Goal: Communication & Community: Share content

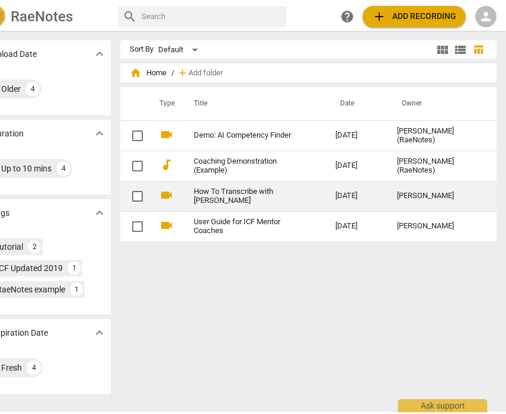
scroll to position [0, 27]
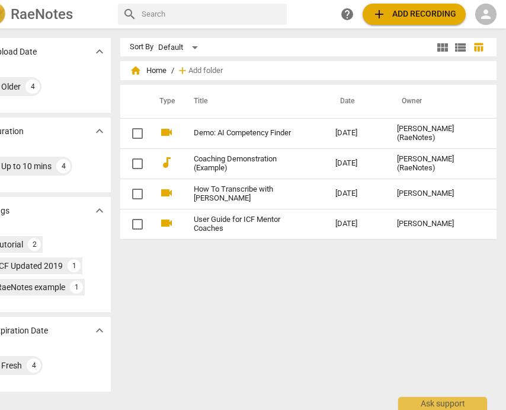
click at [492, 13] on span "person" at bounding box center [486, 14] width 14 height 14
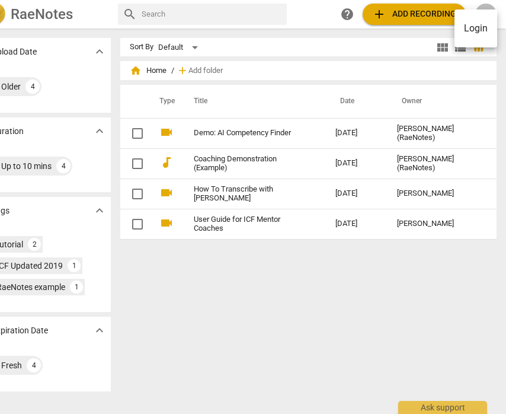
click at [483, 24] on li "Login" at bounding box center [476, 28] width 43 height 28
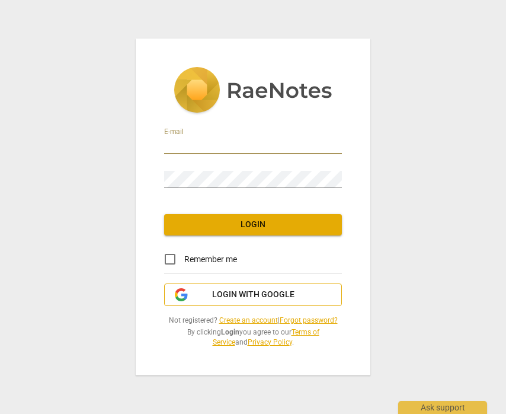
click at [222, 295] on span "Login with Google" at bounding box center [253, 295] width 82 height 12
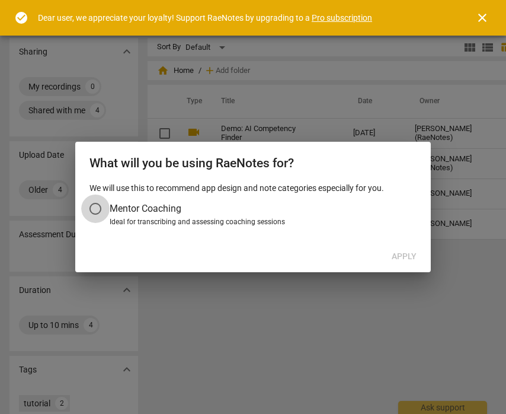
click at [98, 205] on input "Mentor Coaching" at bounding box center [95, 209] width 28 height 28
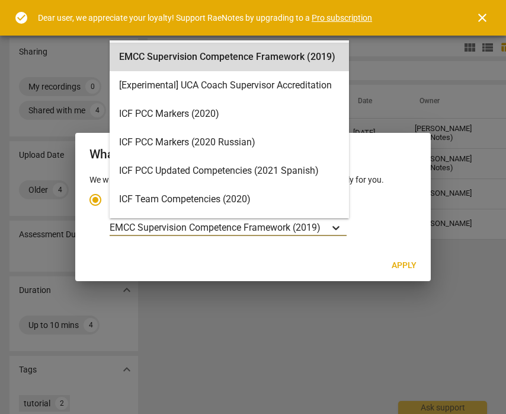
click at [337, 225] on icon "Account type" at bounding box center [336, 228] width 12 height 12
click at [0, 0] on input "Ideal for transcribing and assessing coaching sessions EMCC Supervision Compete…" at bounding box center [0, 0] width 0 height 0
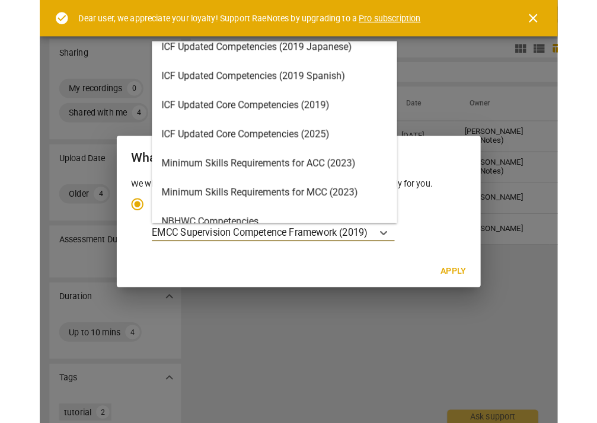
scroll to position [188, 0]
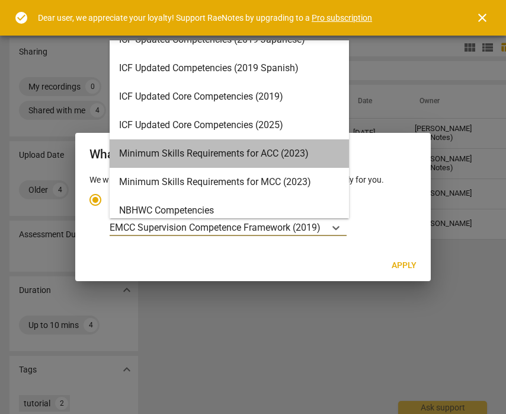
click at [278, 160] on div "Minimum Skills Requirements for ACC (2023)" at bounding box center [230, 153] width 240 height 28
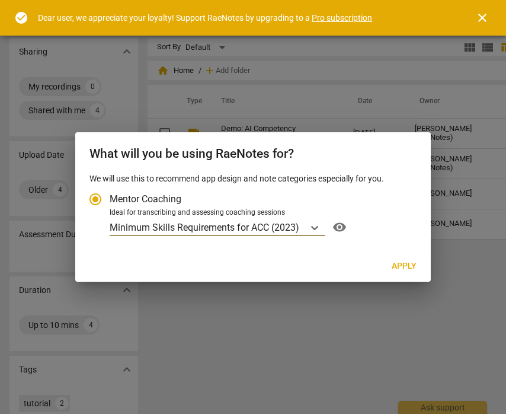
click at [401, 263] on span "Apply" at bounding box center [404, 266] width 25 height 12
radio input "false"
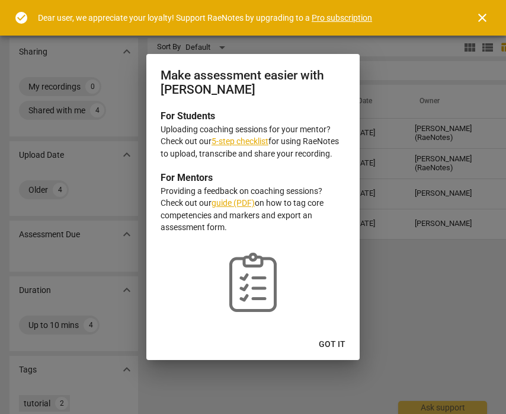
click at [337, 340] on span "Got it" at bounding box center [332, 345] width 27 height 12
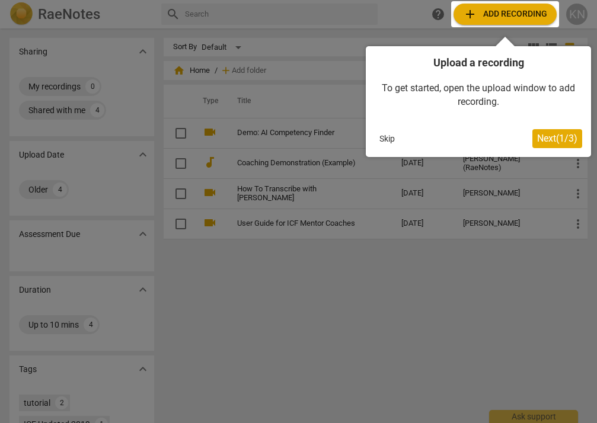
click at [506, 18] on div at bounding box center [505, 14] width 108 height 26
click at [504, 16] on div at bounding box center [505, 14] width 108 height 26
click at [506, 140] on span "Next ( 1 / 3 )" at bounding box center [557, 138] width 40 height 11
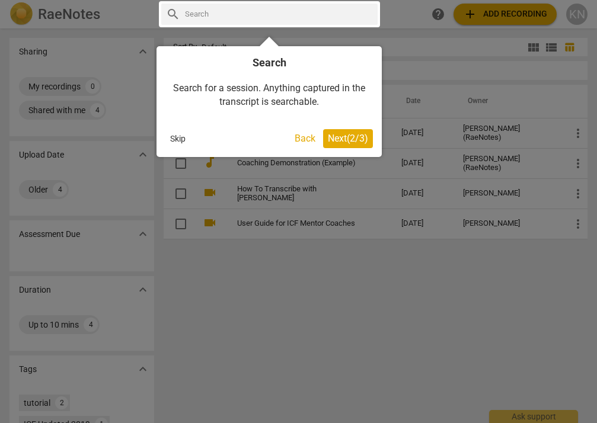
click at [345, 138] on span "Next ( 2 / 3 )" at bounding box center [348, 138] width 40 height 11
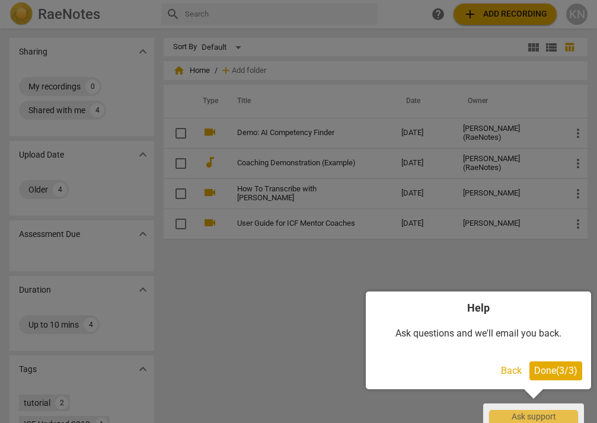
click at [487, 17] on div at bounding box center [298, 211] width 597 height 423
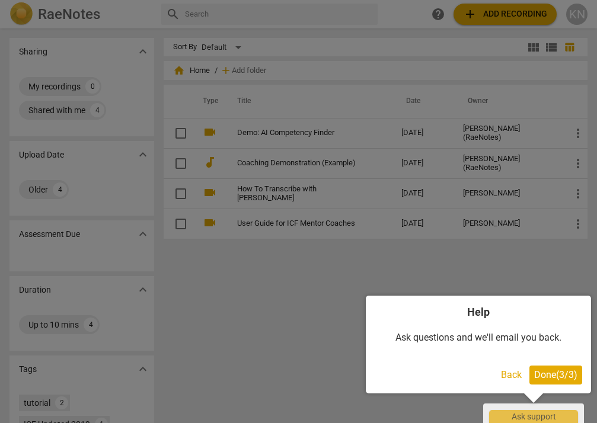
scroll to position [0, 0]
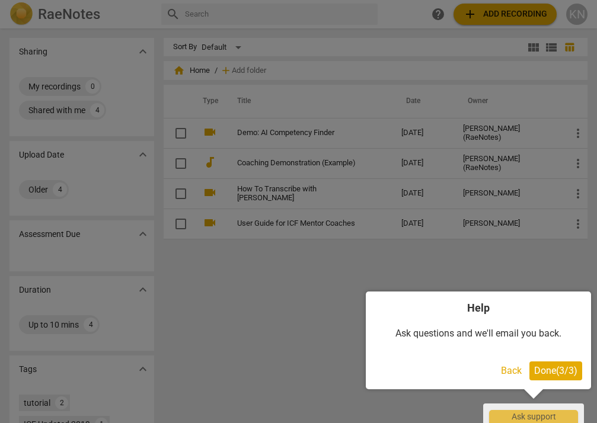
click at [506, 377] on button "Done ( 3 / 3 )" at bounding box center [556, 371] width 53 height 19
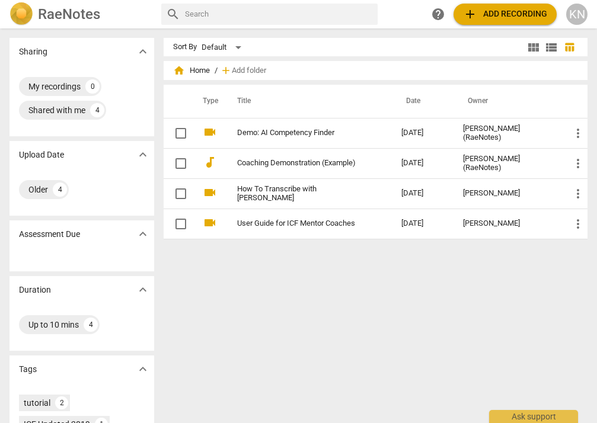
click at [489, 17] on span "add Add recording" at bounding box center [505, 14] width 84 height 14
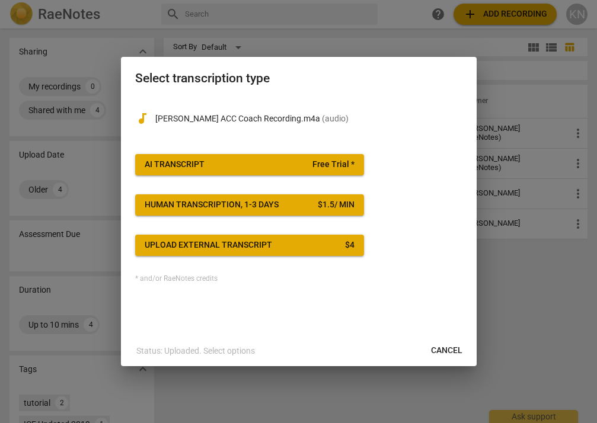
click at [263, 169] on span "AI Transcript Free Trial *" at bounding box center [250, 165] width 210 height 12
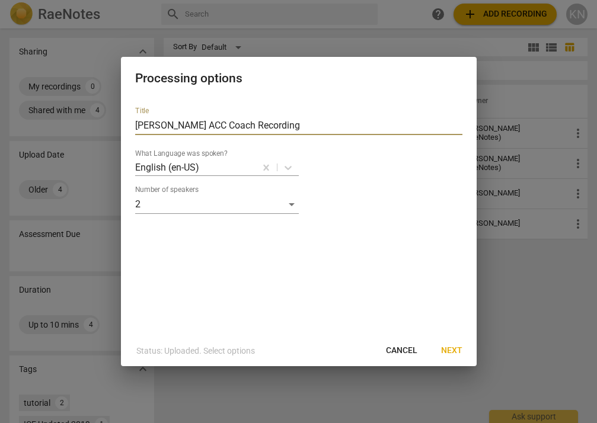
click at [199, 126] on input "Norwood ACC Coach Recording" at bounding box center [298, 125] width 327 height 19
click at [272, 126] on input "Norwood ACC Coach Recording" at bounding box center [298, 125] width 327 height 19
type input "Norwood ACC Coach Recording 1"
click at [460, 350] on span "Next" at bounding box center [451, 351] width 21 height 12
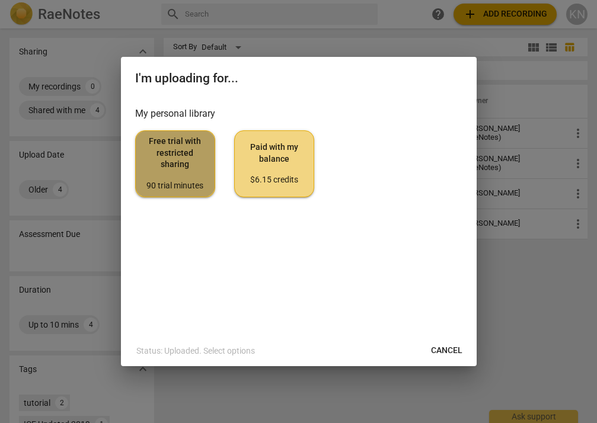
click at [173, 170] on span "Free trial with restricted sharing 90 trial minutes" at bounding box center [175, 164] width 60 height 56
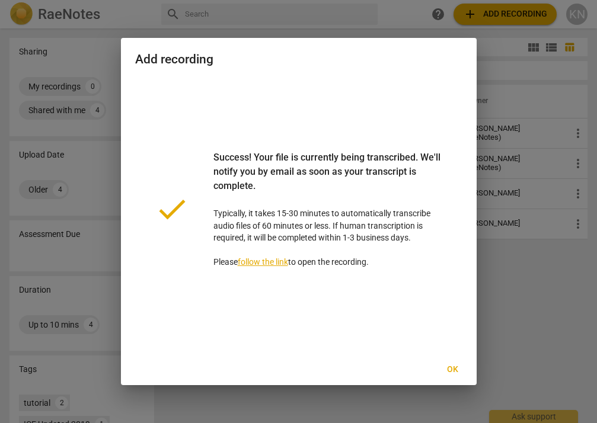
click at [450, 367] on span "Ok" at bounding box center [453, 370] width 19 height 12
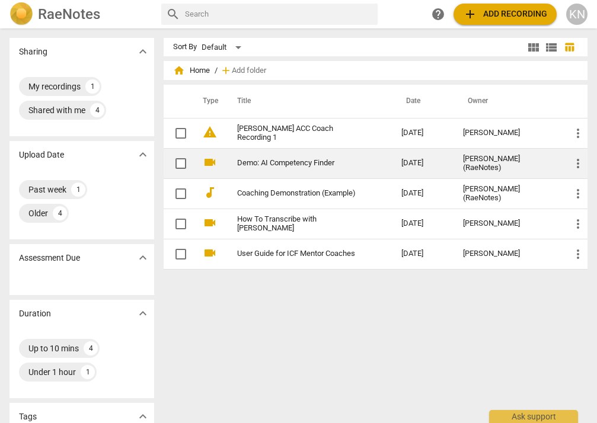
click at [253, 167] on link "Demo: AI Competency Finder" at bounding box center [298, 163] width 122 height 9
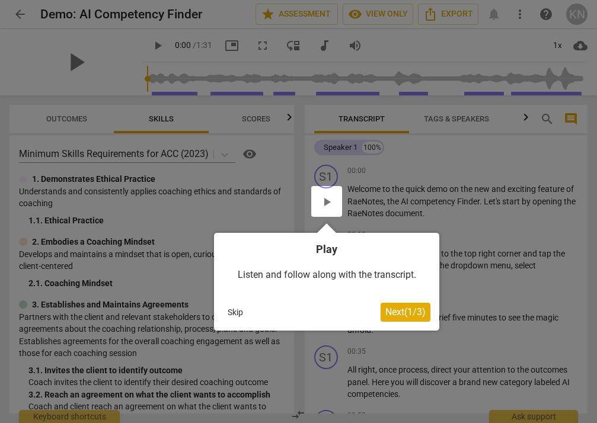
click at [396, 310] on span "Next ( 1 / 3 )" at bounding box center [405, 312] width 40 height 11
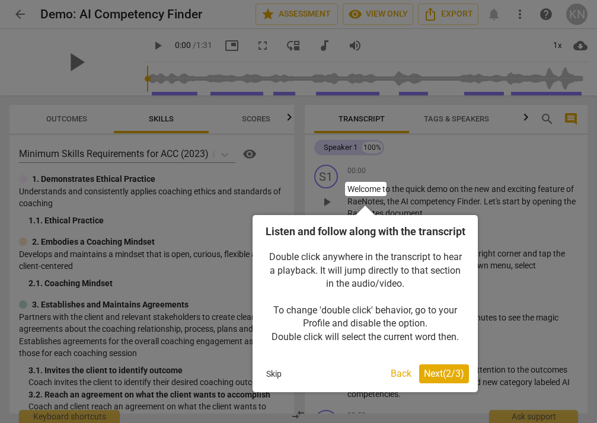
click at [440, 380] on span "Next ( 2 / 3 )" at bounding box center [444, 373] width 40 height 11
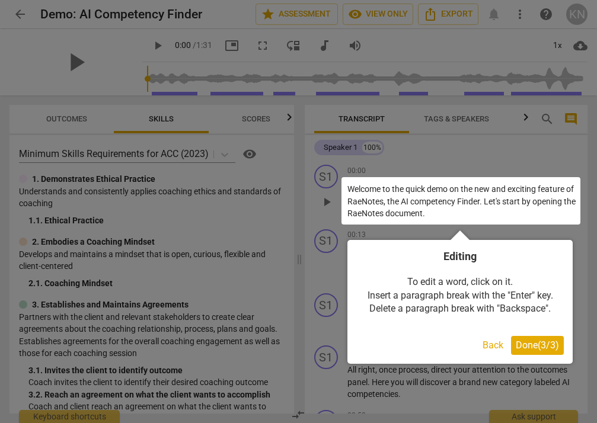
click at [506, 346] on span "Done ( 3 / 3 )" at bounding box center [537, 345] width 43 height 11
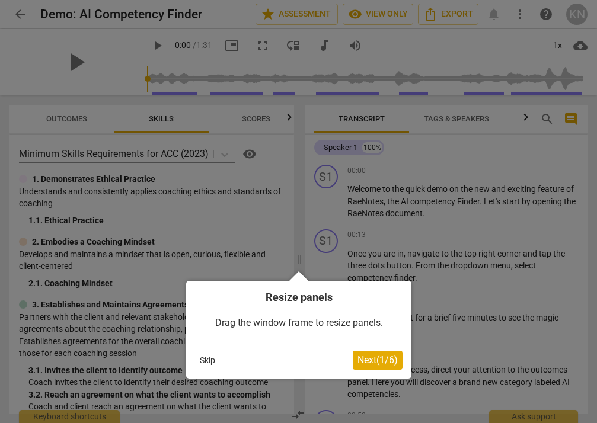
click at [381, 358] on span "Next ( 1 / 6 )" at bounding box center [378, 360] width 40 height 11
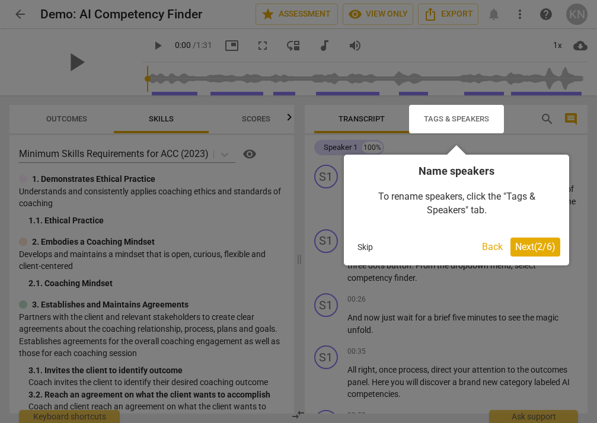
click at [506, 248] on span "Next ( 2 / 6 )" at bounding box center [535, 246] width 40 height 11
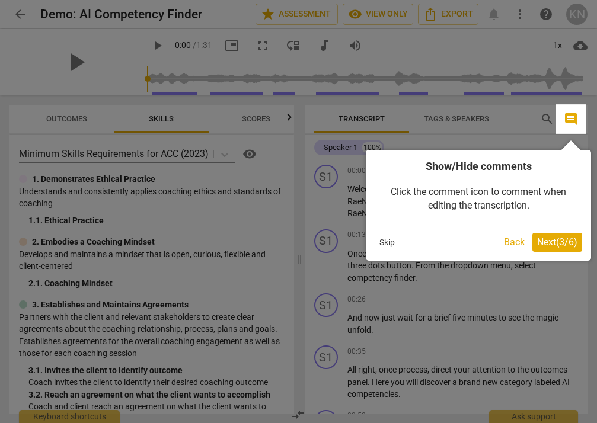
click at [506, 246] on span "Next ( 3 / 6 )" at bounding box center [557, 242] width 40 height 11
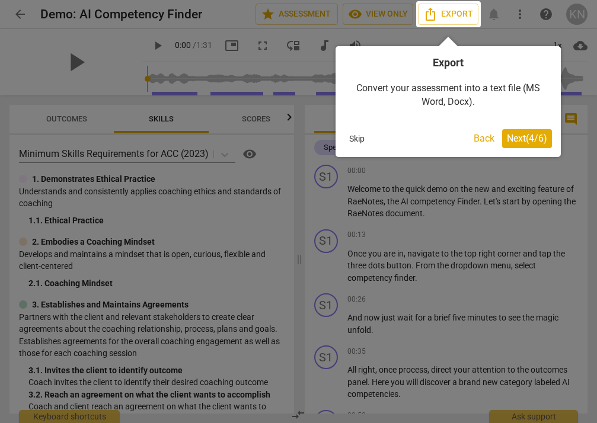
click at [506, 138] on span "Next ( 4 / 6 )" at bounding box center [527, 138] width 40 height 11
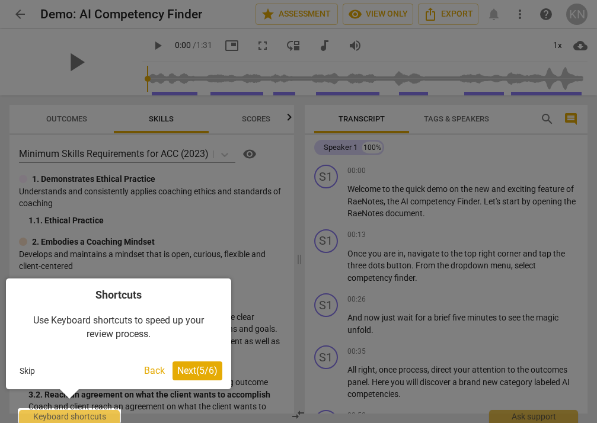
click at [206, 369] on span "Next ( 5 / 6 )" at bounding box center [197, 370] width 40 height 11
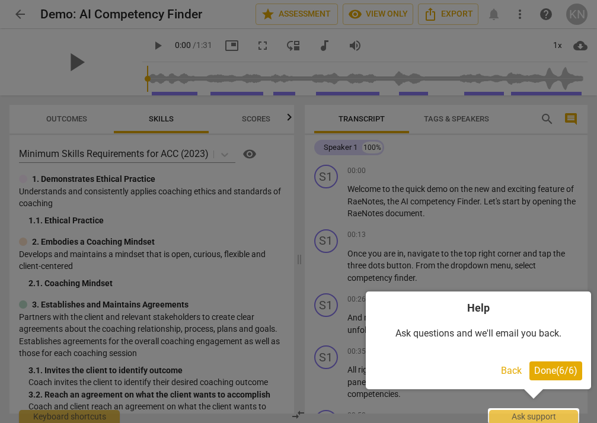
click at [506, 372] on span "Done ( 6 / 6 )" at bounding box center [555, 370] width 43 height 11
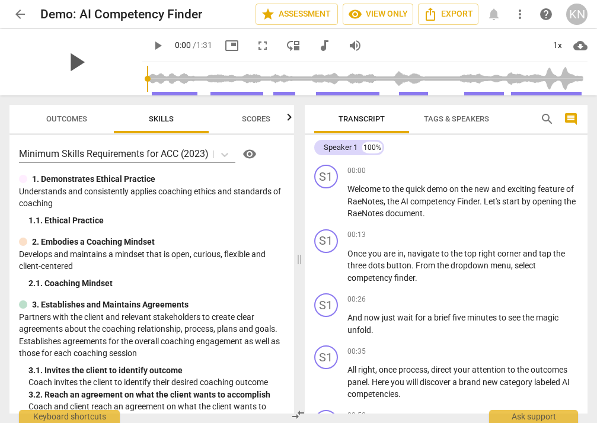
click at [74, 63] on span "play_arrow" at bounding box center [75, 62] width 31 height 31
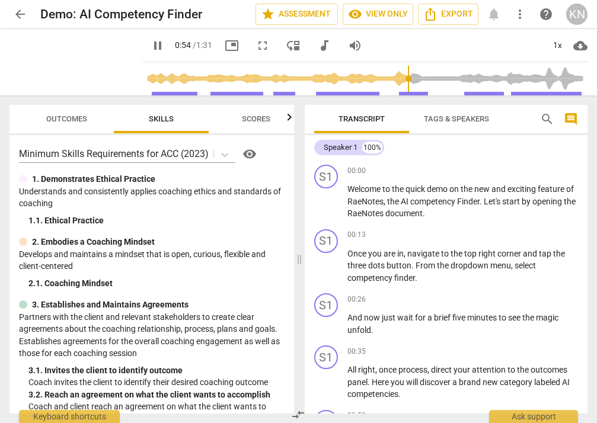
scroll to position [212, 0]
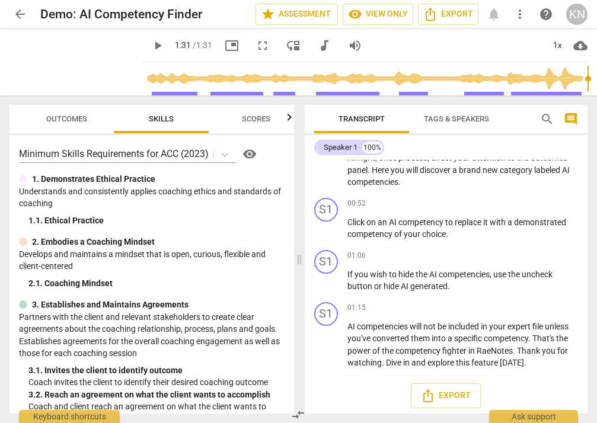
type input "91"
click at [506, 16] on div "KN" at bounding box center [576, 14] width 21 height 21
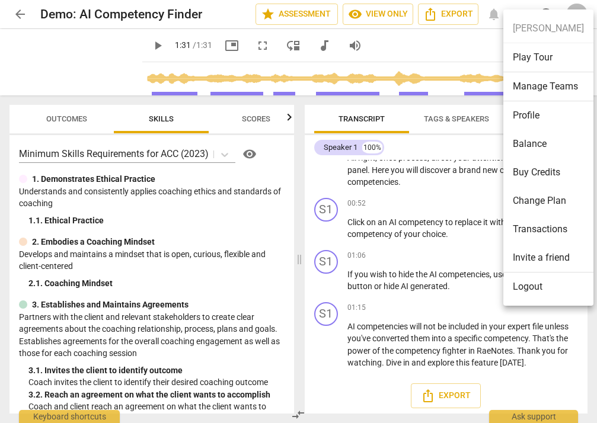
click at [432, 47] on div at bounding box center [298, 211] width 597 height 423
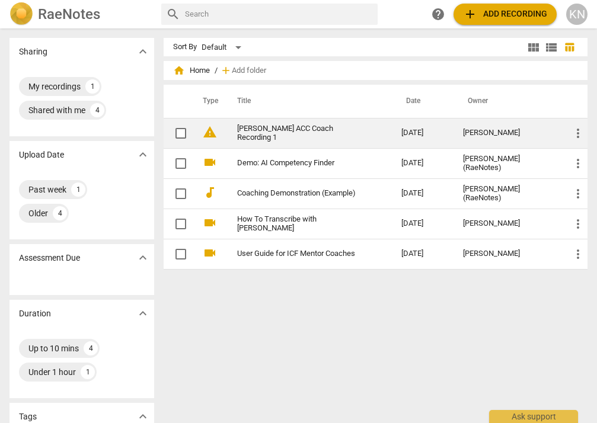
click at [208, 134] on span "warning" at bounding box center [210, 132] width 14 height 14
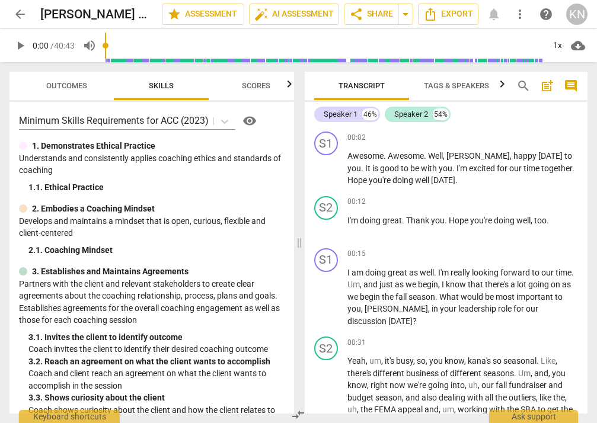
click at [506, 11] on span "more_vert" at bounding box center [520, 14] width 14 height 14
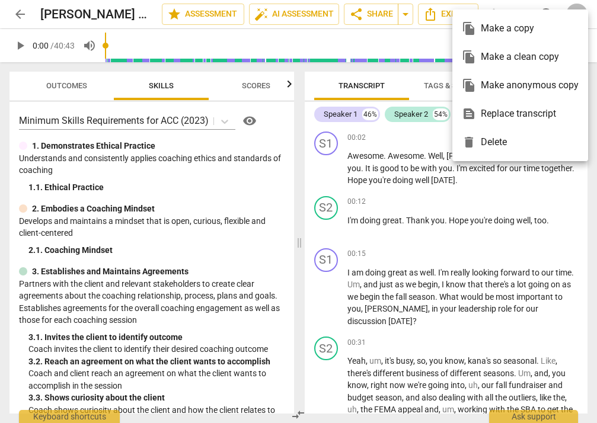
click at [419, 144] on div at bounding box center [298, 211] width 597 height 423
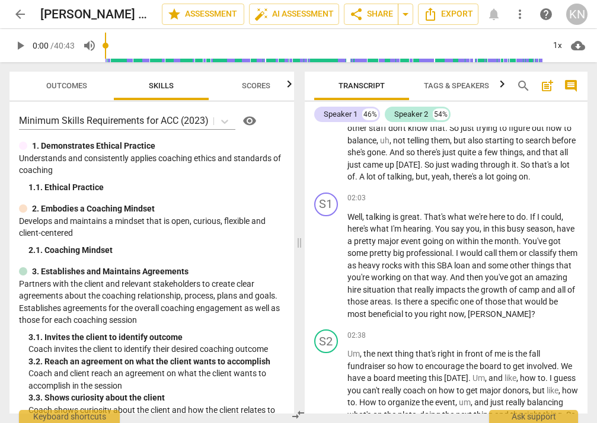
scroll to position [429, 0]
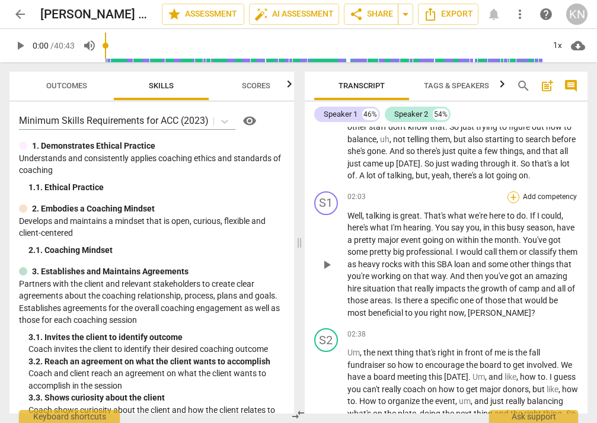
click at [506, 192] on div "+" at bounding box center [514, 198] width 12 height 12
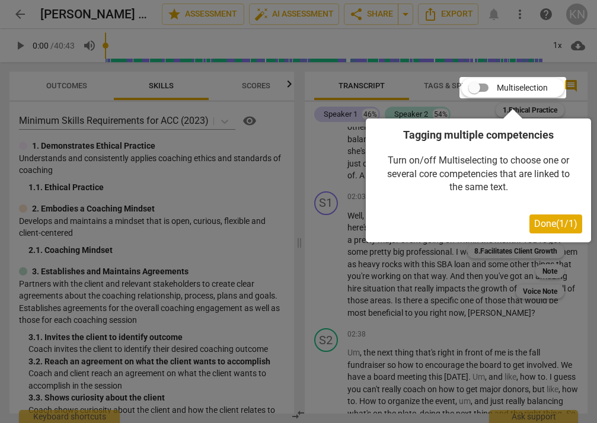
click at [478, 87] on div at bounding box center [513, 87] width 107 height 21
click at [506, 219] on span "Done ( 1 / 1 )" at bounding box center [555, 223] width 43 height 11
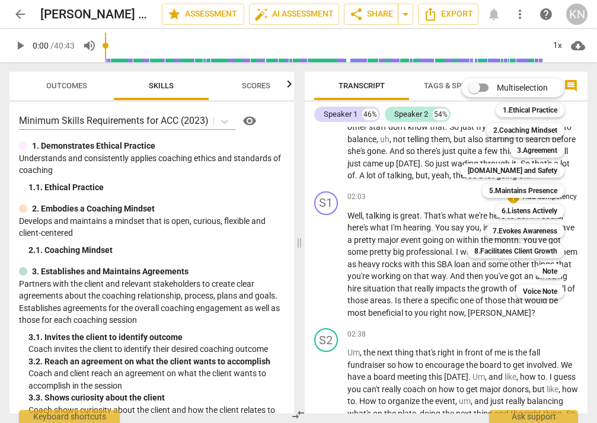
click at [480, 88] on input "Multiselection" at bounding box center [474, 88] width 28 height 28
checkbox input "true"
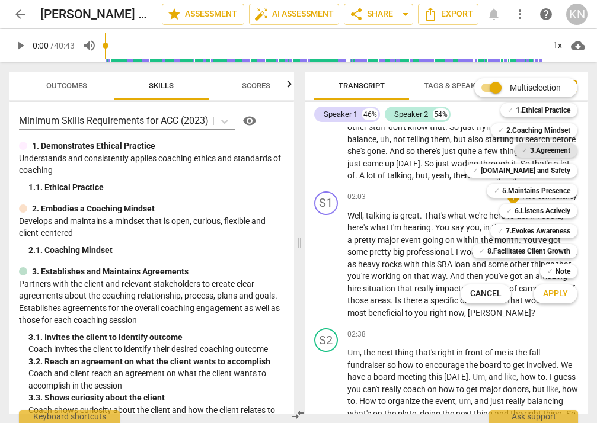
click at [506, 152] on b "3.Agreement" at bounding box center [550, 151] width 40 height 14
click at [506, 297] on span "Apply" at bounding box center [555, 294] width 25 height 12
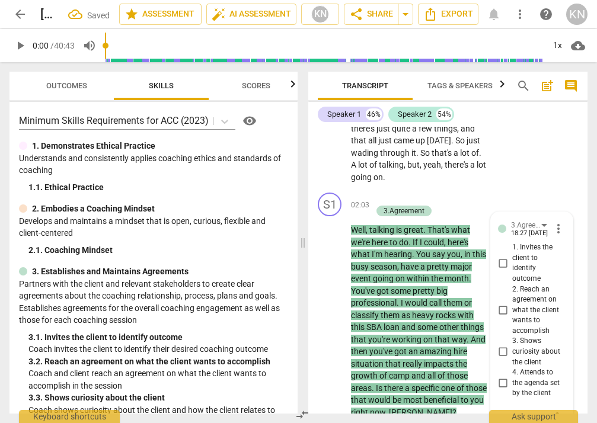
scroll to position [703, 0]
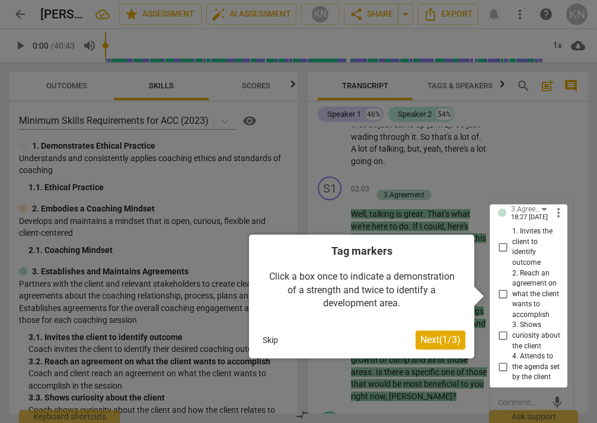
click at [504, 276] on div at bounding box center [529, 296] width 78 height 183
click at [501, 276] on div at bounding box center [529, 296] width 78 height 183
click at [445, 340] on span "Next ( 1 / 3 )" at bounding box center [440, 339] width 40 height 11
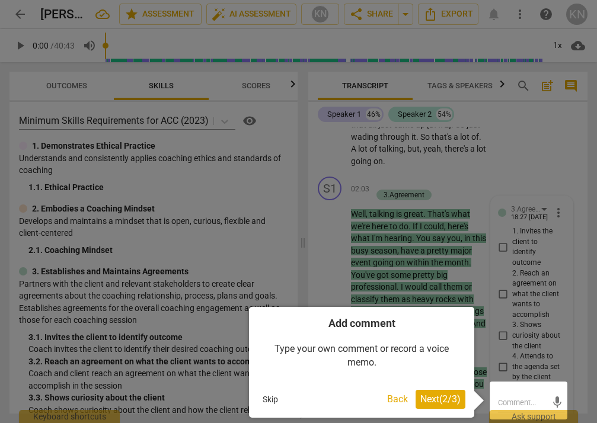
click at [432, 401] on span "Next ( 2 / 3 )" at bounding box center [440, 399] width 40 height 11
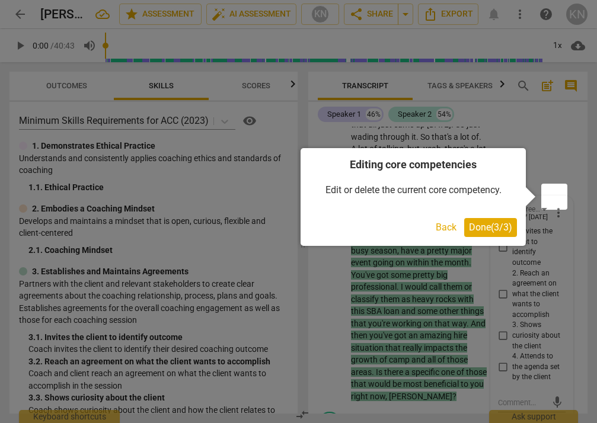
click at [489, 230] on span "Done ( 3 / 3 )" at bounding box center [490, 227] width 43 height 11
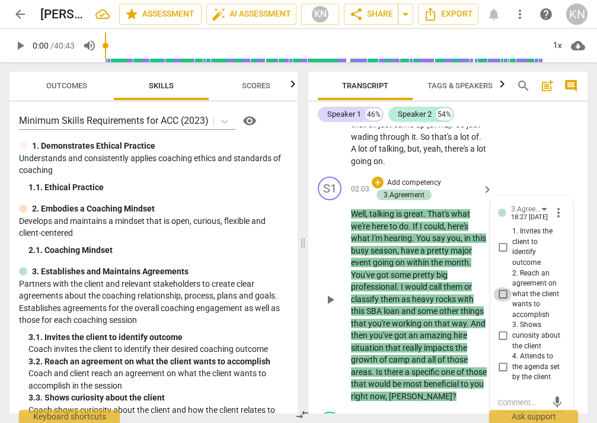
click at [499, 288] on input "2. Reach an agreement on what the client wants to accomplish" at bounding box center [502, 295] width 19 height 14
checkbox input "true"
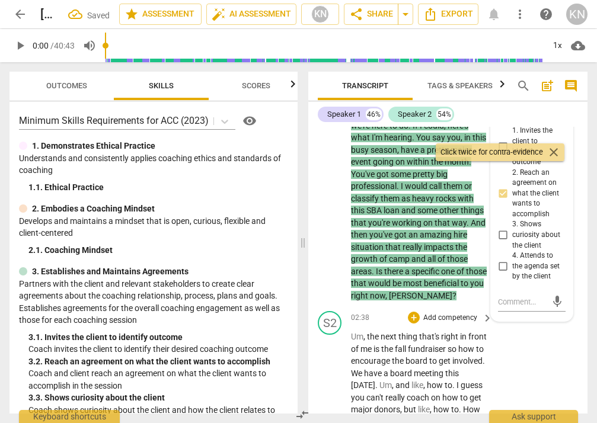
scroll to position [814, 0]
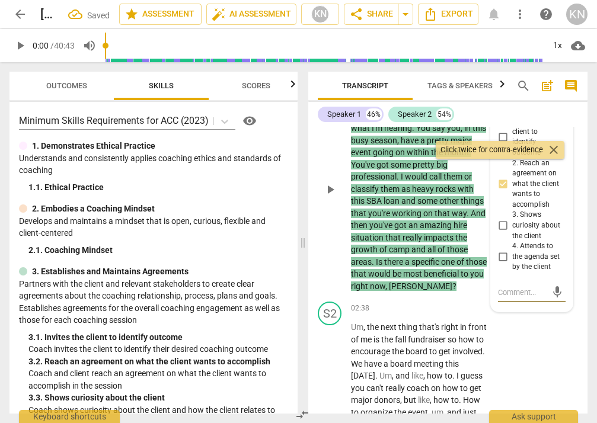
click at [506, 289] on textarea at bounding box center [522, 292] width 49 height 11
type textarea "H"
type textarea "He"
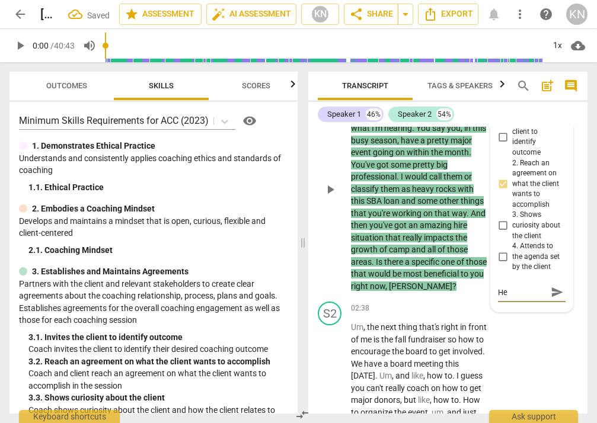
type textarea "Hel"
type textarea "Help"
type textarea "Helpo"
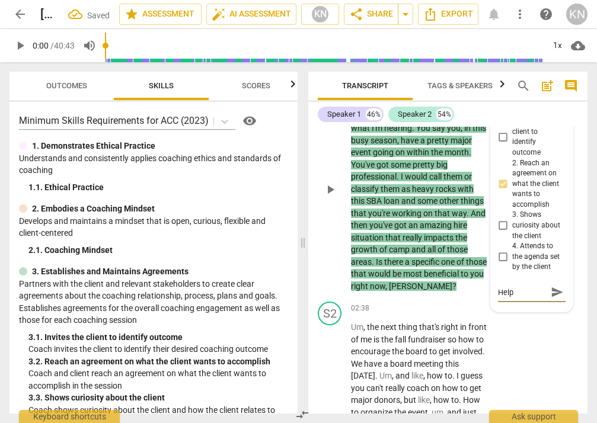
type textarea "Helpo"
type textarea "Helpoi"
type textarea "Helpoin"
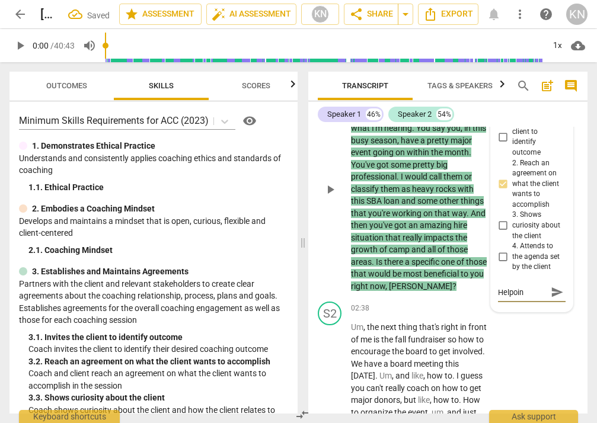
type textarea "Helpoing"
type textarea "Helpoing c"
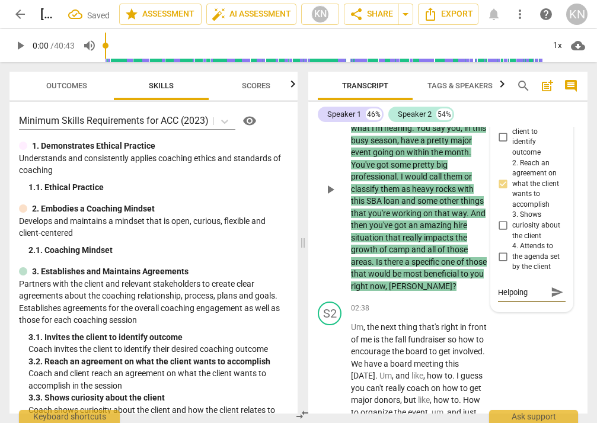
type textarea "Helpoing c"
type textarea "Helpoing cl"
type textarea "Helpoing c"
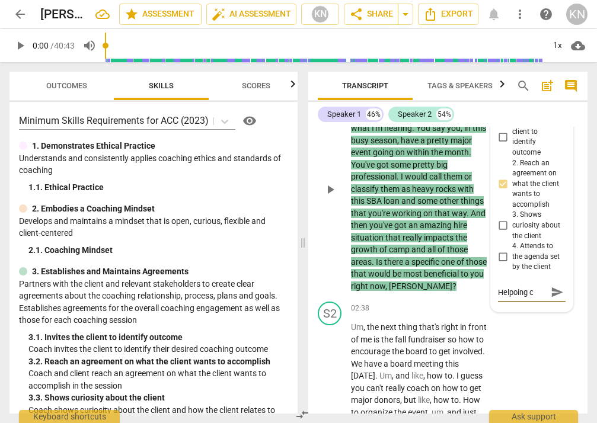
type textarea "Helpoing"
type textarea "Helpoin"
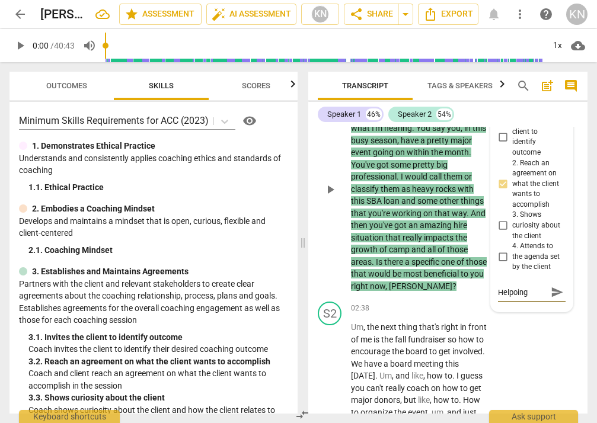
type textarea "Helpoin"
type textarea "Helpoi"
type textarea "Helpo"
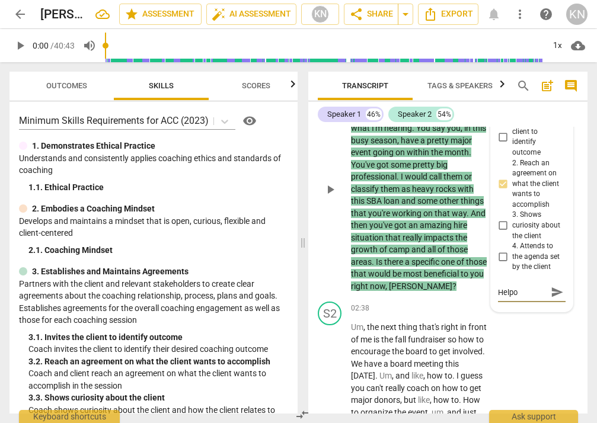
type textarea "Help"
type textarea "Helpo"
type textarea "Helpoi"
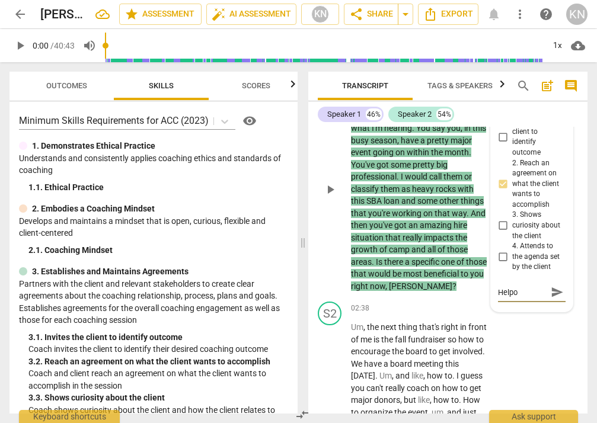
type textarea "Helpoi"
type textarea "Helpoin"
type textarea "Helpoi"
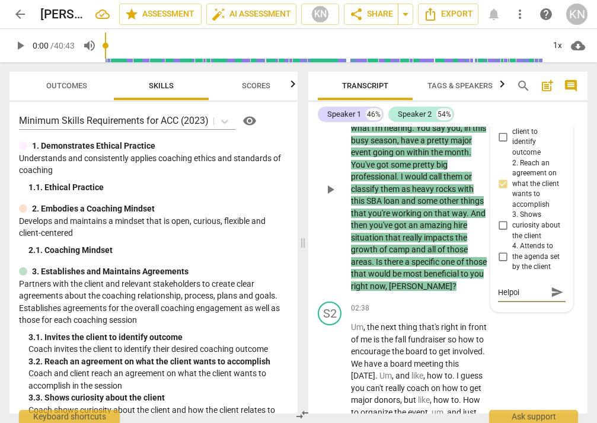
type textarea "Helpo"
type textarea "Help"
type textarea "Helpi"
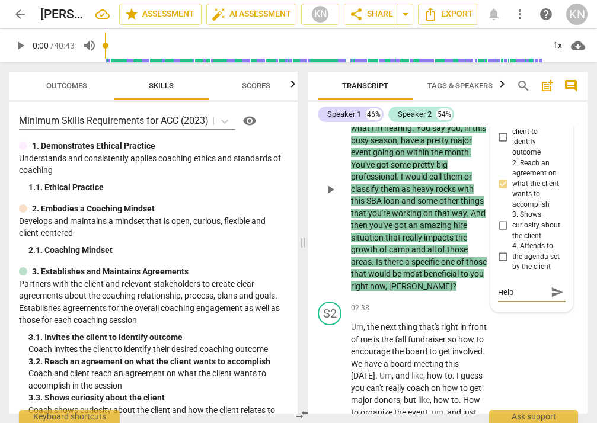
type textarea "Helpi"
type textarea "Helpin"
type textarea "Helping"
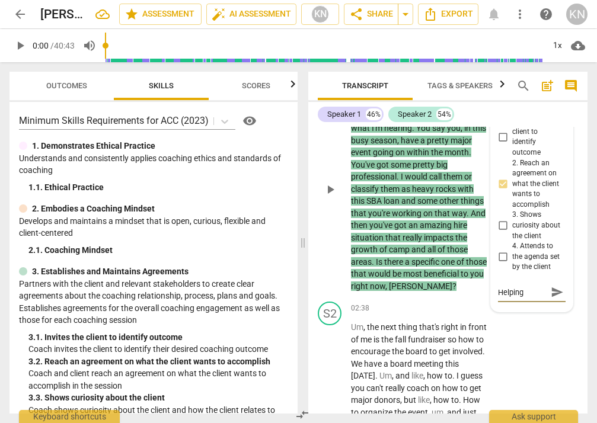
type textarea "Helping"
type textarea "Helping c"
type textarea "Helping cl"
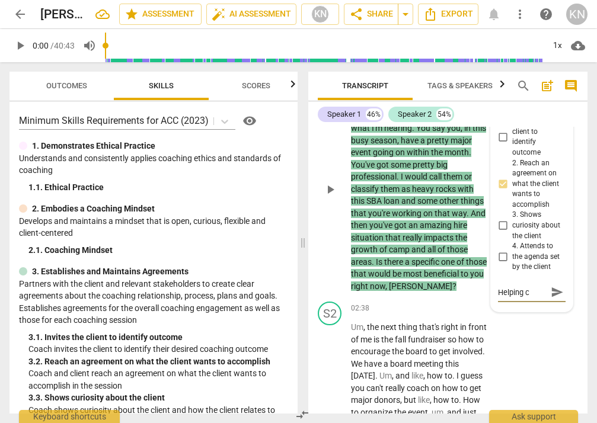
type textarea "Helping cl"
type textarea "Helping cli"
type textarea "Helping clie"
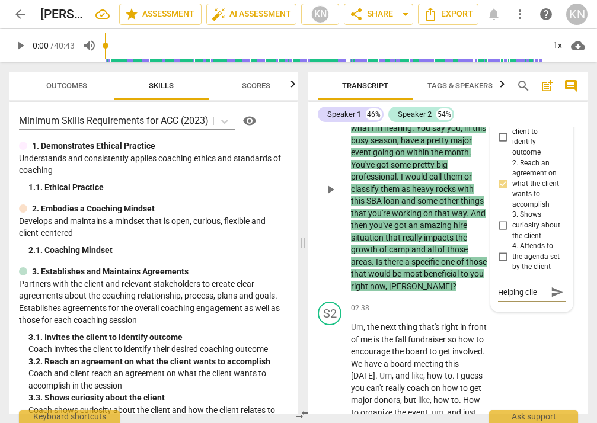
type textarea "Helping clien"
type textarea "Helping client"
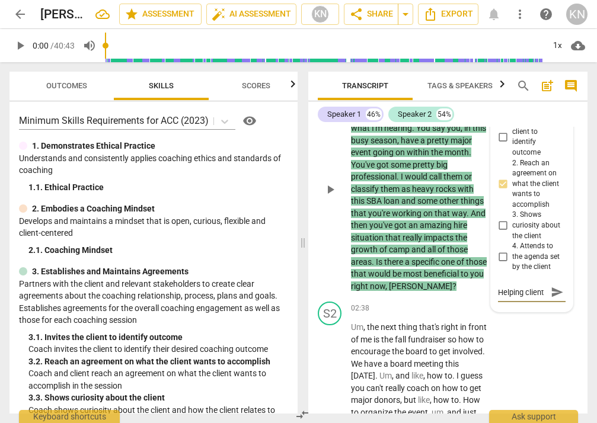
type textarea "Helping client"
type textarea "Helping client t"
type textarea "Helping client to"
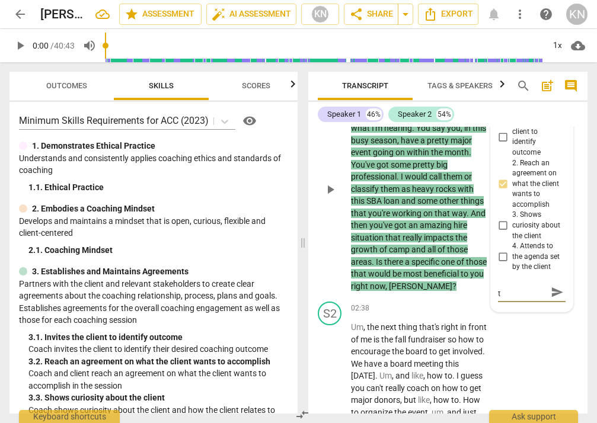
type textarea "Helping client to"
type textarea "Helping client to d"
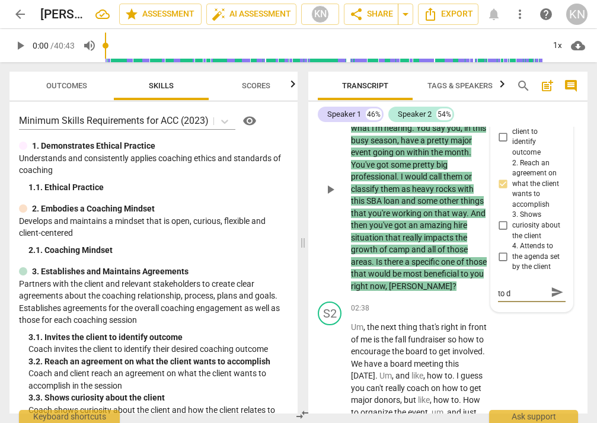
type textarea "Helping client to di"
type textarea "Helping client to dis"
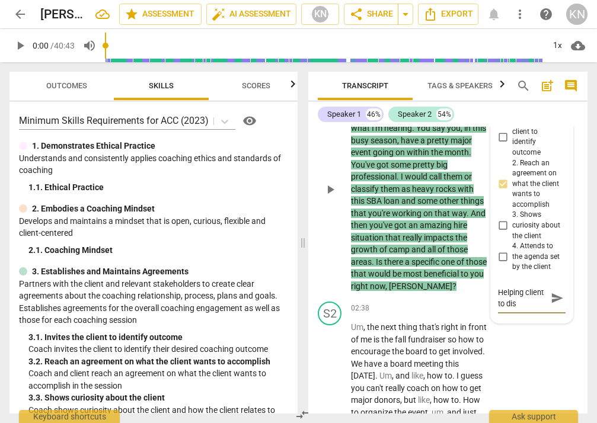
type textarea "Helping client to disc"
type textarea "Helping client to disco"
type textarea "Helping client to discov"
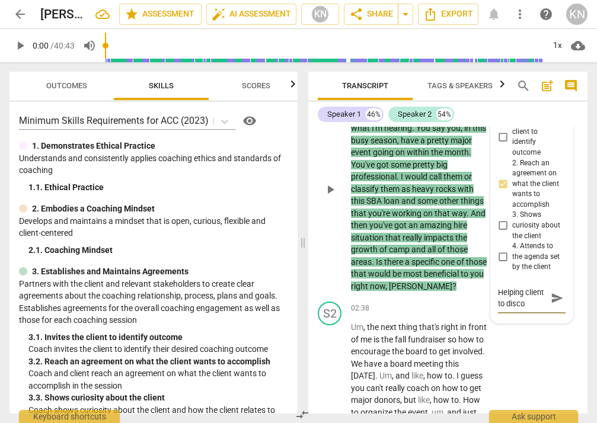
type textarea "Helping client to discov"
type textarea "Helping client to discove"
type textarea "Helping client to discover"
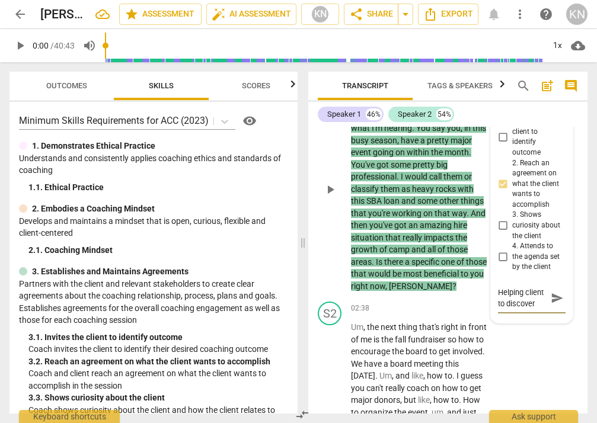
type textarea "Helping client to discover"
type textarea "Helping client to discover t"
type textarea "Helping client to discover th"
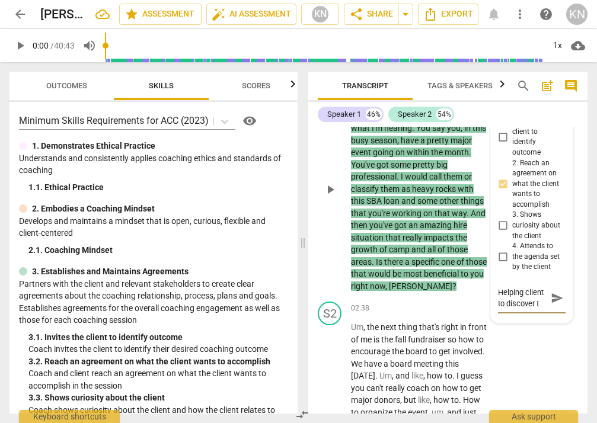
type textarea "Helping client to discover th"
type textarea "Helping client to discover the"
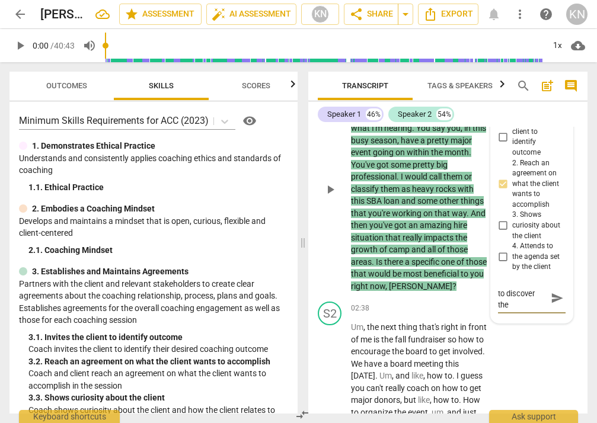
type textarea "Helping client to discover the f"
type textarea "Helping client to discover the fo"
type textarea "Helping client to discover the foc"
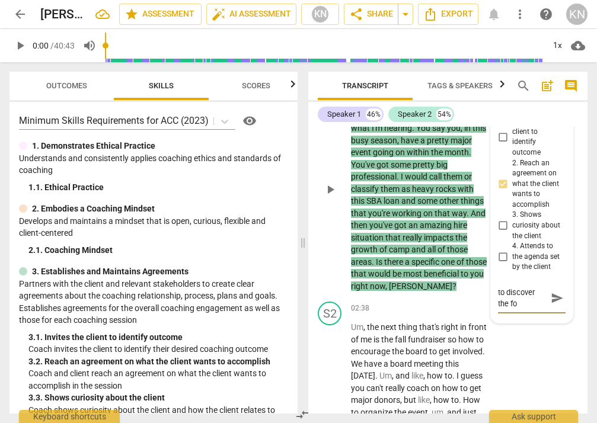
type textarea "Helping client to discover the foc"
type textarea "Helping client to discover the focu"
type textarea "Helping client to discover the focus"
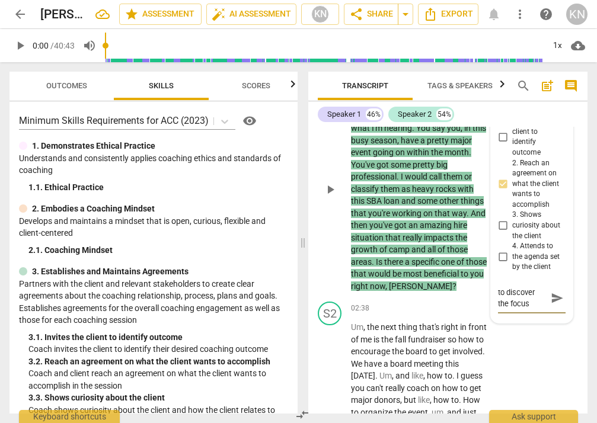
type textarea "Helping client to discover the focus"
type textarea "Helping client to discover the focus a"
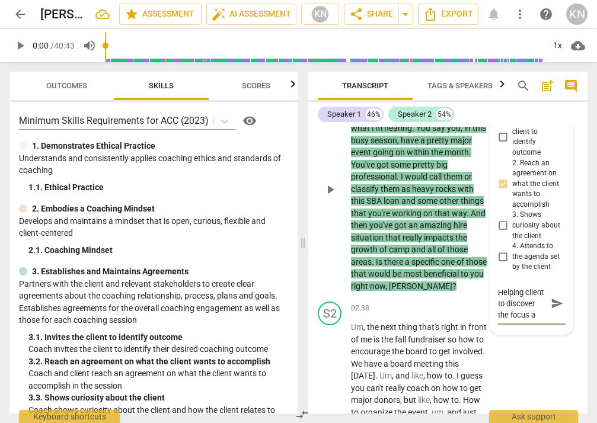
type textarea "Helping client to discover the focus ar"
type textarea "Helping client to discover the focus are"
type textarea "Helping client to discover the focus area"
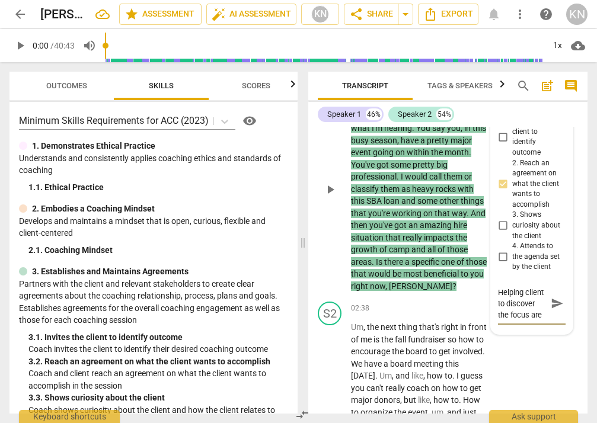
type textarea "Helping client to discover the focus area"
type textarea "Helping client to discover the focus area o"
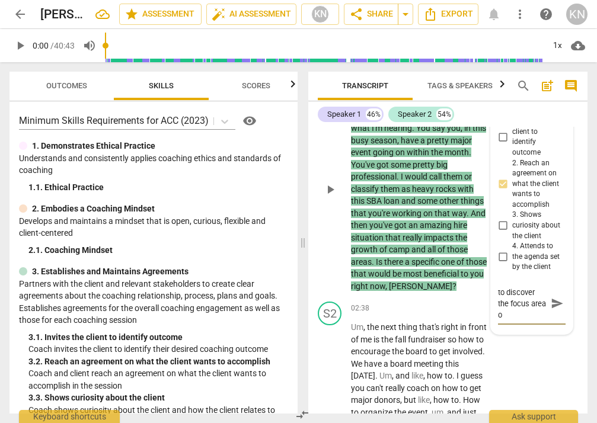
type textarea "Helping client to discover the focus area of"
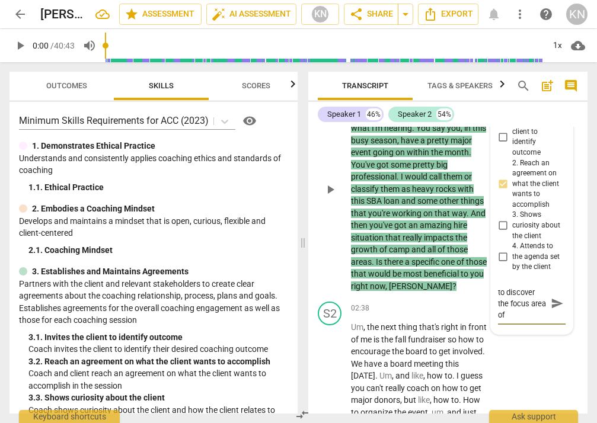
type textarea "Helping client to discover the focus area of a"
type textarea "Helping client to discover the focus area of ag"
type textarea "Helping client to discover the focus area of agr"
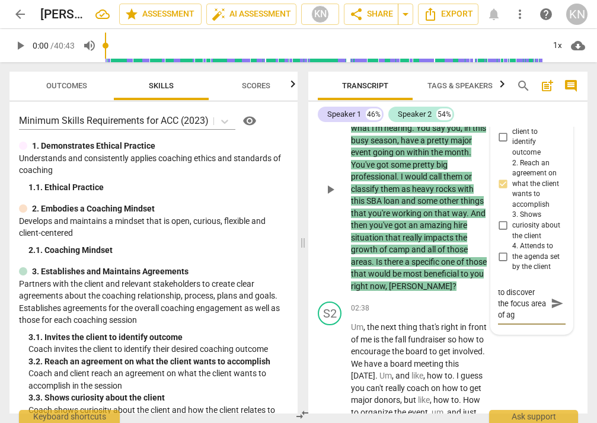
type textarea "Helping client to discover the focus area of agr"
type textarea "Helping client to discover the focus area of agre"
type textarea "Helping client to discover the focus area of agree"
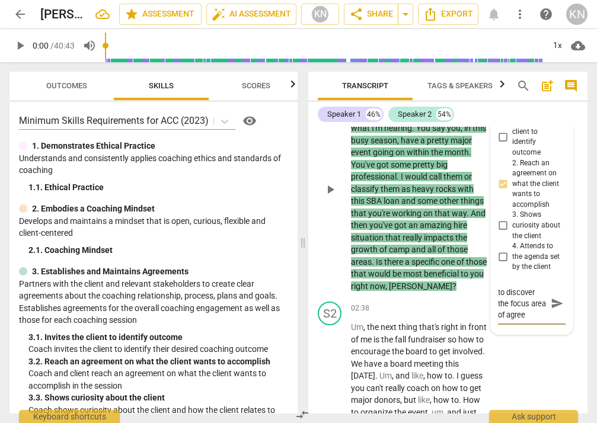
type textarea "Helping client to discover the focus area of agreem"
type textarea "Helping client to discover the focus area of agree"
type textarea "Helping client to discover the focus area of agreem"
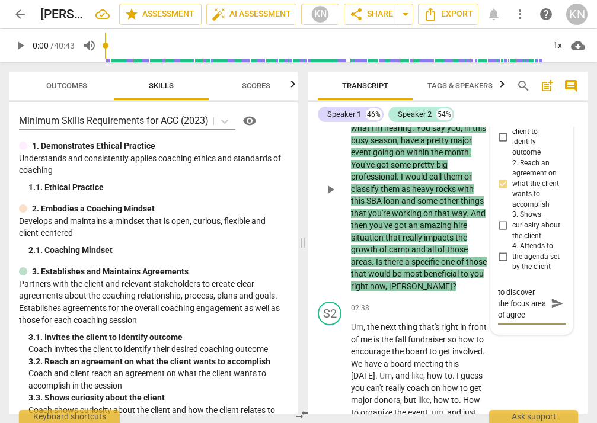
type textarea "Helping client to discover the focus area of agreem"
type textarea "Helping client to discover the focus area of agreeme"
type textarea "Helping client to discover the focus area of agreemen"
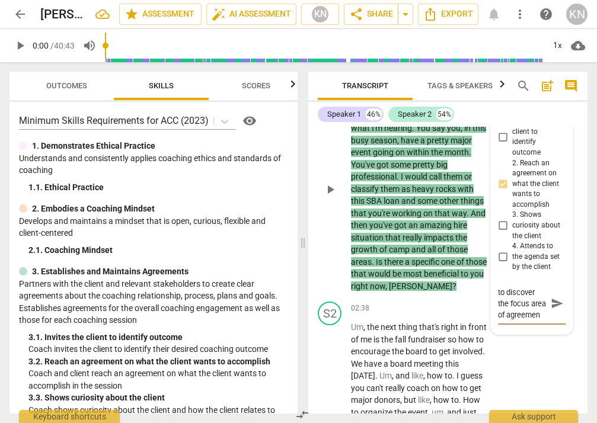
type textarea "Helping client to discover the focus area of agreement"
type textarea "Helping client to discover the focus area of agreement."
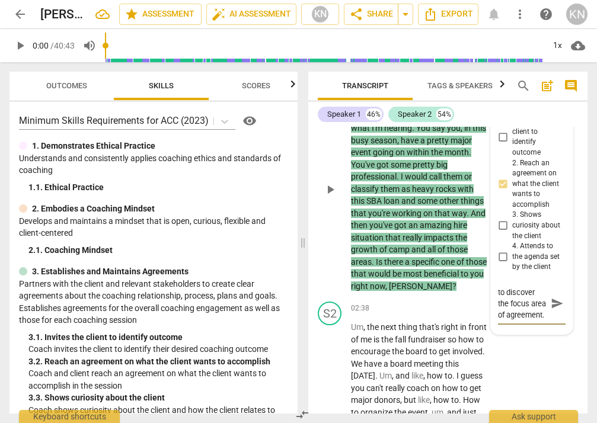
click at [506, 304] on span "send" at bounding box center [557, 304] width 13 height 13
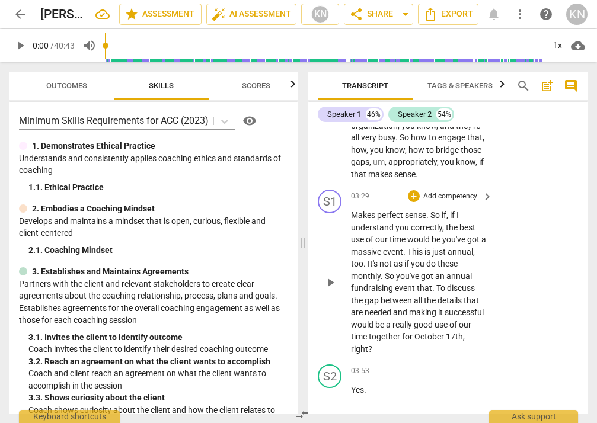
scroll to position [1226, 0]
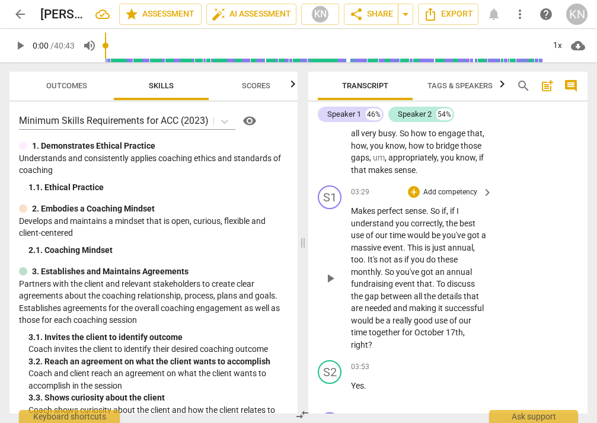
click at [466, 187] on p "Add competency" at bounding box center [450, 192] width 56 height 11
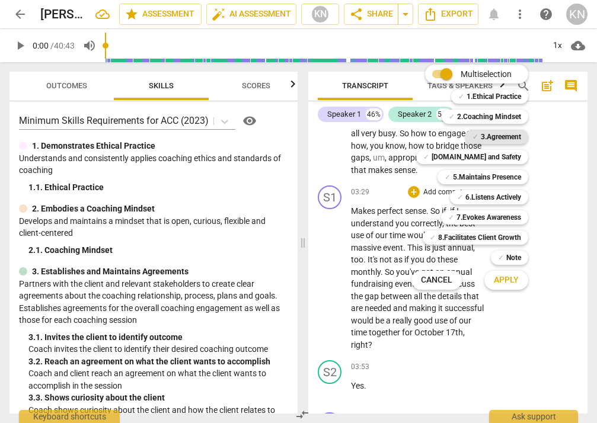
click at [504, 135] on b "3.Agreement" at bounding box center [501, 137] width 40 height 14
click at [506, 274] on button "Apply" at bounding box center [507, 280] width 44 height 21
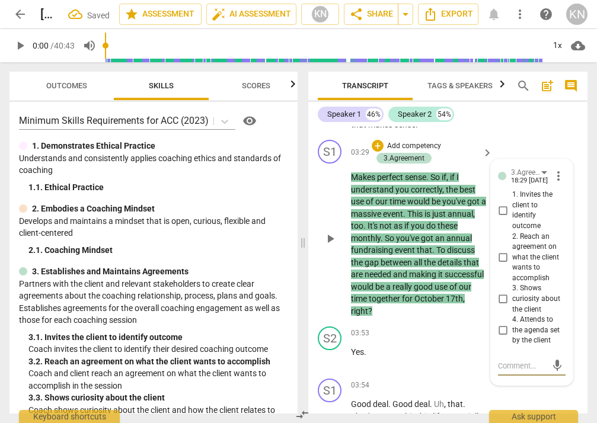
scroll to position [1276, 0]
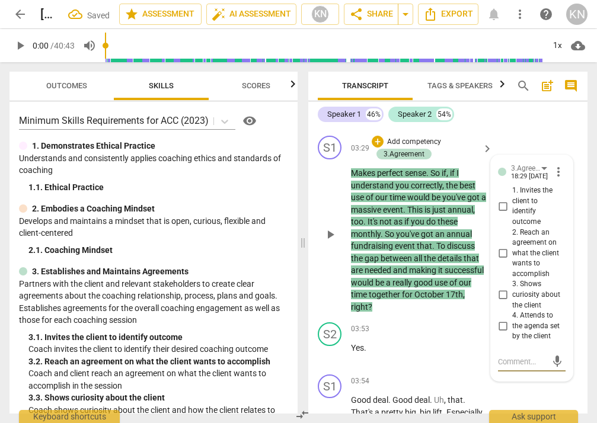
click at [503, 247] on input "2. Reach an agreement on what the client wants to accomplish" at bounding box center [502, 254] width 19 height 14
checkbox input "true"
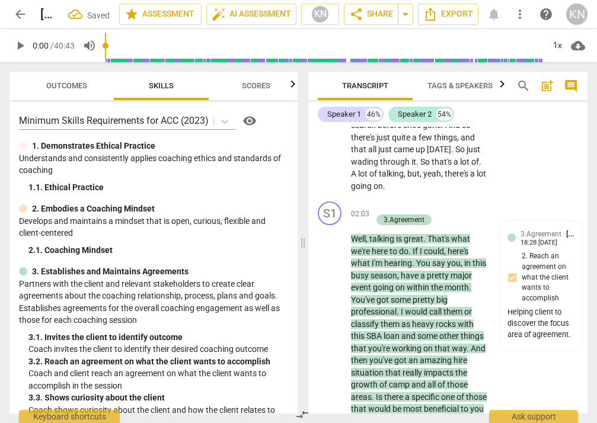
scroll to position [638, 0]
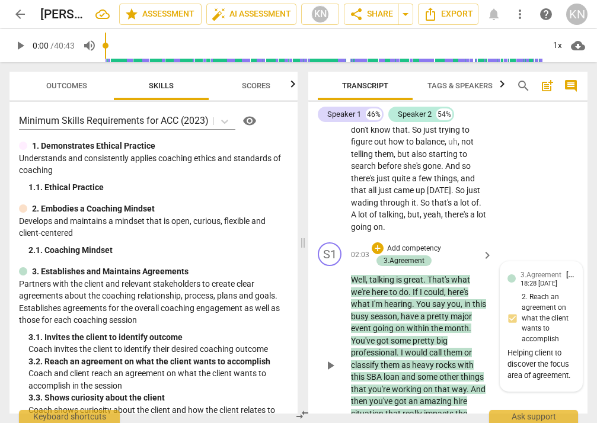
click at [506, 305] on div "3.Agreement Ken Norwood 18:28 09-19-2025 2. Reach an agreement on what the clie…" at bounding box center [542, 326] width 68 height 115
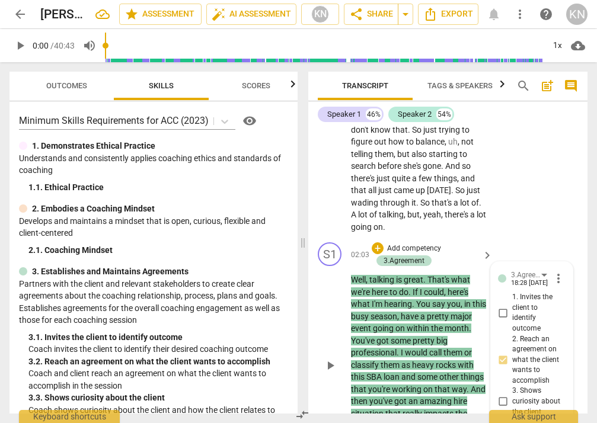
click at [503, 395] on input "3. Shows curiosity about the client" at bounding box center [502, 402] width 19 height 14
checkbox input "true"
click at [503, 353] on input "2. Reach an agreement on what the client wants to accomplish" at bounding box center [502, 360] width 19 height 14
checkbox input "false"
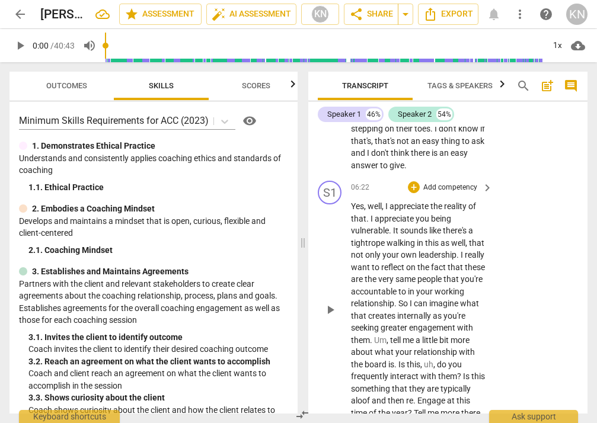
scroll to position [2363, 0]
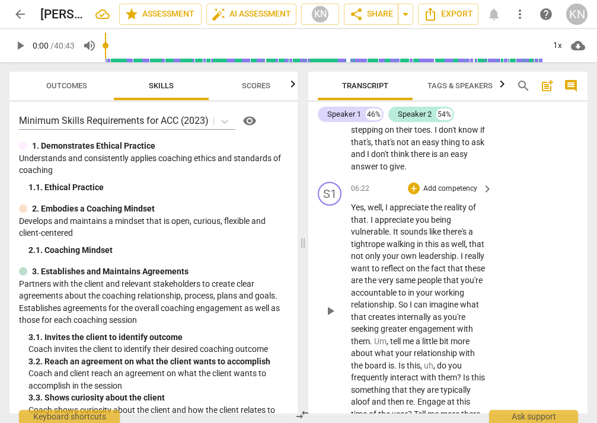
click at [467, 184] on p "Add competency" at bounding box center [450, 189] width 56 height 11
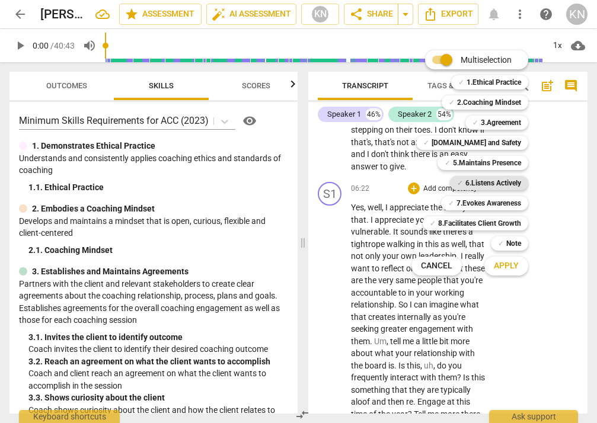
click at [506, 180] on b "6.Listens Actively" at bounding box center [494, 183] width 56 height 14
click at [506, 263] on span "Apply" at bounding box center [506, 266] width 25 height 12
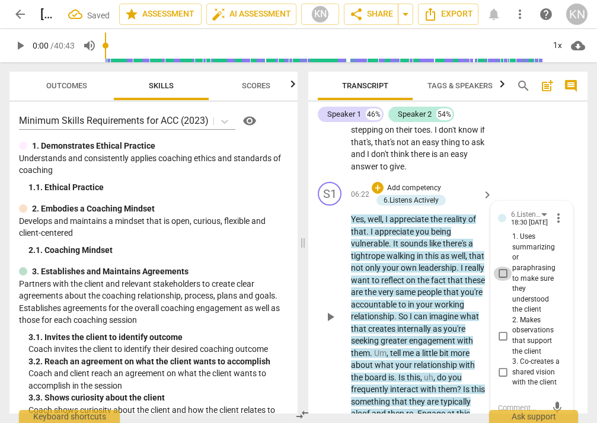
click at [502, 267] on input "1. Uses summarizing or paraphrasing to make sure they understood the client" at bounding box center [502, 274] width 19 height 14
checkbox input "true"
click at [476, 401] on p "Yes , well , I appreciate the reality of that . I appreciate you being vulnerab…" at bounding box center [419, 322] width 136 height 219
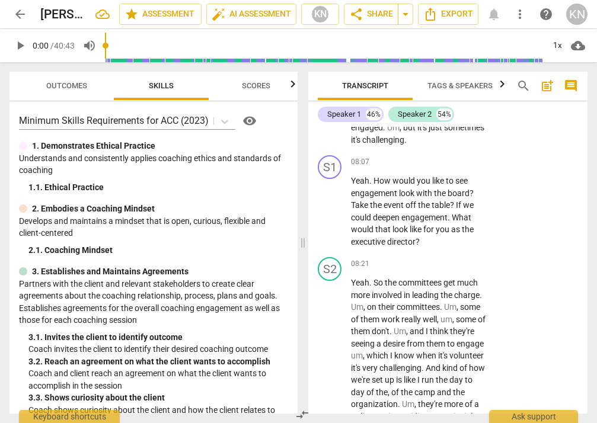
scroll to position [3044, 0]
click at [436, 157] on p "Add competency" at bounding box center [450, 162] width 56 height 11
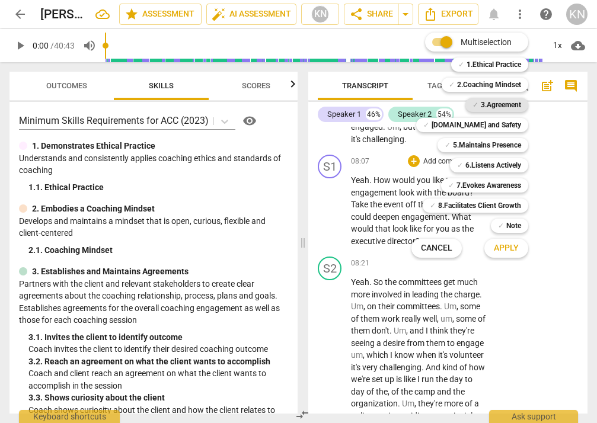
click at [501, 110] on b "3.Agreement" at bounding box center [501, 105] width 40 height 14
click at [506, 248] on span "Apply" at bounding box center [506, 249] width 25 height 12
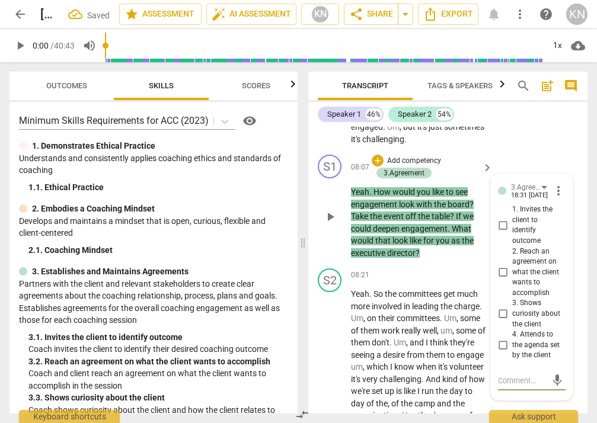
click at [502, 339] on input "4. Attends to the agenda set by the client" at bounding box center [502, 346] width 19 height 14
checkbox input "true"
click at [506, 378] on textarea at bounding box center [522, 380] width 49 height 11
type textarea "K"
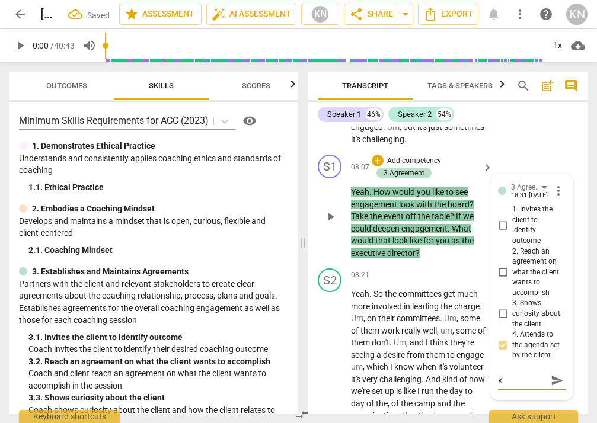
type textarea "Ke"
type textarea "Kee"
type textarea "Keep"
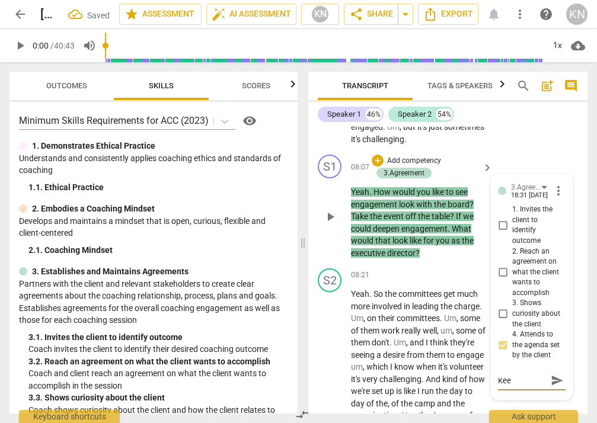
type textarea "Keep"
type textarea "Keepi"
type textarea "Keepin"
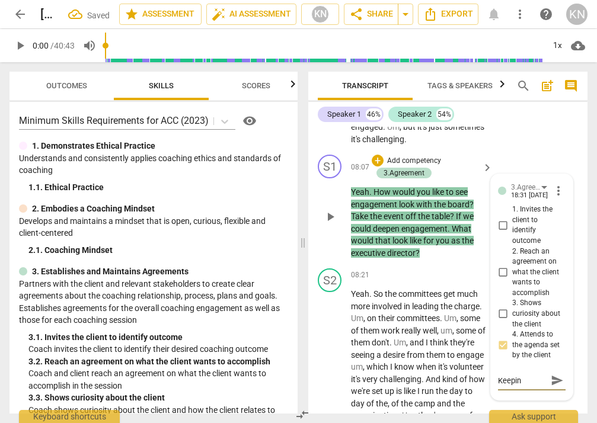
type textarea "Keeping"
type textarea "Keeping t"
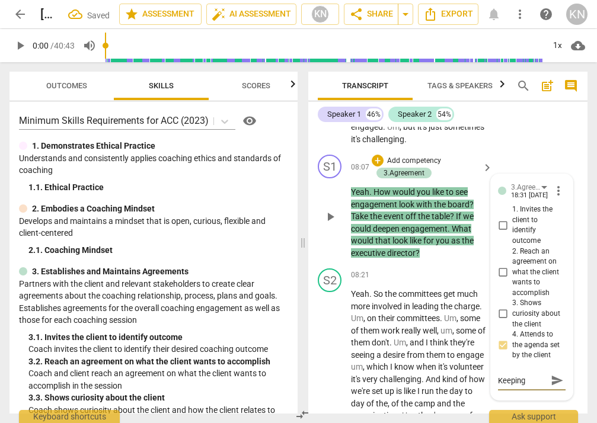
type textarea "Keeping t"
type textarea "Keeping th"
type textarea "Keeping the"
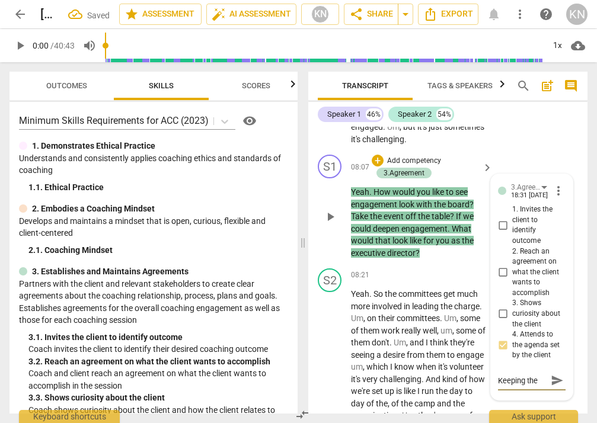
type textarea "Keeping the"
type textarea "Keeping the c"
type textarea "Keeping the cl"
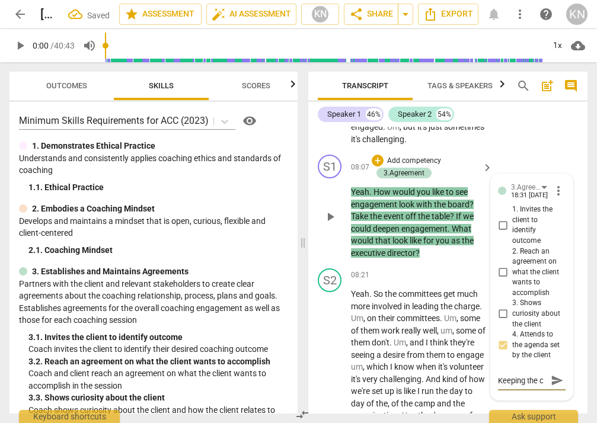
type textarea "Keeping the cl"
type textarea "Keeping the cli"
type textarea "Keeping the clie"
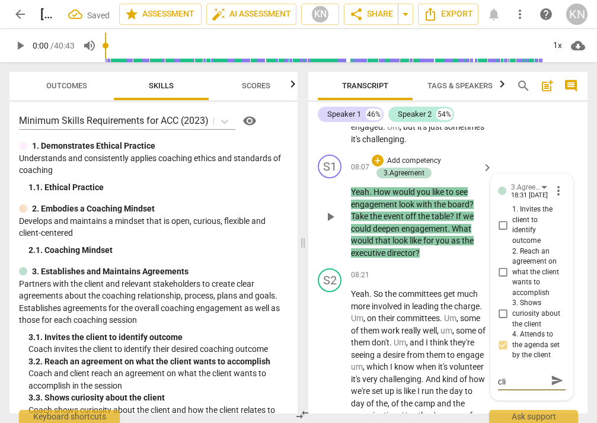
type textarea "Keeping the clie"
type textarea "Keeping the clien"
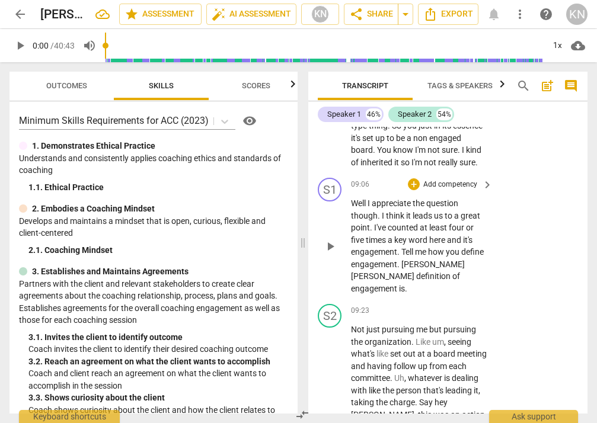
scroll to position [3353, 0]
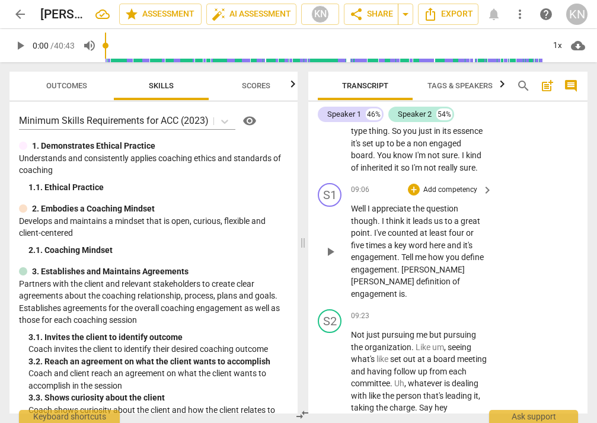
click at [461, 185] on p "Add competency" at bounding box center [450, 190] width 56 height 11
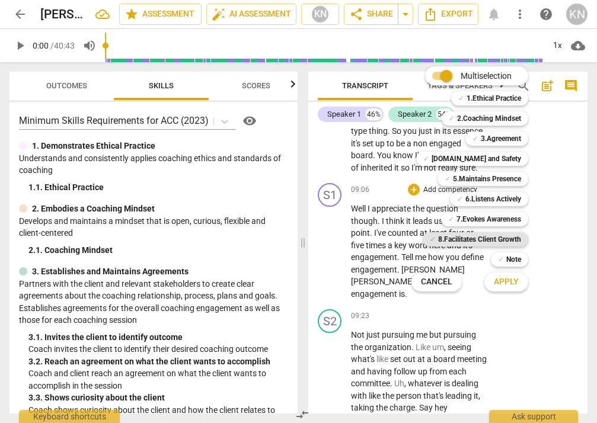
click at [487, 236] on b "8.Facilitates Client Growth" at bounding box center [479, 239] width 83 height 14
click at [506, 285] on span "Apply" at bounding box center [506, 282] width 25 height 12
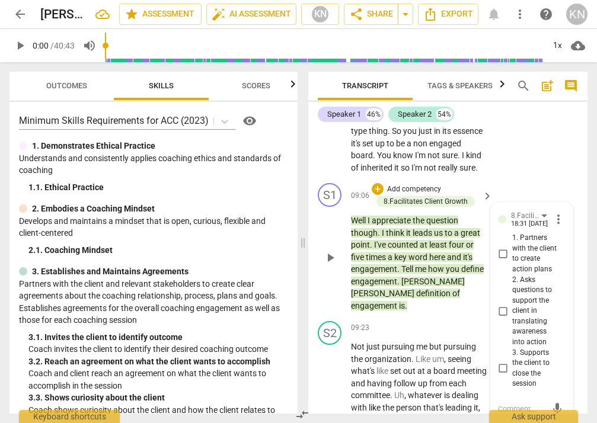
click at [503, 304] on input "2. Asks questions to support the client in translating awareness into action" at bounding box center [502, 311] width 19 height 14
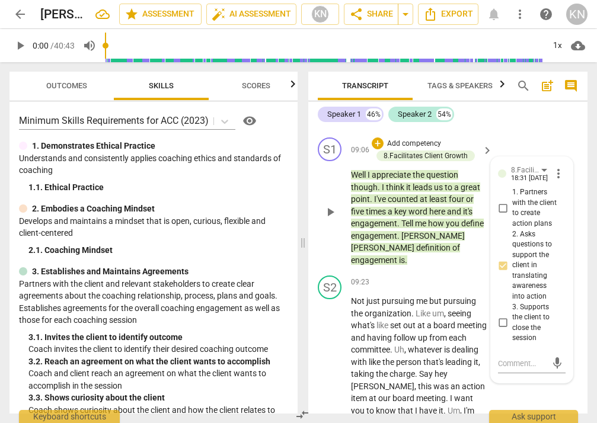
scroll to position [3399, 0]
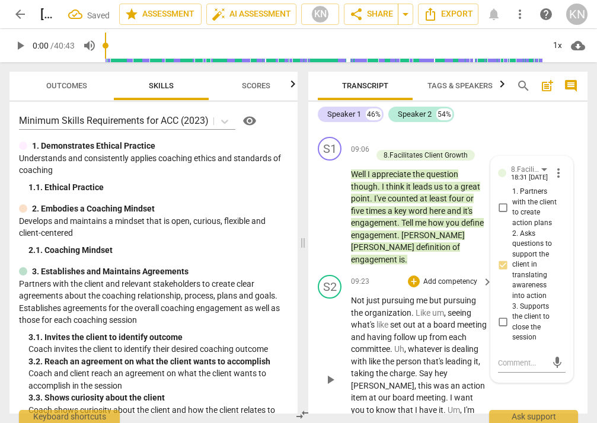
click at [506, 390] on div "S2 play_arrow pause 09:23 + Add competency keyboard_arrow_right Not just pursui…" at bounding box center [447, 369] width 279 height 199
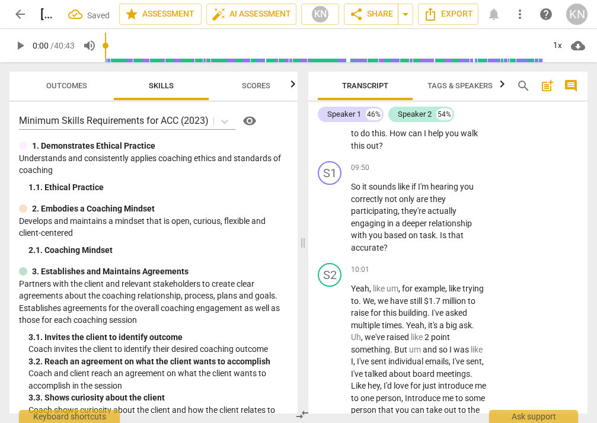
scroll to position [3714, 0]
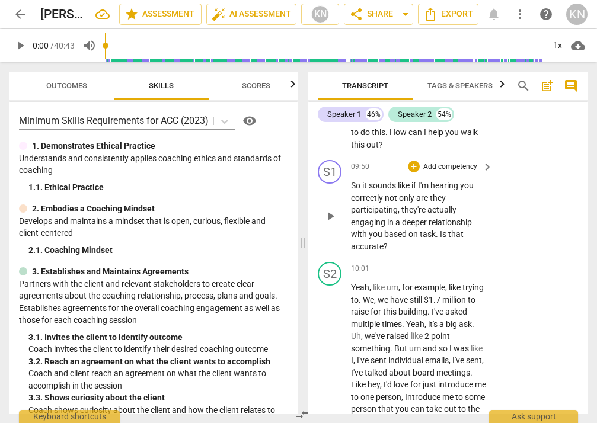
click at [455, 162] on p "Add competency" at bounding box center [450, 167] width 56 height 11
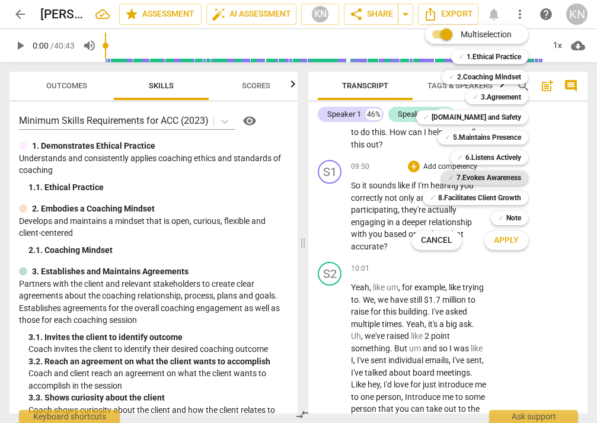
click at [474, 176] on b "7.Evokes Awareness" at bounding box center [489, 178] width 65 height 14
click at [506, 238] on span "Apply" at bounding box center [506, 241] width 25 height 12
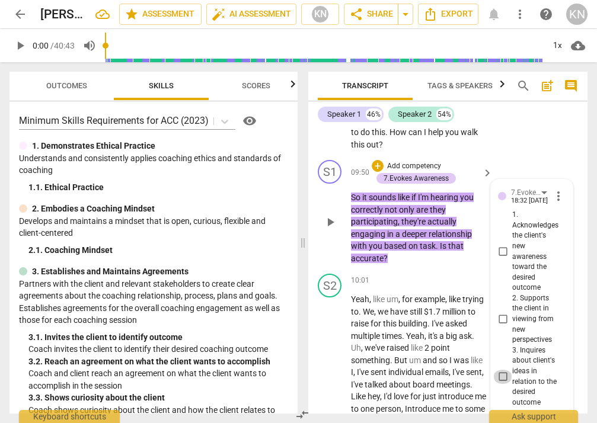
click at [503, 370] on input "3. Inquires about client's ideas in relation to the desired outcome" at bounding box center [502, 377] width 19 height 14
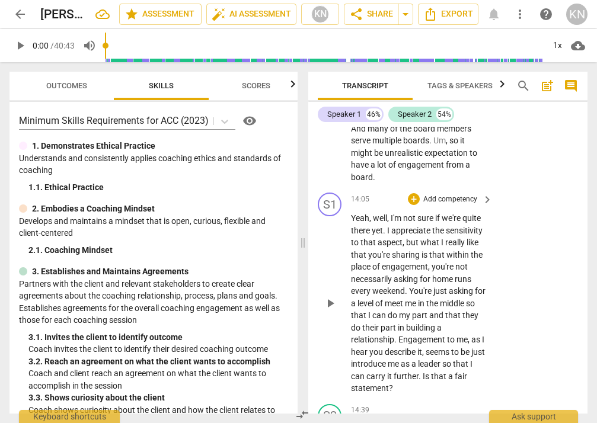
scroll to position [5258, 0]
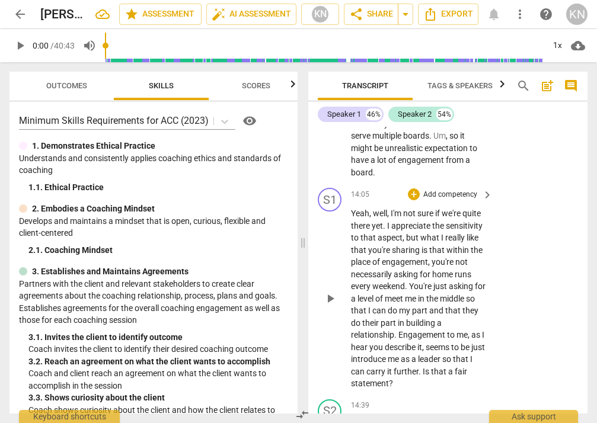
click at [463, 190] on p "Add competency" at bounding box center [450, 195] width 56 height 11
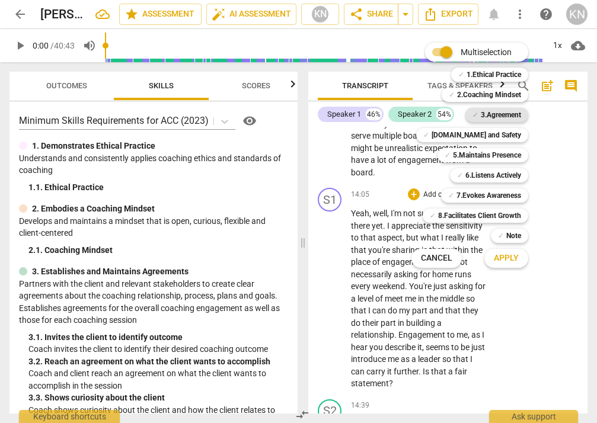
click at [504, 119] on b "3.Agreement" at bounding box center [501, 115] width 40 height 14
click at [506, 257] on span "Apply" at bounding box center [506, 259] width 25 height 12
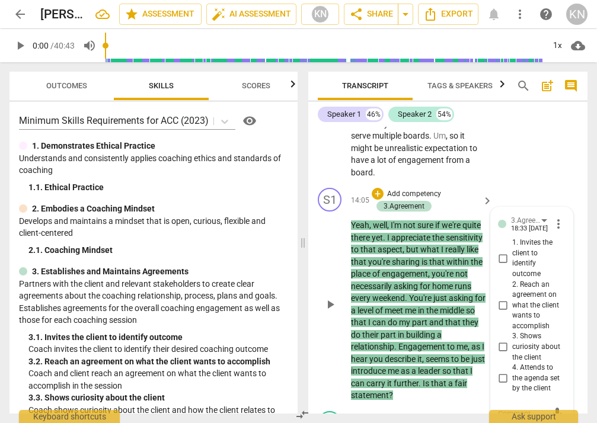
click at [503, 340] on input "3. Shows curiosity about the client" at bounding box center [502, 347] width 19 height 14
click at [501, 251] on input "1. Invites the client to identify outcome" at bounding box center [502, 258] width 19 height 14
click at [502, 340] on input "3. Shows curiosity about the client" at bounding box center [502, 347] width 19 height 14
click at [503, 340] on input "3. Shows curiosity about the client" at bounding box center [502, 347] width 19 height 14
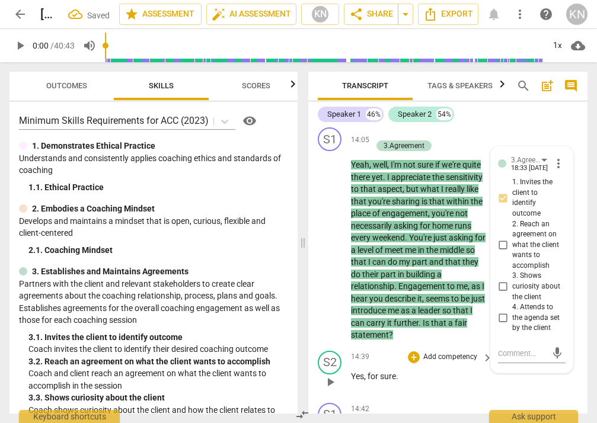
scroll to position [5323, 0]
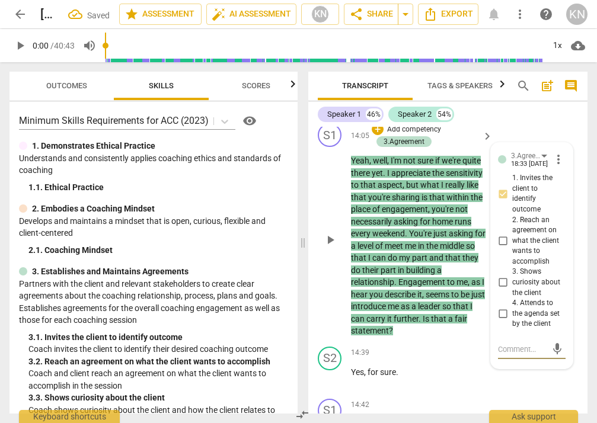
click at [501, 344] on textarea at bounding box center [522, 349] width 49 height 11
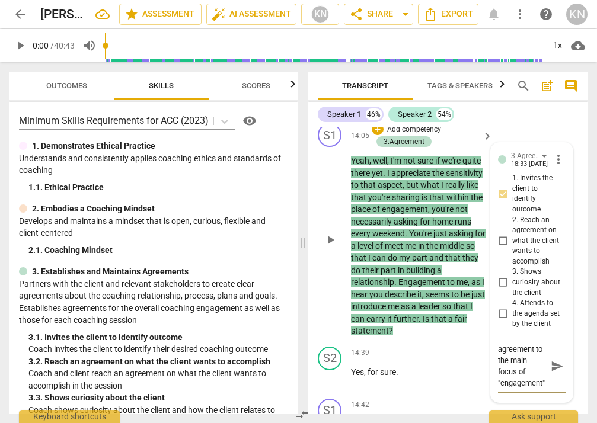
scroll to position [33, 0]
click at [451, 367] on p "Yes , for sure ." at bounding box center [419, 373] width 136 height 12
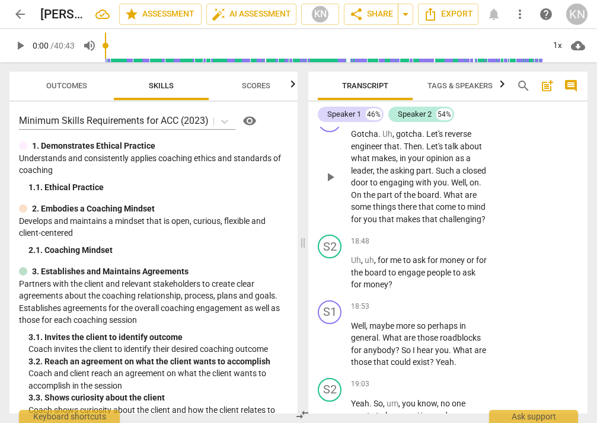
scroll to position [7154, 0]
click at [444, 301] on p "Add competency" at bounding box center [450, 306] width 56 height 11
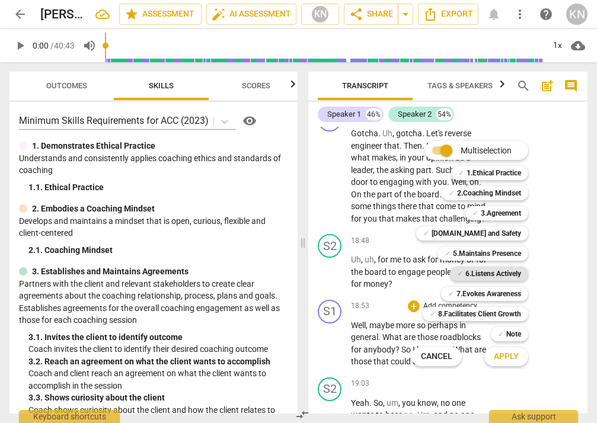
click at [486, 272] on b "6.Listens Actively" at bounding box center [494, 274] width 56 height 14
click at [505, 353] on span "Apply" at bounding box center [506, 357] width 25 height 12
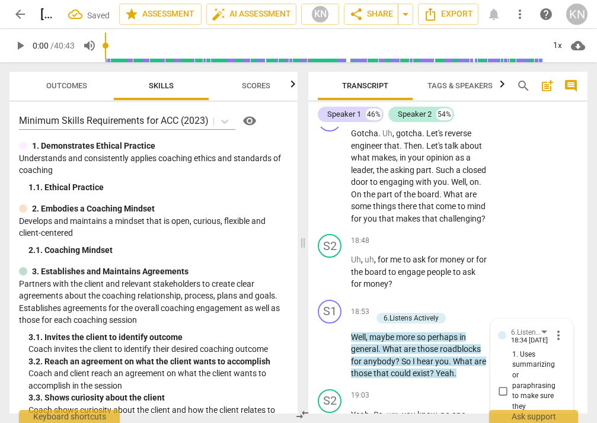
scroll to position [7362, 0]
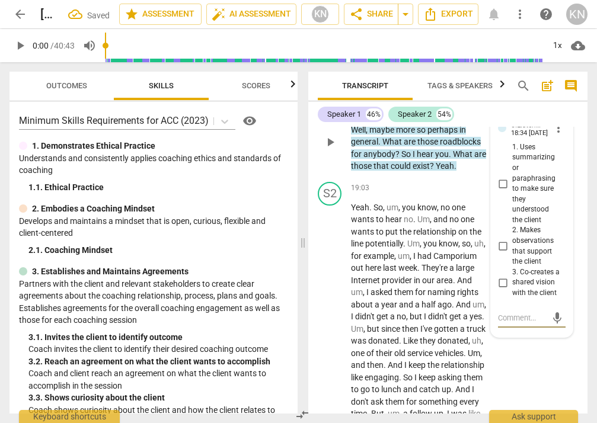
click at [499, 240] on input "2. Makes observations that support the client" at bounding box center [502, 247] width 19 height 14
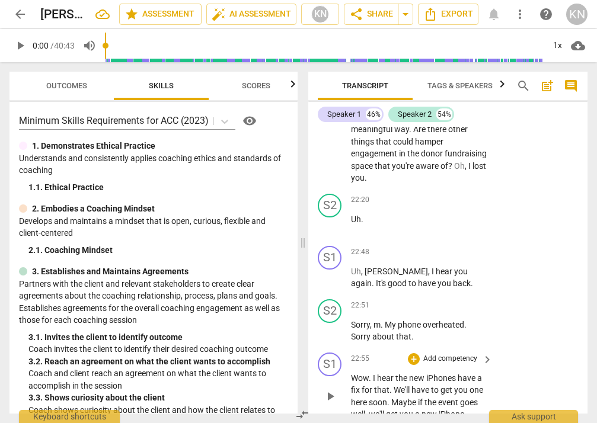
scroll to position [8482, 0]
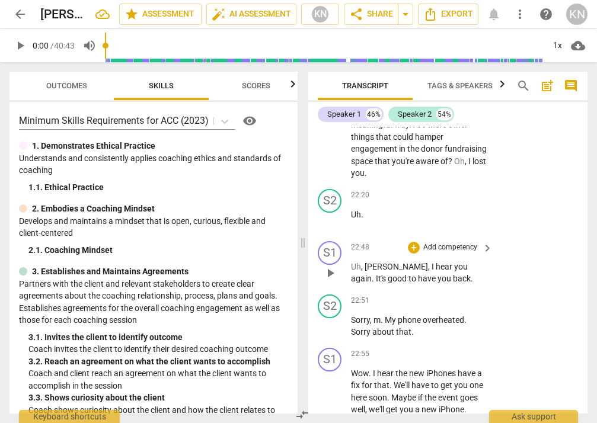
click at [485, 241] on span "keyboard_arrow_right" at bounding box center [487, 248] width 14 height 14
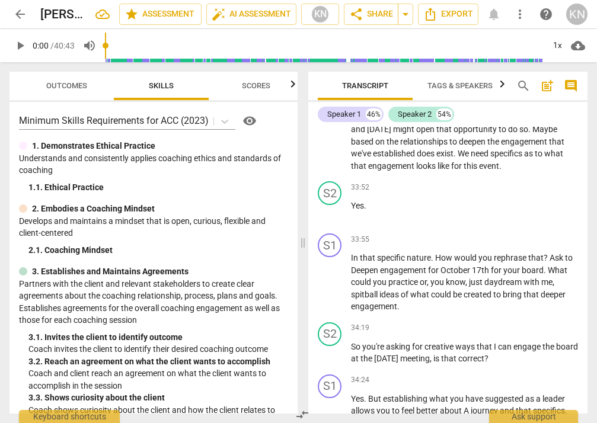
scroll to position [5372, 0]
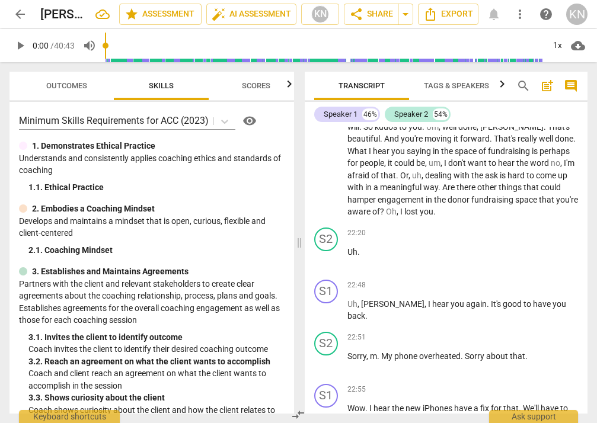
click at [506, 87] on span "post_add" at bounding box center [547, 86] width 14 height 14
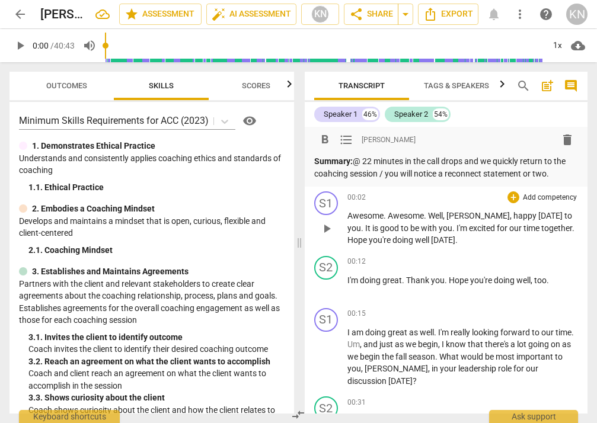
scroll to position [0, 0]
click at [374, 162] on p "Summary: @ 22 minutes in the call drops and we quickly return to the coahcing s…" at bounding box center [446, 167] width 264 height 24
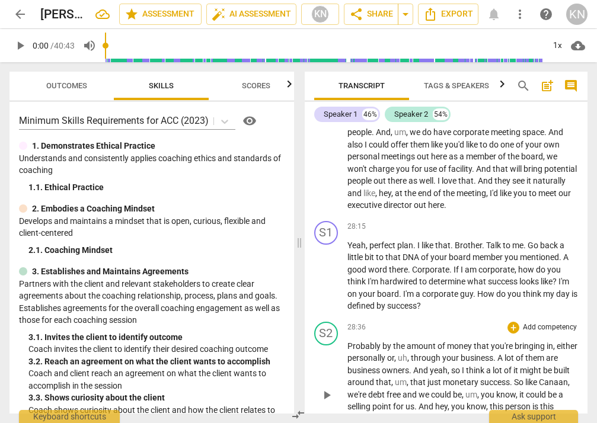
scroll to position [7032, 0]
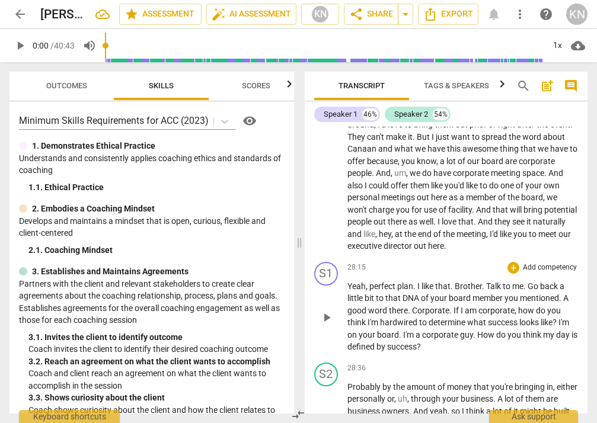
click at [506, 263] on p "Add competency" at bounding box center [550, 268] width 56 height 11
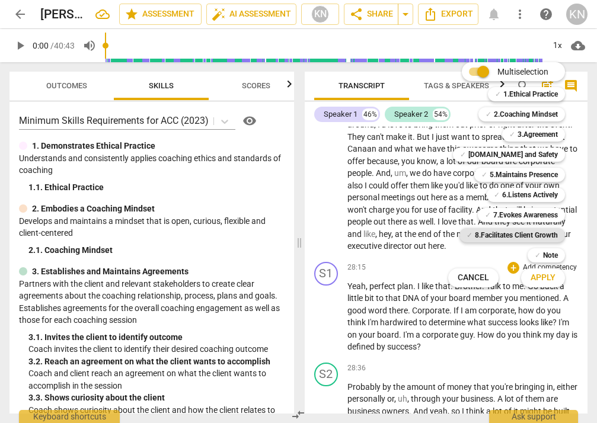
click at [506, 236] on b "8.Facilitates Client Growth" at bounding box center [516, 235] width 83 height 14
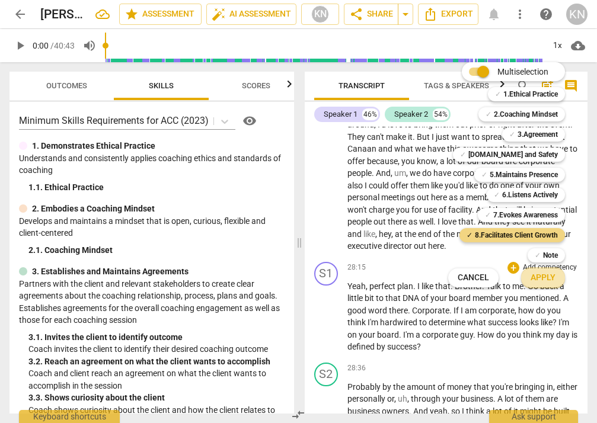
click at [506, 276] on span "Apply" at bounding box center [543, 278] width 25 height 12
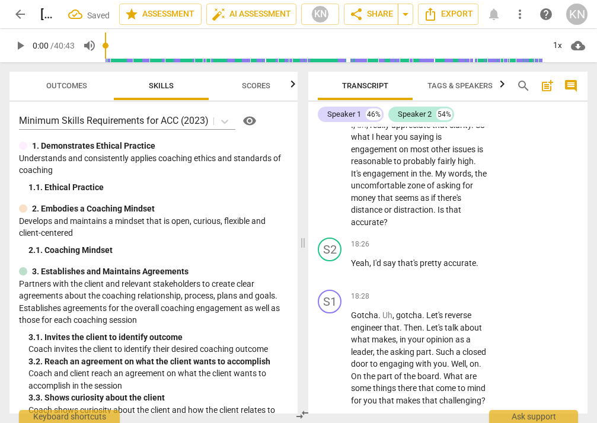
scroll to position [11028, 0]
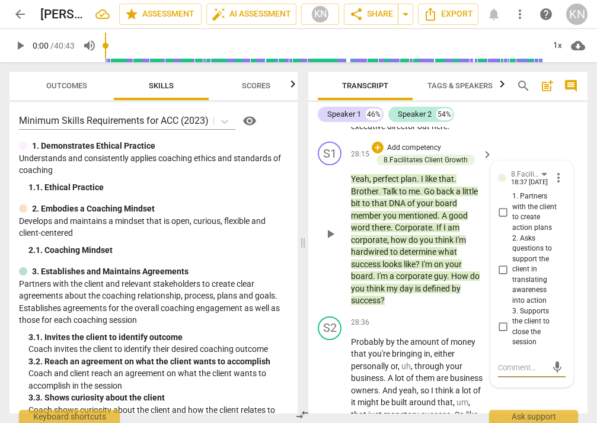
click at [503, 263] on input "2. Asks questions to support the client in translating awareness into action" at bounding box center [502, 270] width 19 height 14
click at [506, 312] on div "S2 play_arrow pause 28:36 + Add competency keyboard_arrow_right Probably by the…" at bounding box center [447, 424] width 279 height 224
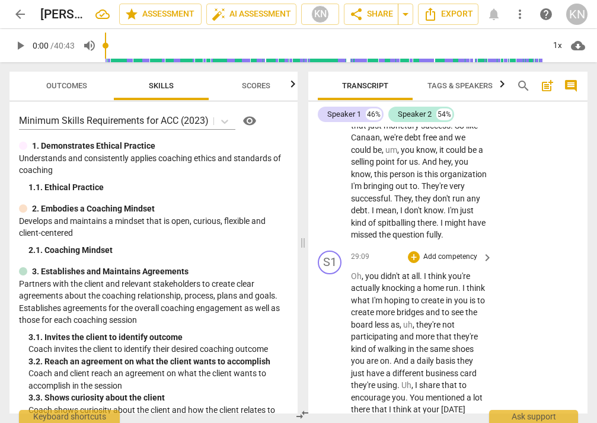
scroll to position [11314, 0]
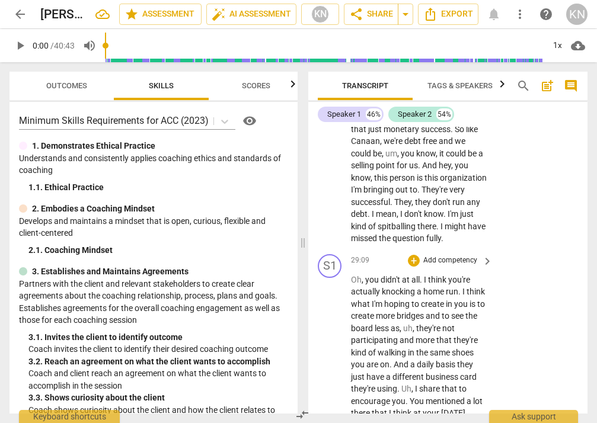
click at [457, 256] on p "Add competency" at bounding box center [450, 261] width 56 height 11
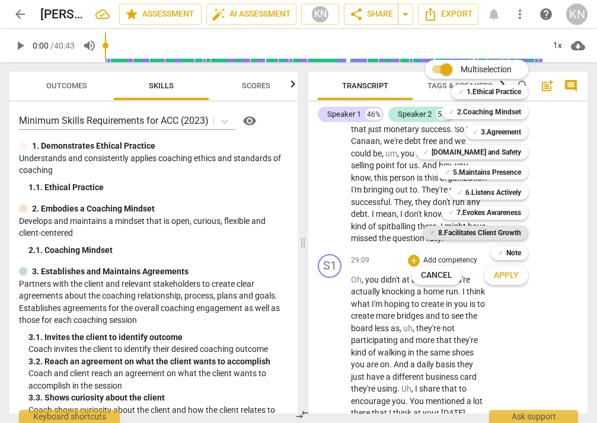
click at [476, 232] on b "8.Facilitates Client Growth" at bounding box center [479, 233] width 83 height 14
click at [500, 276] on span "Apply" at bounding box center [506, 276] width 25 height 12
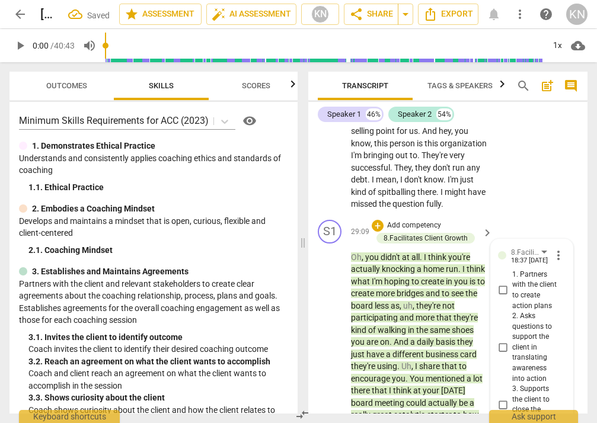
scroll to position [11330, 0]
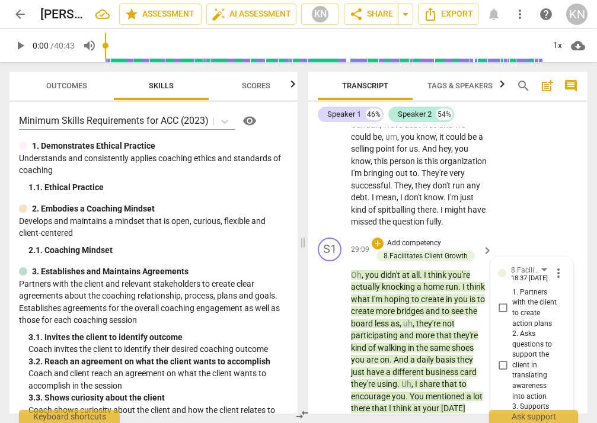
click at [502, 359] on input "2. Asks questions to support the client in translating awareness into action" at bounding box center [502, 366] width 19 height 14
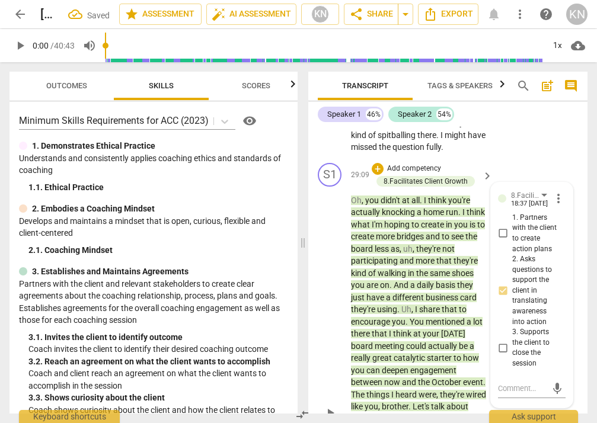
scroll to position [11405, 0]
click at [506, 371] on div "S1 play_arrow pause 29:09 + Add competency 8.Facilitates Client Growth keyboard…" at bounding box center [447, 403] width 279 height 491
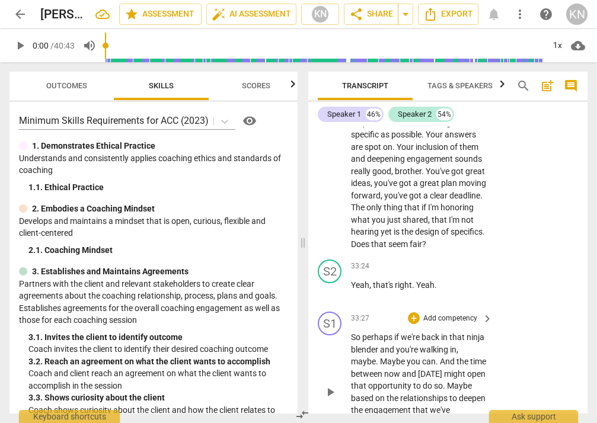
scroll to position [12819, 0]
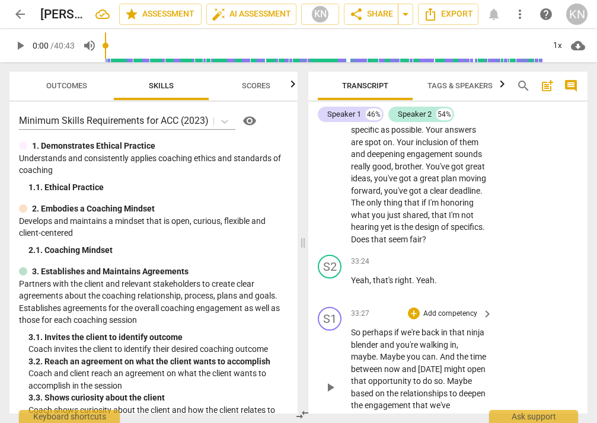
click at [458, 309] on p "Add competency" at bounding box center [450, 314] width 56 height 11
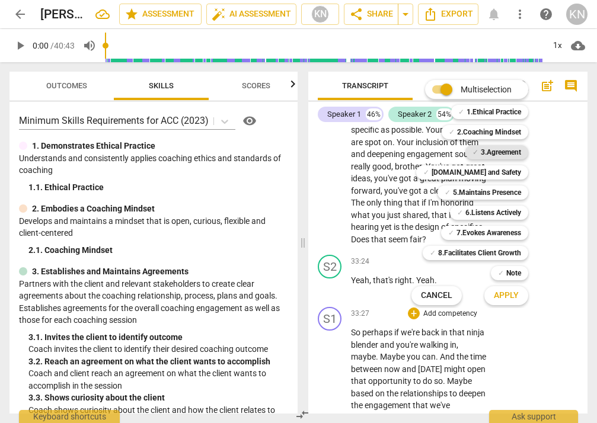
click at [503, 152] on b "3.Agreement" at bounding box center [501, 152] width 40 height 14
click at [506, 294] on span "Apply" at bounding box center [506, 296] width 25 height 12
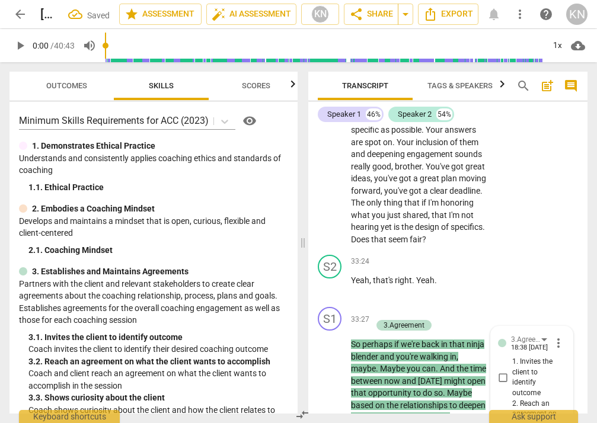
scroll to position [12976, 0]
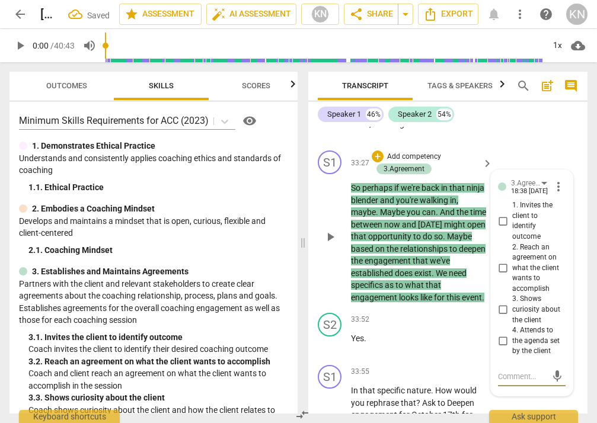
click at [502, 334] on input "4. Attends to the agenda set by the client" at bounding box center [502, 341] width 19 height 14
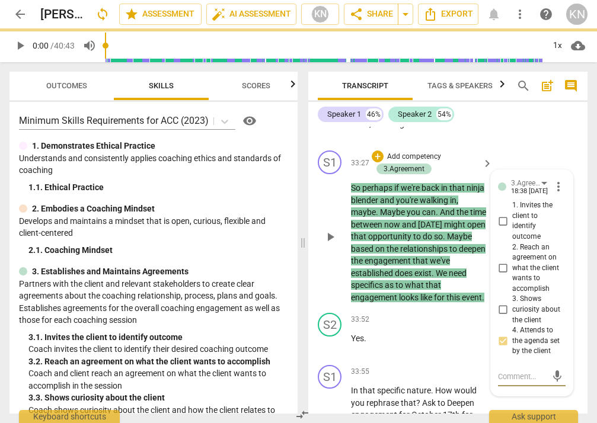
click at [506, 371] on textarea at bounding box center [522, 376] width 49 height 11
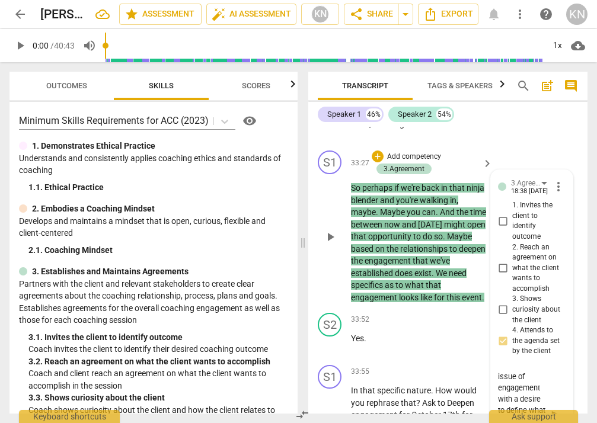
scroll to position [55, 0]
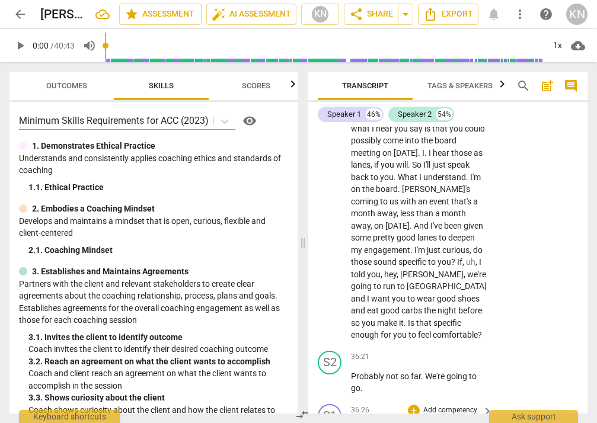
scroll to position [14061, 0]
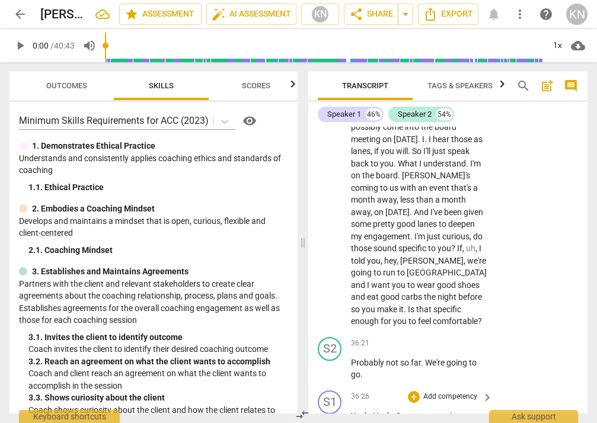
click at [466, 392] on p "Add competency" at bounding box center [450, 397] width 56 height 11
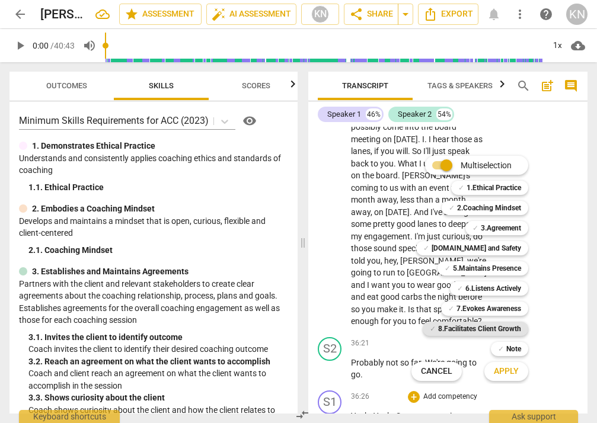
click at [496, 328] on b "8.Facilitates Client Growth" at bounding box center [479, 329] width 83 height 14
click at [503, 372] on span "Apply" at bounding box center [506, 372] width 25 height 12
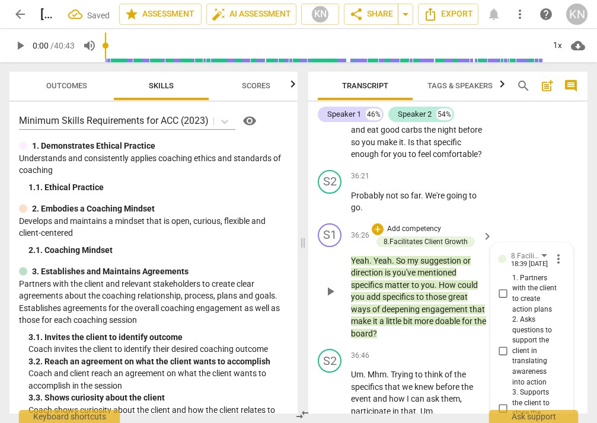
scroll to position [14226, 0]
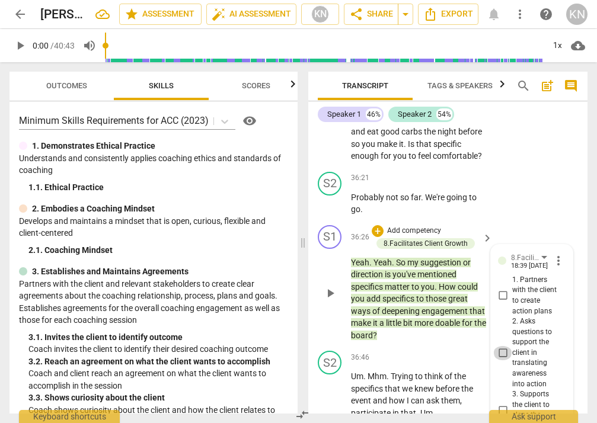
click at [501, 346] on input "2. Asks questions to support the client in translating awareness into action" at bounding box center [502, 353] width 19 height 14
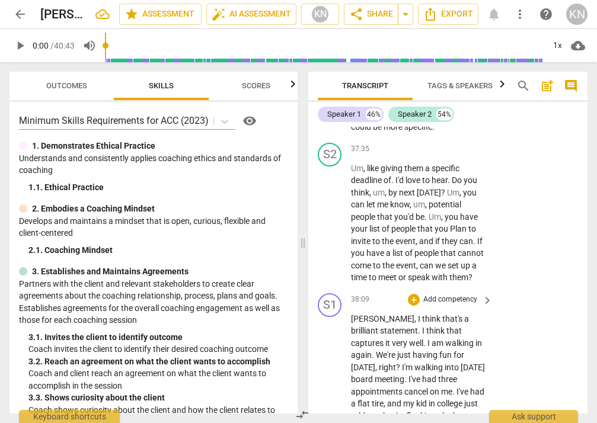
scroll to position [14783, 0]
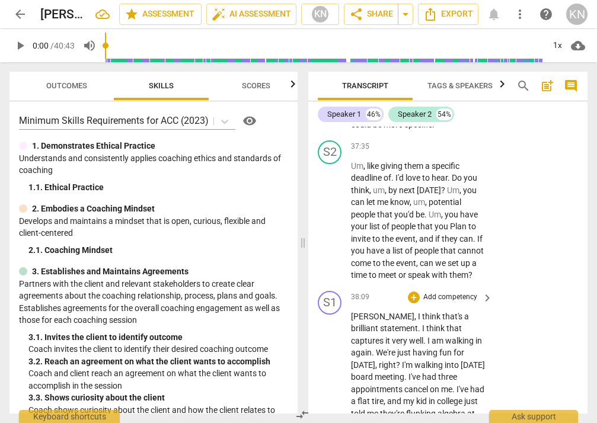
click at [457, 292] on p "Add competency" at bounding box center [450, 297] width 56 height 11
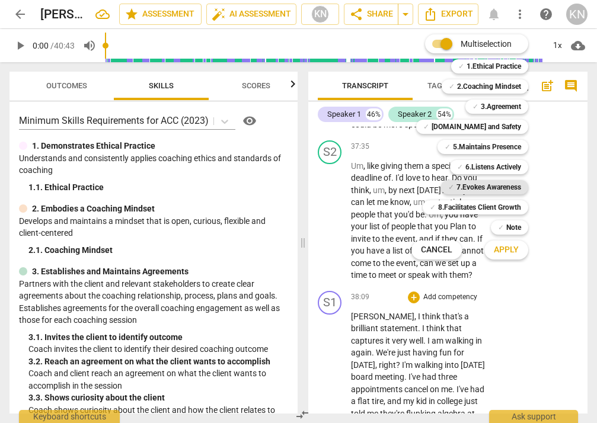
click at [485, 187] on b "7.Evokes Awareness" at bounding box center [489, 187] width 65 height 14
click at [506, 248] on span "Apply" at bounding box center [506, 250] width 25 height 12
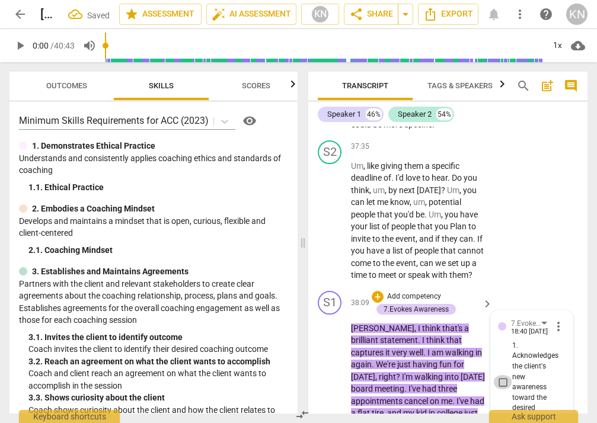
click at [503, 375] on input "1. Acknowledges the client's new awareness toward the desired outcome" at bounding box center [502, 382] width 19 height 14
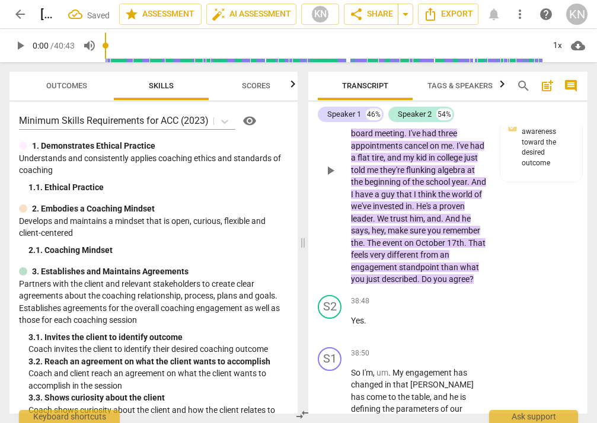
scroll to position [15040, 0]
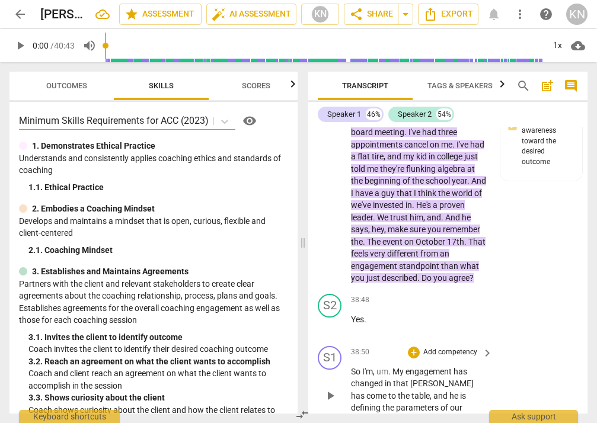
click at [434, 348] on p "Add competency" at bounding box center [450, 353] width 56 height 11
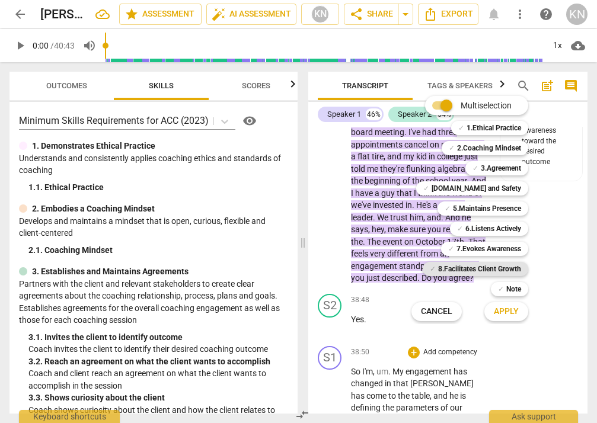
click at [470, 269] on b "8.Facilitates Client Growth" at bounding box center [479, 269] width 83 height 14
click at [506, 307] on span "Apply" at bounding box center [506, 312] width 25 height 12
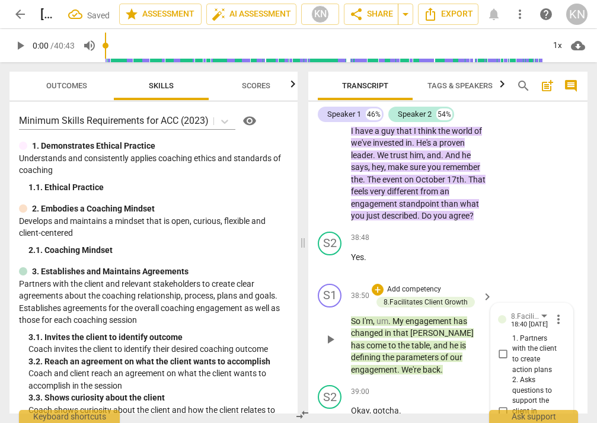
scroll to position [15099, 0]
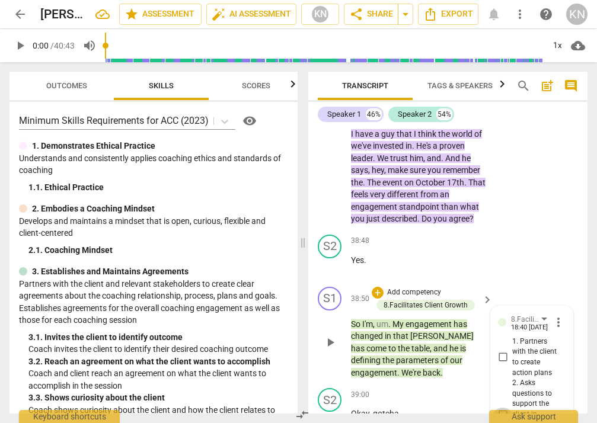
click at [501, 408] on input "2. Asks questions to support the client in translating awareness into action" at bounding box center [502, 415] width 19 height 14
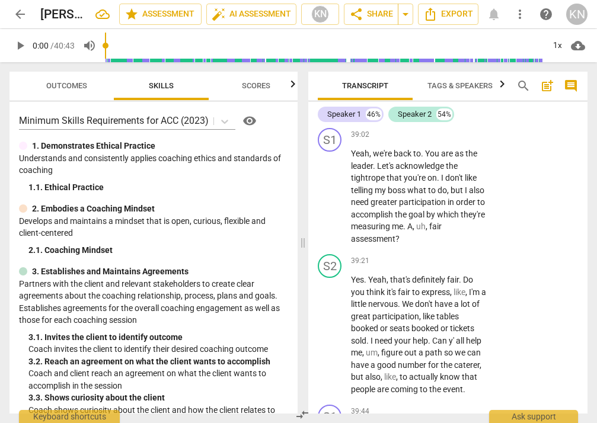
scroll to position [15420, 0]
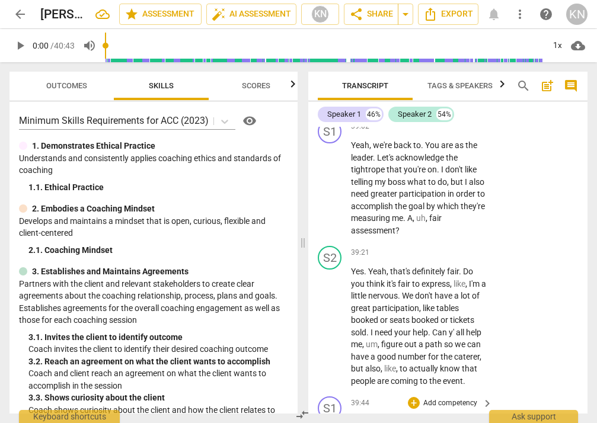
click at [469, 399] on p "Add competency" at bounding box center [450, 404] width 56 height 11
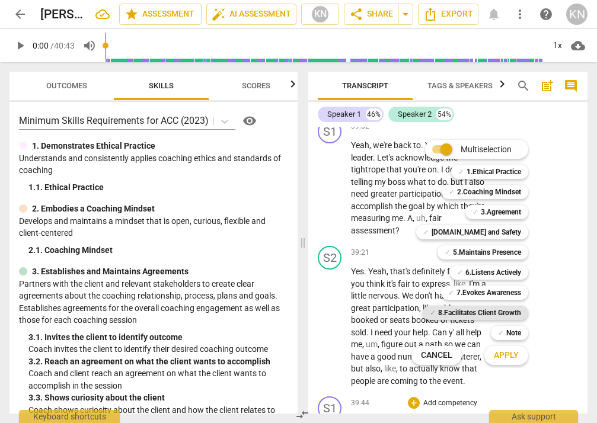
click at [473, 315] on b "8.Facilitates Client Growth" at bounding box center [479, 313] width 83 height 14
click at [494, 348] on button "Apply" at bounding box center [507, 355] width 44 height 21
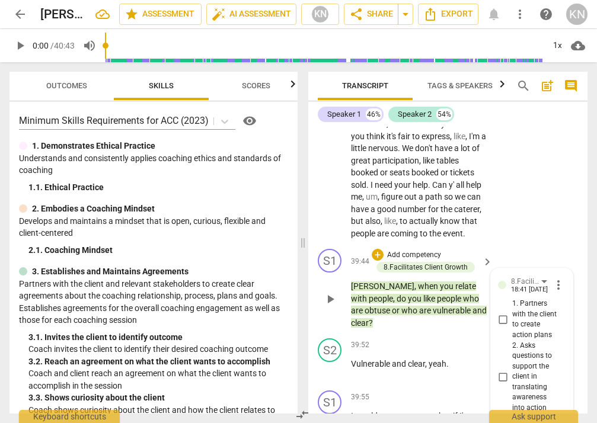
scroll to position [15551, 0]
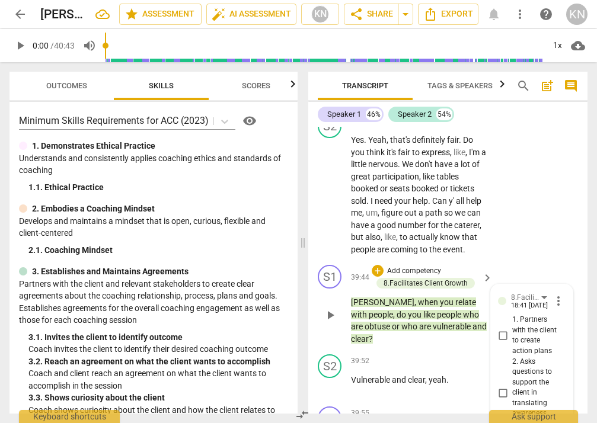
click at [498, 329] on input "1. Partners with the client to create action plans" at bounding box center [502, 336] width 19 height 14
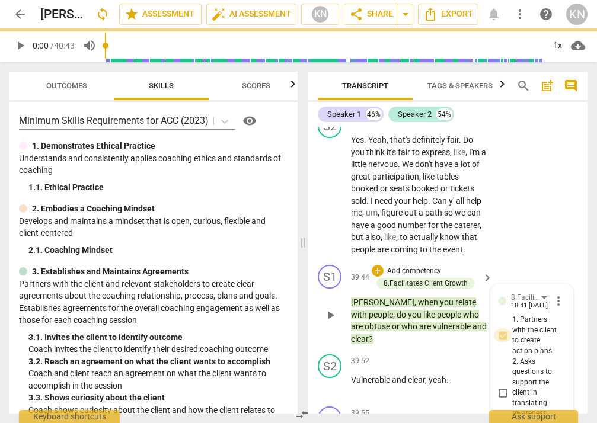
click at [503, 329] on input "1. Partners with the client to create action plans" at bounding box center [502, 336] width 19 height 14
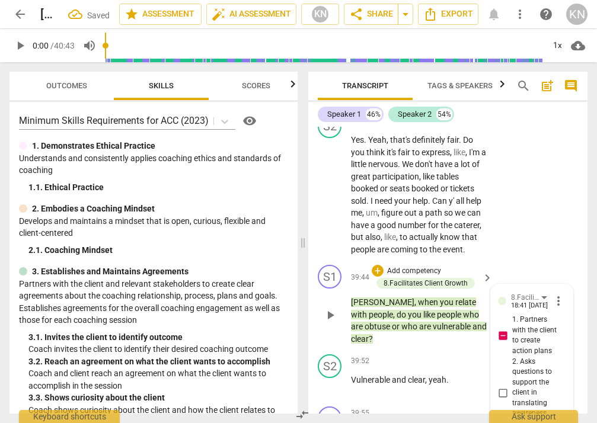
click at [502, 386] on input "2. Asks questions to support the client in translating awareness into action" at bounding box center [502, 393] width 19 height 14
click at [500, 329] on input "1. Partners with the client to create action plans" at bounding box center [502, 336] width 19 height 14
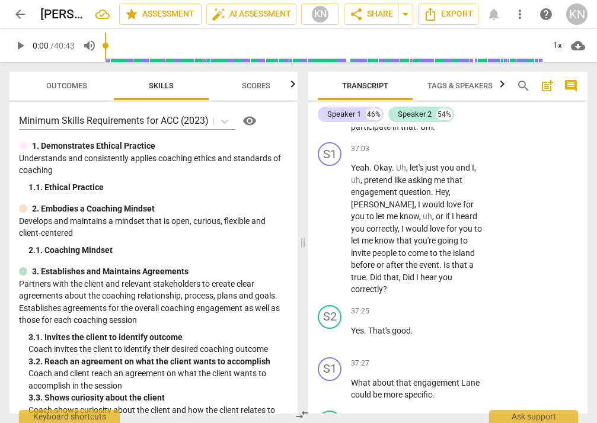
scroll to position [14606, 0]
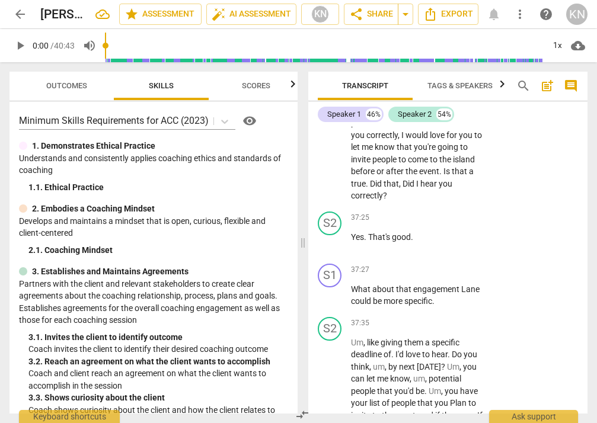
click at [358, 46] on input "range" at bounding box center [324, 46] width 439 height 38
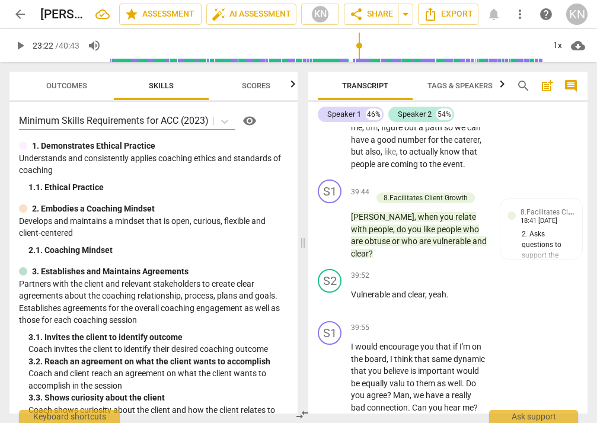
scroll to position [0, 0]
click at [474, 42] on input "range" at bounding box center [327, 46] width 434 height 38
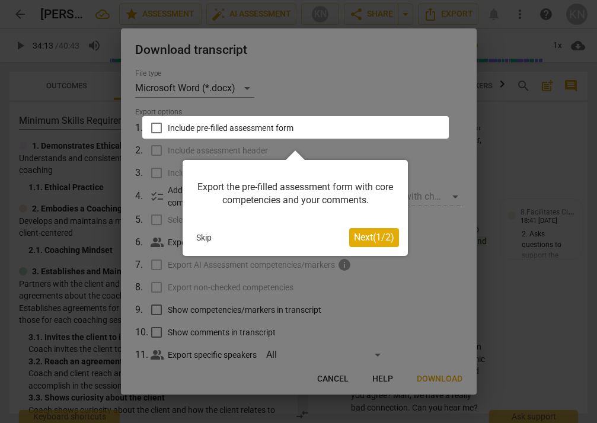
click at [359, 233] on span "Next ( 1 / 2 )" at bounding box center [374, 237] width 40 height 11
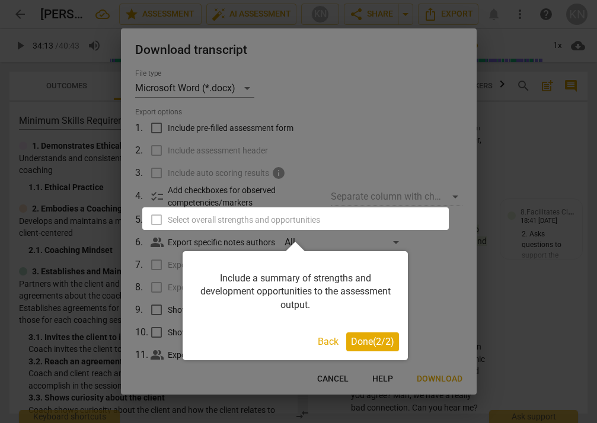
click at [369, 347] on button "Done ( 2 / 2 )" at bounding box center [372, 342] width 53 height 19
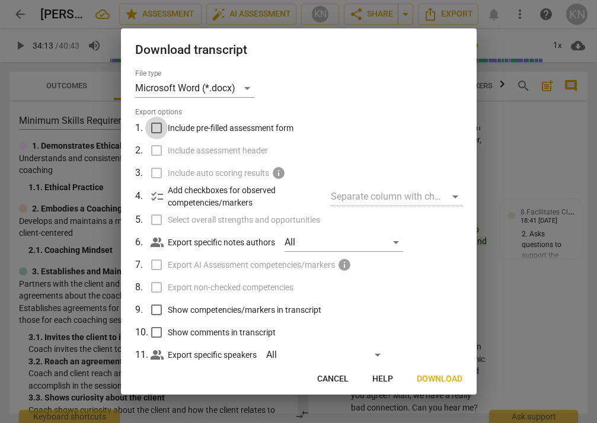
click at [159, 126] on input "Include pre-filled assessment form" at bounding box center [156, 128] width 23 height 23
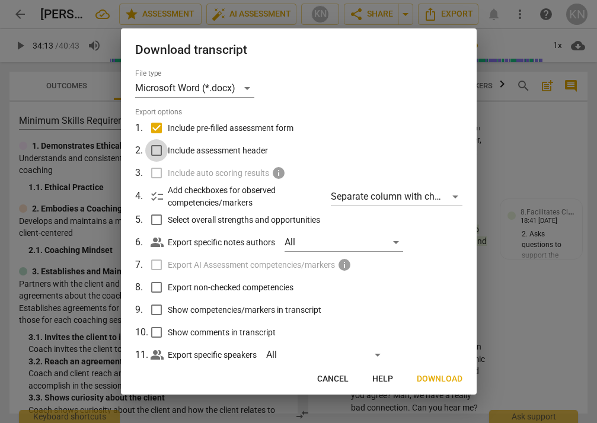
click at [157, 152] on input "Include assessment header" at bounding box center [156, 150] width 23 height 23
click at [452, 195] on div "Separate column with check marks" at bounding box center [396, 196] width 131 height 19
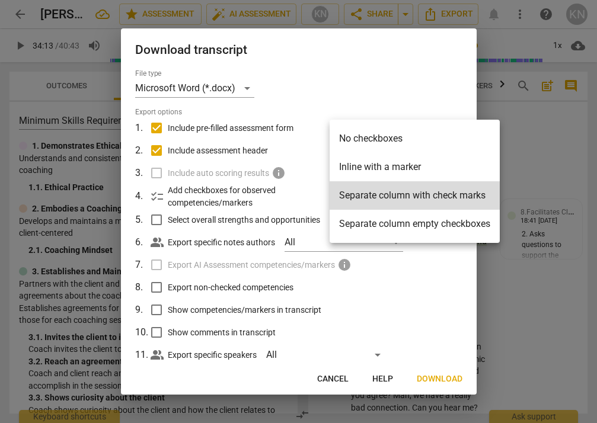
click at [436, 286] on div at bounding box center [298, 211] width 597 height 423
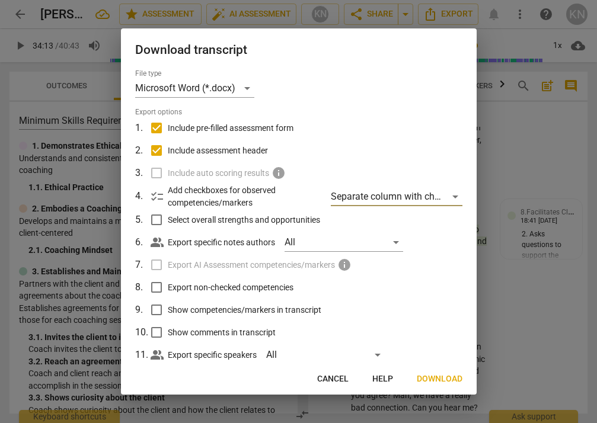
click at [434, 377] on span "Download" at bounding box center [440, 380] width 46 height 12
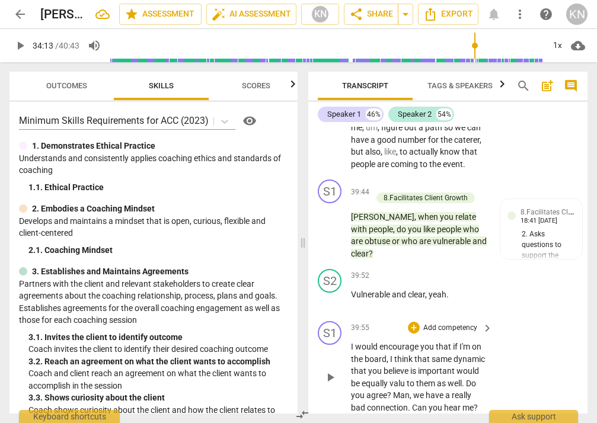
click at [501, 317] on div "S1 play_arrow pause 39:55 + Add competency keyboard_arrow_right I would encoura…" at bounding box center [447, 368] width 279 height 102
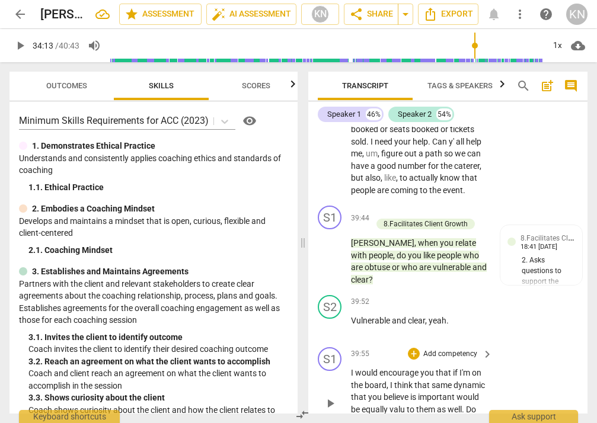
scroll to position [15603, 0]
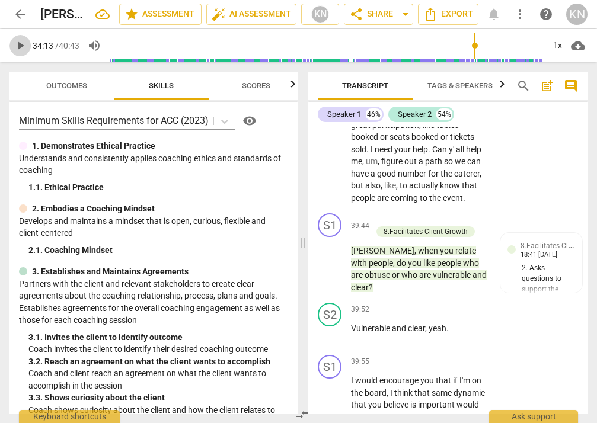
click at [23, 46] on span "play_arrow" at bounding box center [20, 46] width 14 height 14
click at [506, 46] on input "range" at bounding box center [327, 46] width 434 height 38
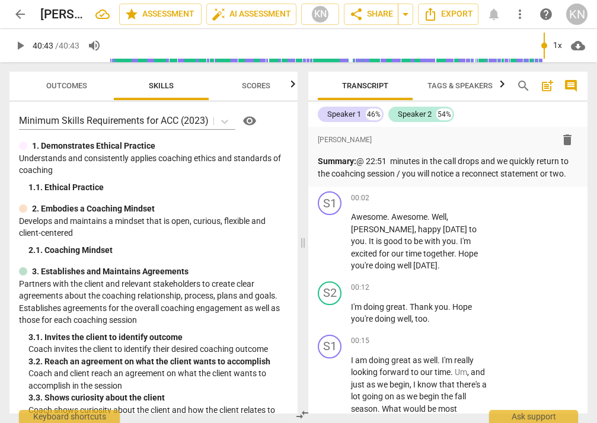
scroll to position [0, 0]
click at [405, 15] on span "arrow_drop_down" at bounding box center [406, 14] width 14 height 14
click at [501, 87] on icon "button" at bounding box center [502, 84] width 14 height 14
click at [313, 84] on icon "button" at bounding box center [313, 83] width 4 height 7
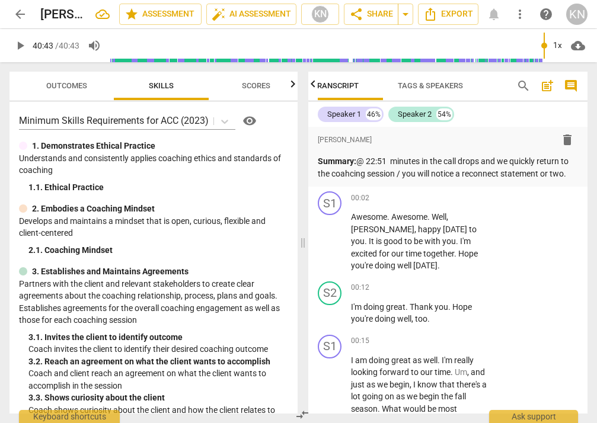
scroll to position [0, 0]
click at [83, 90] on span "Outcomes" at bounding box center [66, 85] width 41 height 9
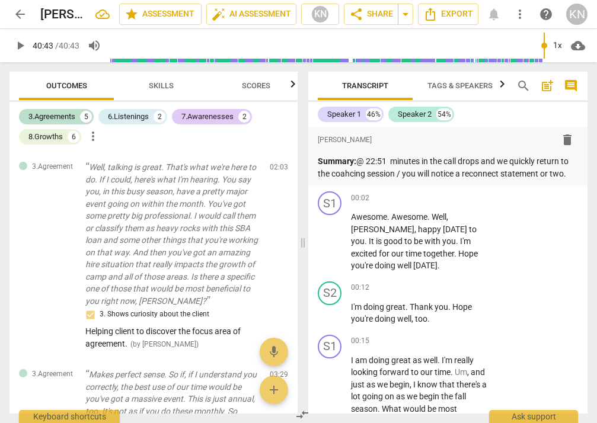
click at [260, 84] on span "Scores" at bounding box center [256, 85] width 28 height 9
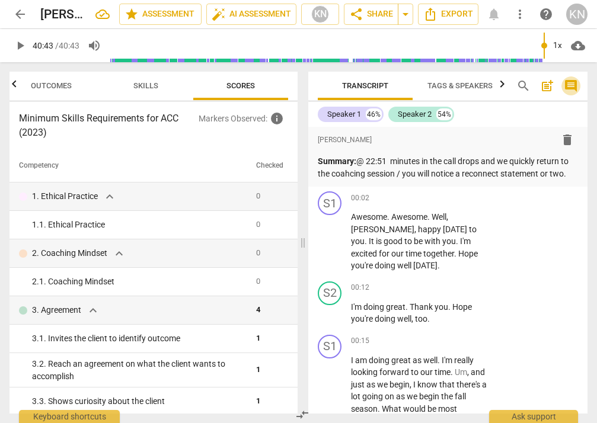
click at [506, 85] on span "comment" at bounding box center [571, 86] width 14 height 14
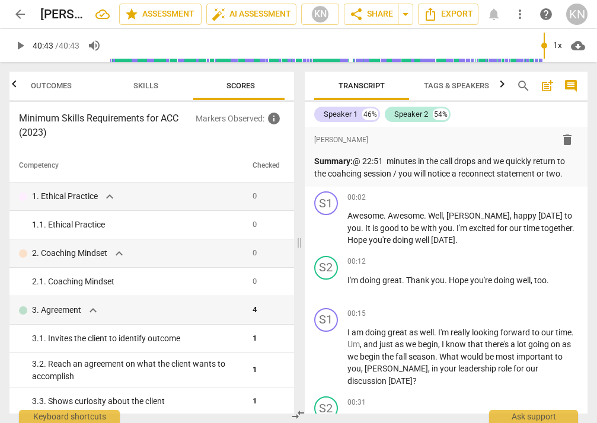
click at [506, 85] on span "comment" at bounding box center [571, 86] width 14 height 14
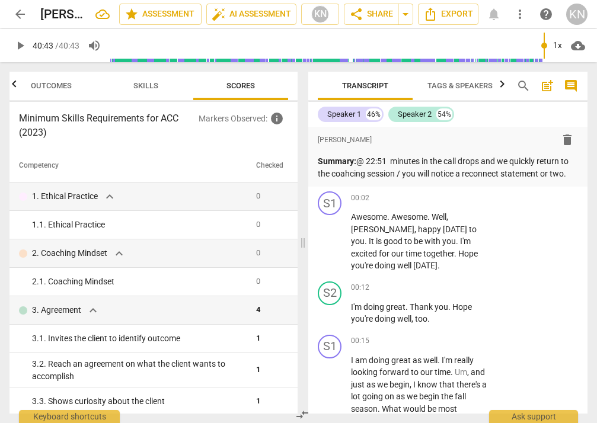
click at [506, 16] on span "more_vert" at bounding box center [520, 14] width 14 height 14
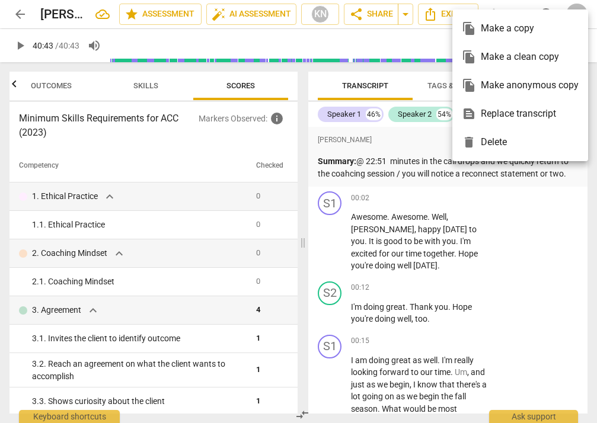
click at [409, 16] on div at bounding box center [298, 211] width 597 height 423
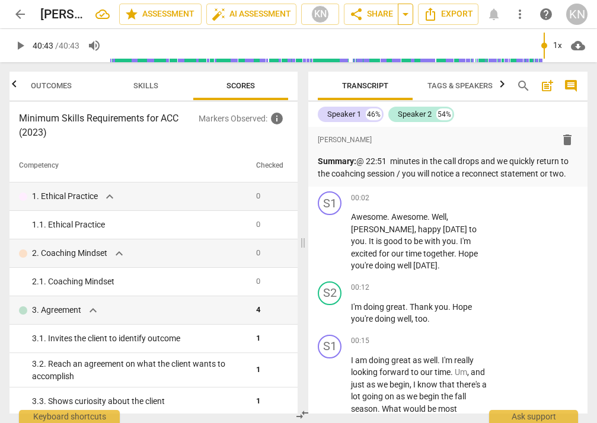
click at [405, 16] on span "arrow_drop_down" at bounding box center [406, 14] width 14 height 14
click at [380, 15] on span "share Share" at bounding box center [371, 14] width 44 height 14
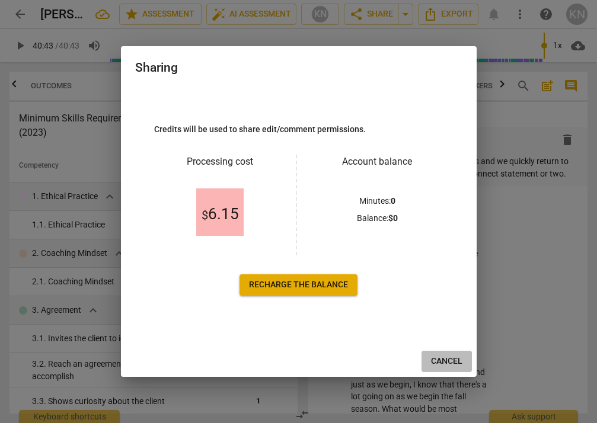
click at [444, 358] on span "Cancel" at bounding box center [446, 362] width 31 height 12
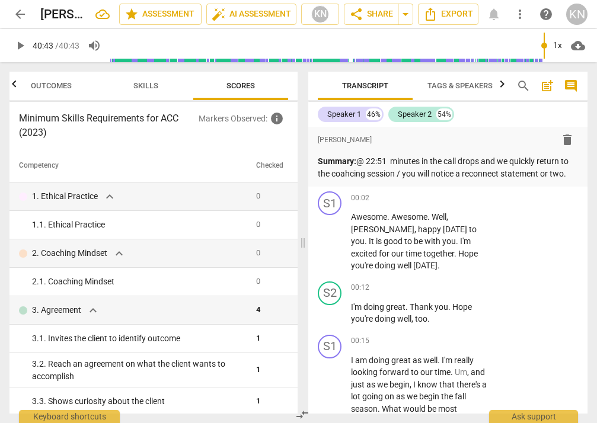
click at [506, 44] on span "cloud_download" at bounding box center [578, 46] width 14 height 14
click at [506, 44] on li "Download audio" at bounding box center [545, 45] width 88 height 28
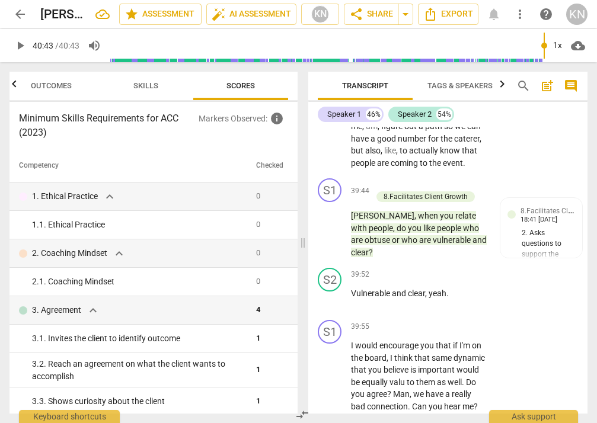
scroll to position [15637, 0]
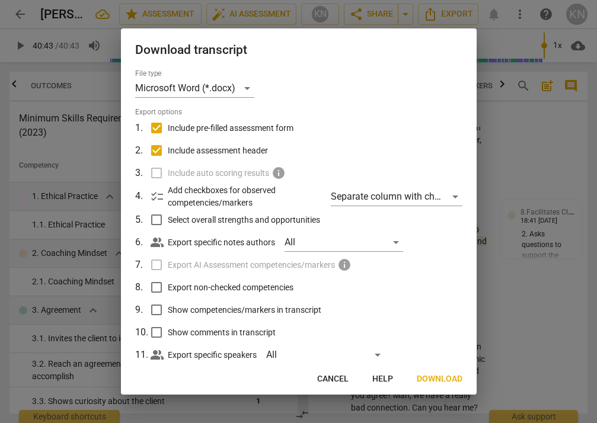
click at [419, 355] on div "people_alt Export specific speakers All" at bounding box center [307, 355] width 312 height 23
click at [506, 158] on div at bounding box center [298, 211] width 597 height 423
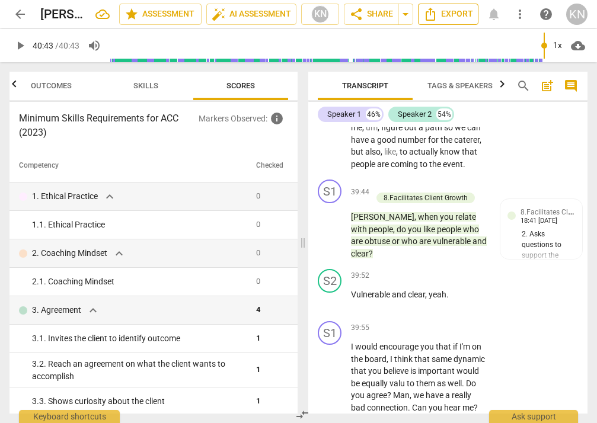
click at [437, 11] on icon "Export" at bounding box center [430, 14] width 14 height 14
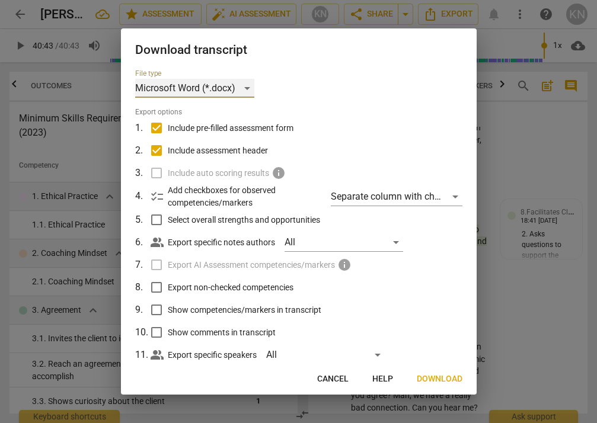
click at [247, 90] on div "Microsoft Word (*.docx)" at bounding box center [194, 88] width 119 height 19
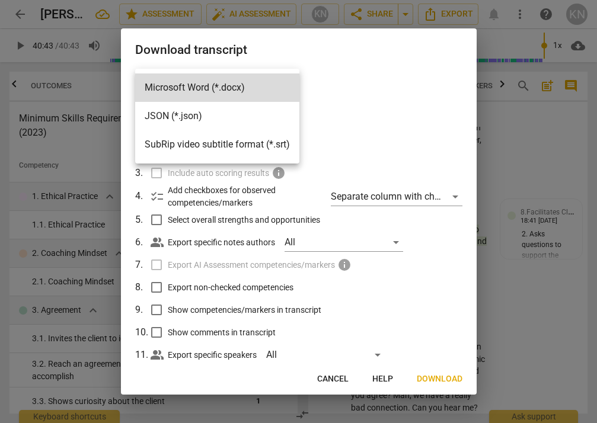
click at [506, 160] on div at bounding box center [298, 211] width 597 height 423
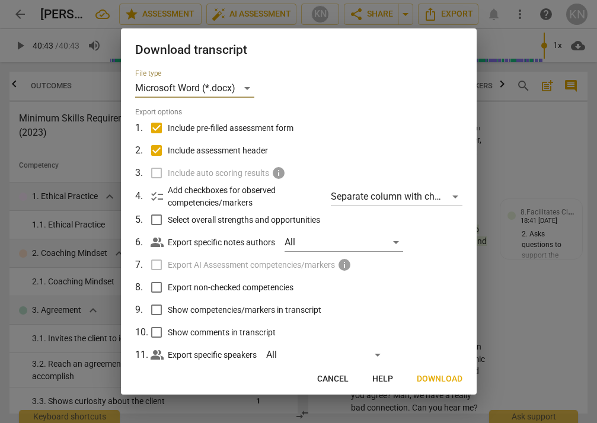
click at [506, 162] on div at bounding box center [298, 211] width 597 height 423
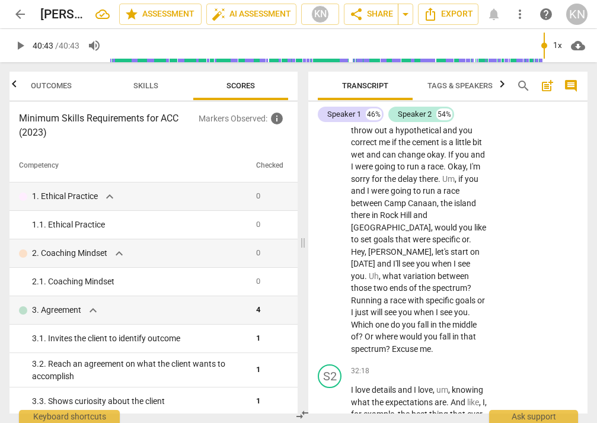
scroll to position [12254, 0]
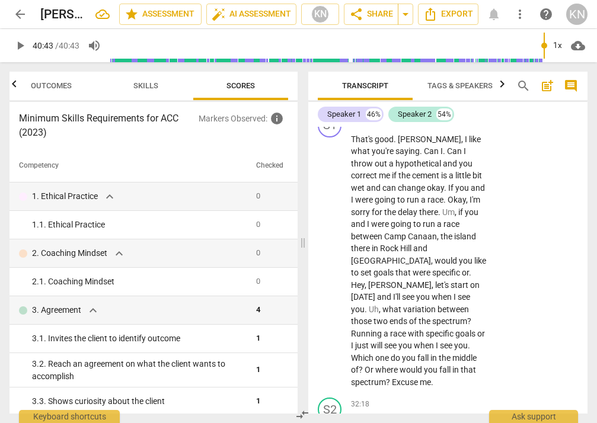
click at [506, 17] on div "KN" at bounding box center [576, 14] width 21 height 21
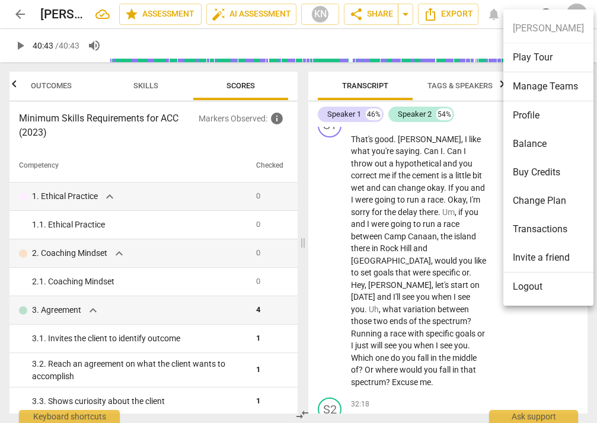
click at [506, 260] on li "Invite a friend" at bounding box center [548, 258] width 90 height 29
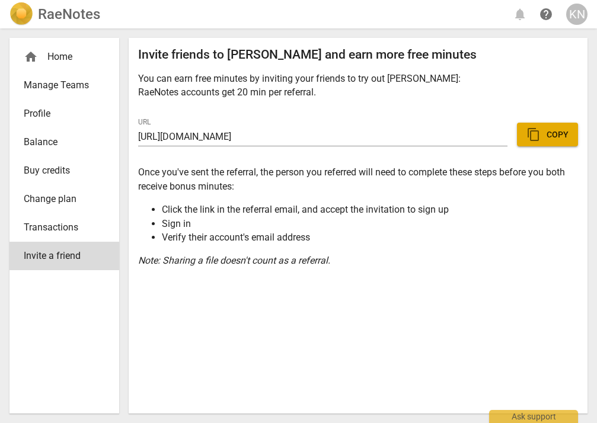
click at [485, 268] on div "Invite friends to RaeNotes and earn more free minutes You can earn free minutes…" at bounding box center [358, 226] width 459 height 376
click at [506, 15] on div "KN" at bounding box center [576, 14] width 21 height 21
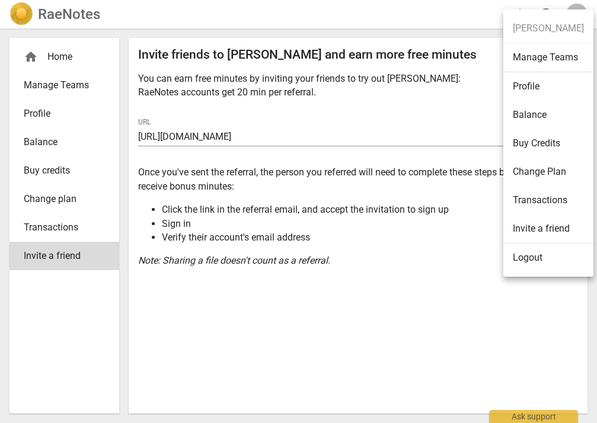
click at [476, 260] on div at bounding box center [298, 211] width 597 height 423
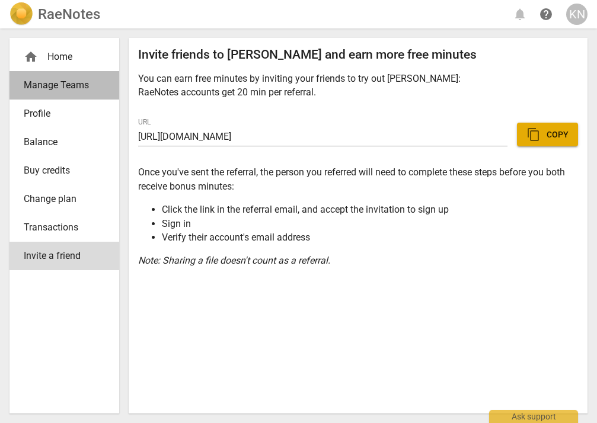
click at [76, 96] on link "Manage Teams" at bounding box center [64, 85] width 110 height 28
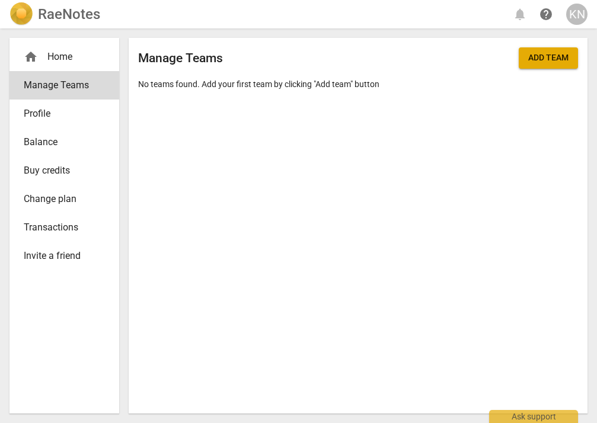
click at [506, 62] on span "Add team" at bounding box center [548, 58] width 40 height 12
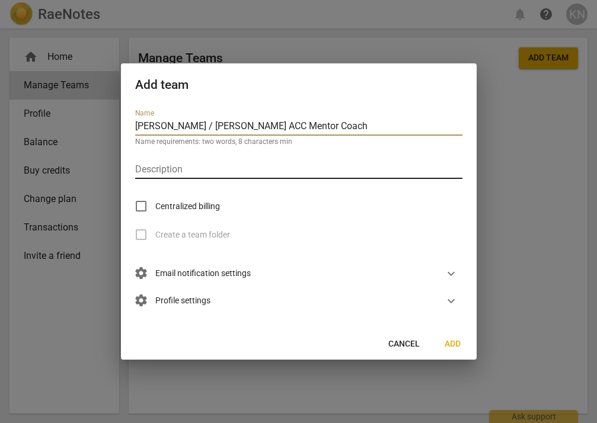
click at [211, 165] on input "text" at bounding box center [298, 170] width 327 height 17
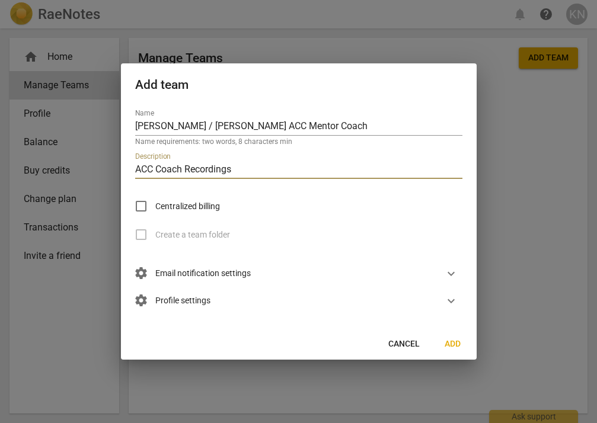
click at [146, 205] on input "Centralized billing" at bounding box center [141, 206] width 28 height 28
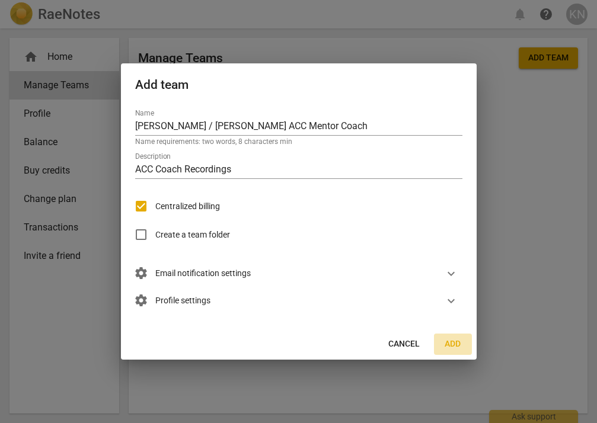
click at [448, 343] on span "Add" at bounding box center [453, 345] width 19 height 12
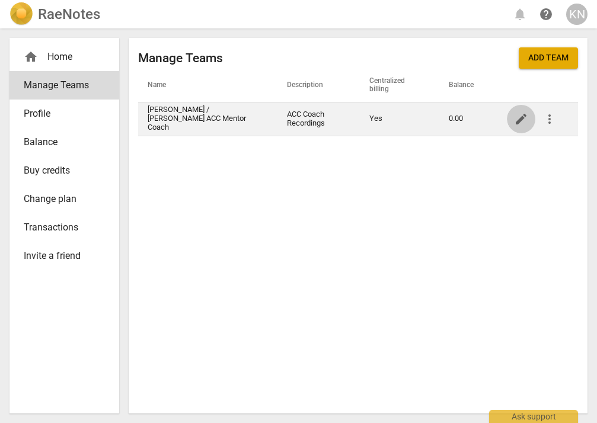
click at [506, 122] on span "edit" at bounding box center [521, 119] width 14 height 14
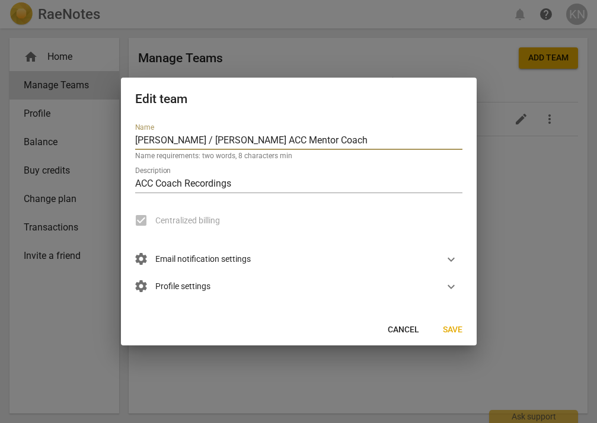
click at [454, 327] on span "Save" at bounding box center [453, 330] width 20 height 12
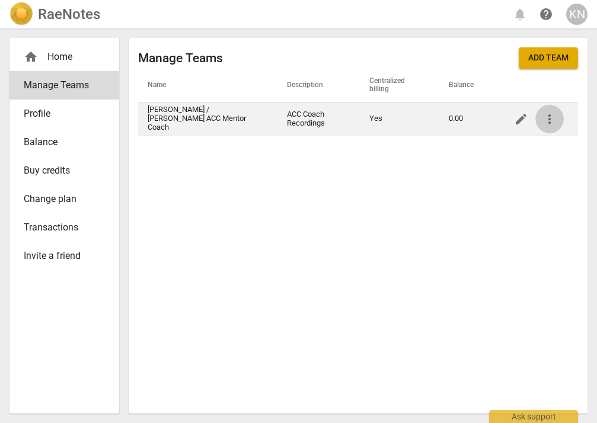
click at [506, 126] on button "more_vert" at bounding box center [550, 119] width 28 height 28
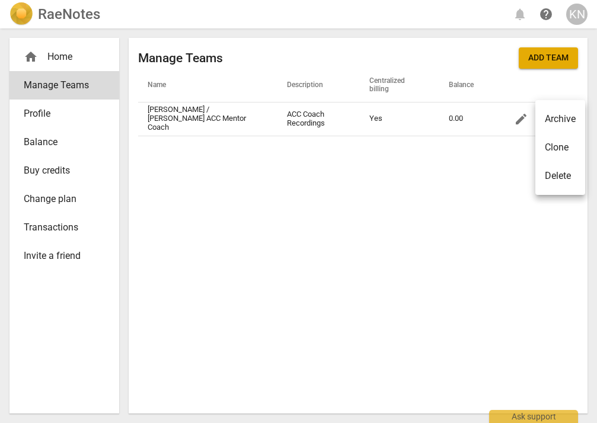
click at [461, 55] on div at bounding box center [298, 211] width 597 height 423
click at [77, 107] on span "Profile" at bounding box center [60, 114] width 72 height 14
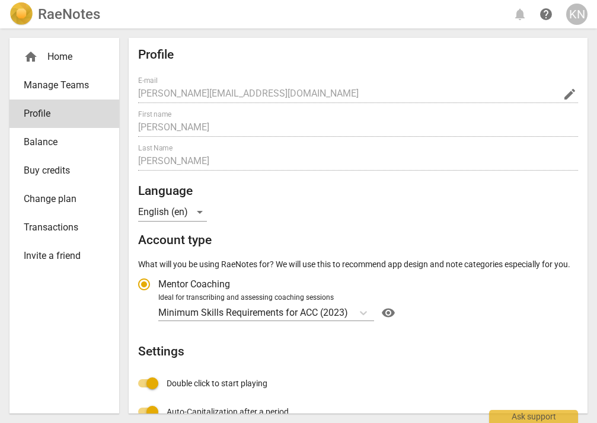
click at [54, 143] on span "Balance" at bounding box center [60, 142] width 72 height 14
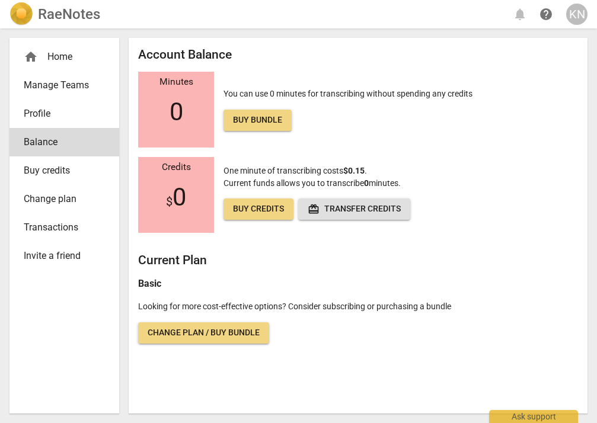
click at [506, 18] on div "KN" at bounding box center [576, 14] width 21 height 21
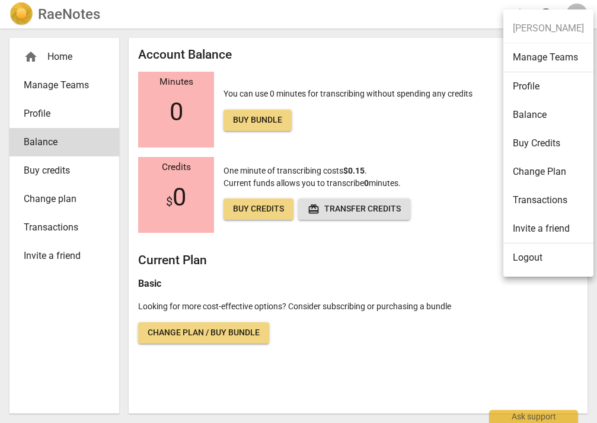
click at [62, 58] on div at bounding box center [298, 211] width 597 height 423
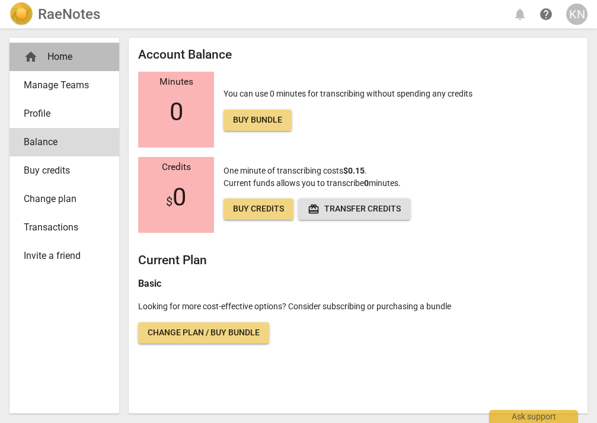
click at [62, 58] on div "home Home" at bounding box center [60, 57] width 72 height 14
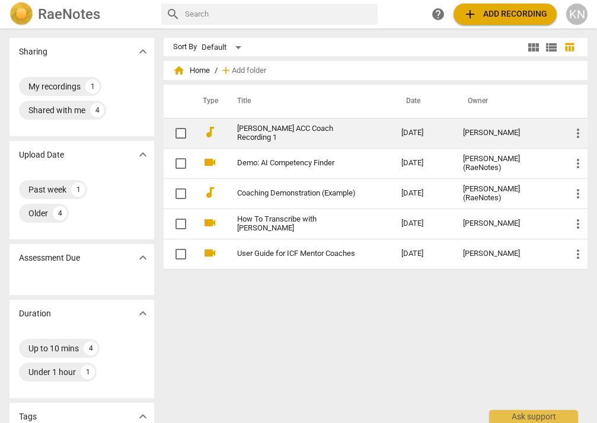
click at [282, 138] on td "Norwood ACC Coach Recording 1" at bounding box center [307, 133] width 169 height 30
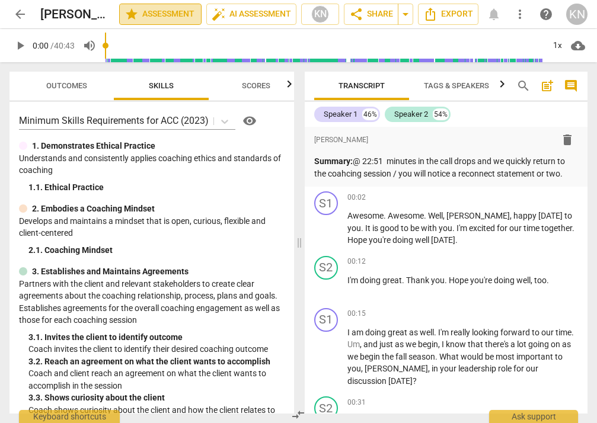
click at [168, 18] on span "star Assessment" at bounding box center [161, 14] width 72 height 14
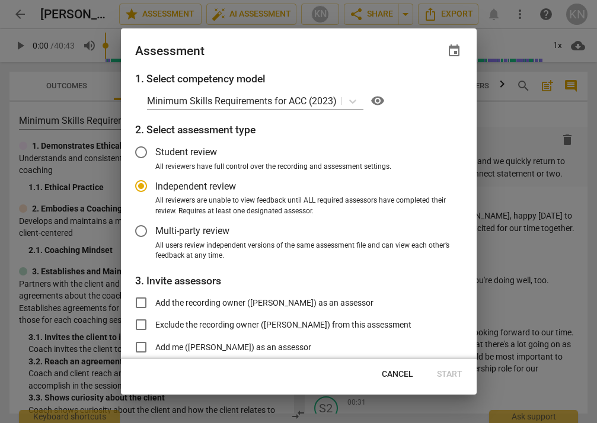
click at [146, 151] on input "Student review" at bounding box center [141, 152] width 28 height 28
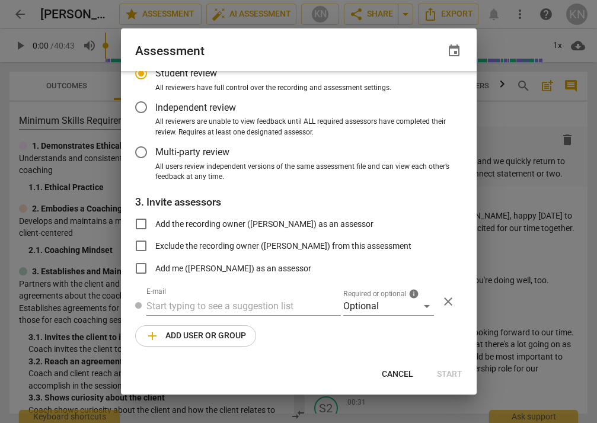
scroll to position [78, 0]
click at [140, 153] on input "Multi-party review" at bounding box center [141, 153] width 28 height 28
click at [169, 304] on input "text" at bounding box center [243, 307] width 195 height 19
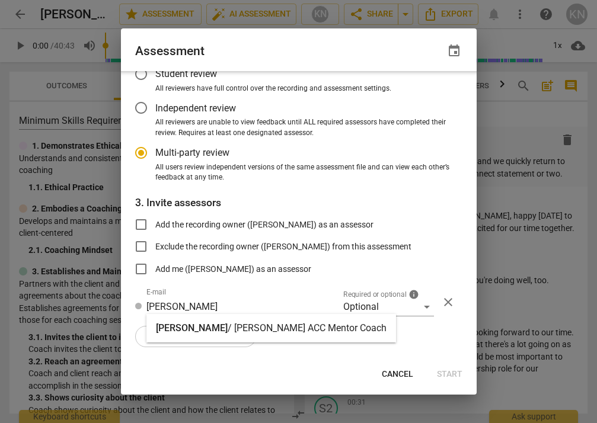
click at [172, 329] on span "[PERSON_NAME]" at bounding box center [192, 328] width 72 height 11
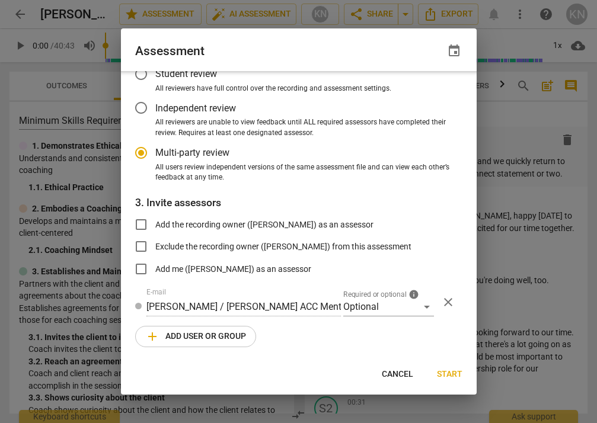
click at [455, 372] on span "Start" at bounding box center [450, 375] width 26 height 12
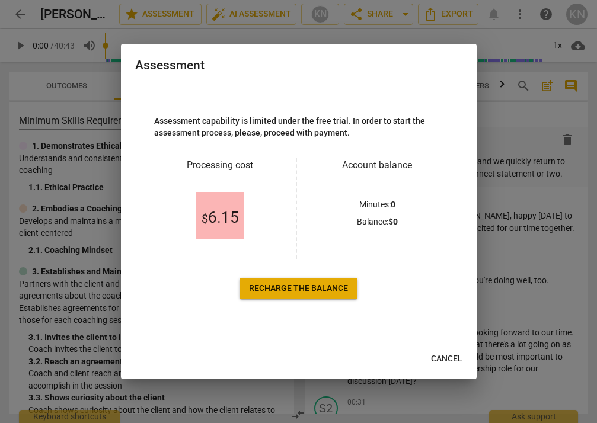
scroll to position [0, 0]
click at [327, 289] on span "Recharge the balance" at bounding box center [298, 289] width 99 height 12
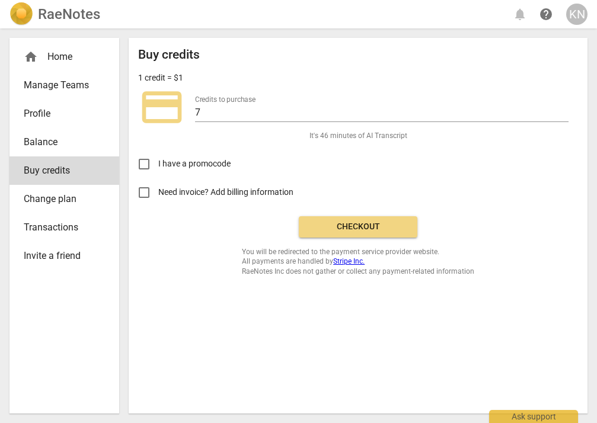
click at [144, 190] on input "Need invoice? Add billing information" at bounding box center [144, 193] width 28 height 28
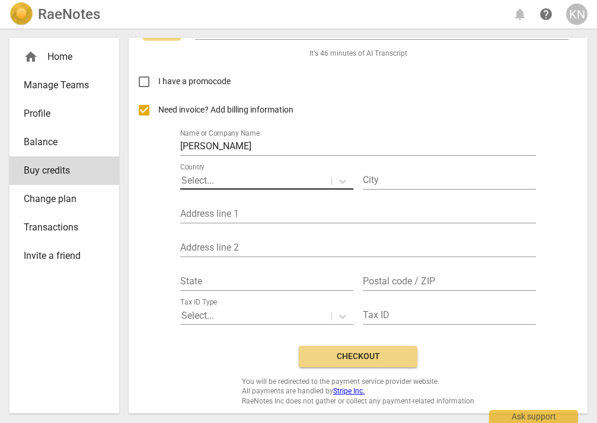
click at [223, 178] on div at bounding box center [255, 181] width 149 height 14
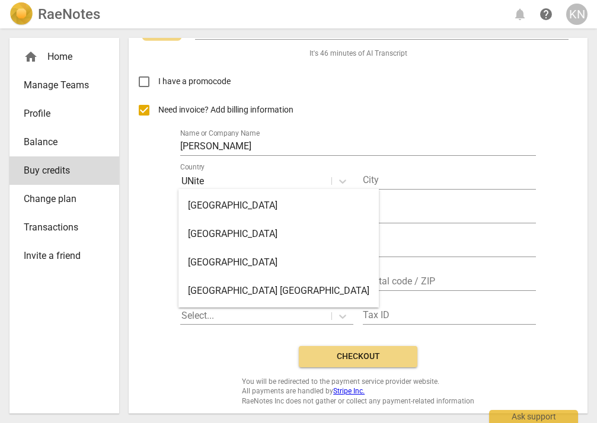
click at [227, 258] on div "United States" at bounding box center [279, 262] width 200 height 28
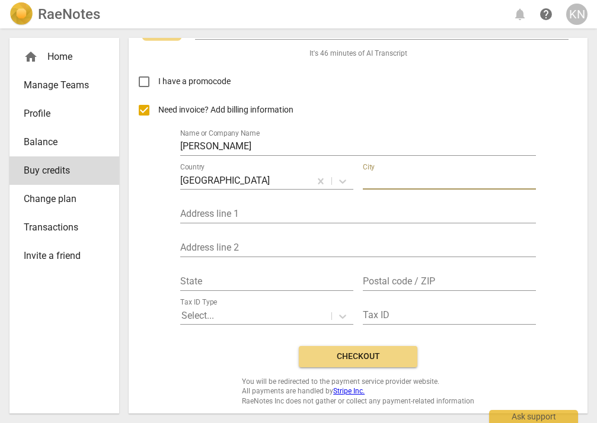
click at [396, 174] on input "text" at bounding box center [449, 181] width 173 height 17
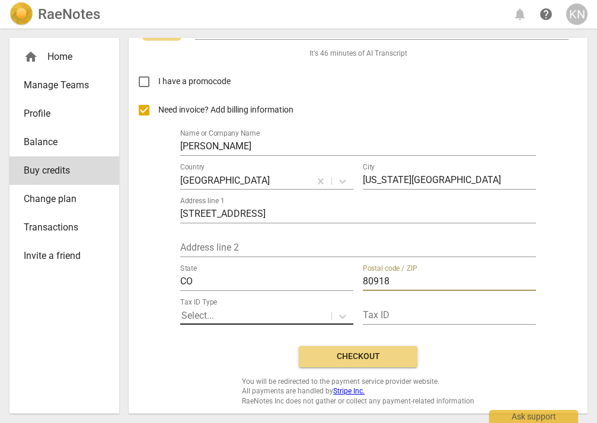
click at [223, 310] on div at bounding box center [255, 317] width 149 height 14
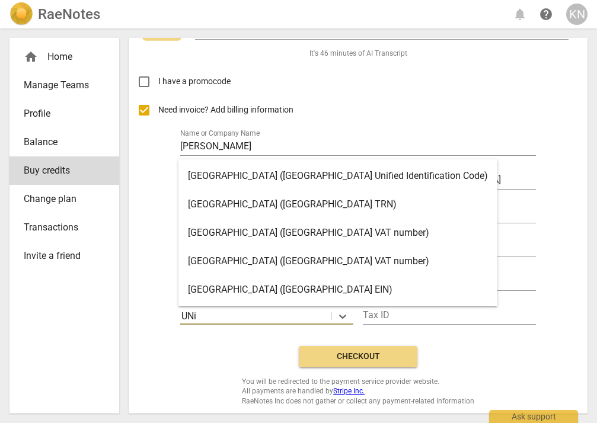
click at [235, 291] on div "United States (United States EIN)" at bounding box center [338, 290] width 319 height 28
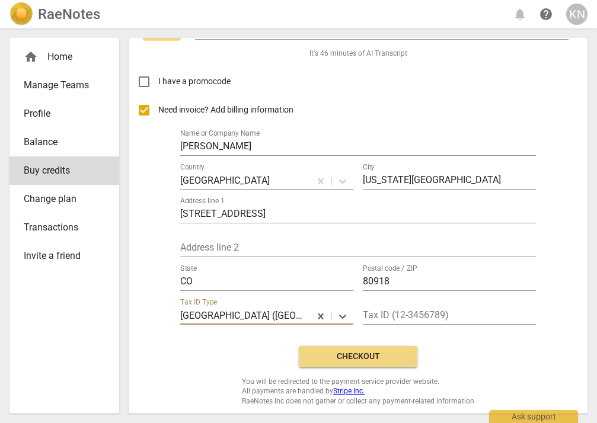
click at [359, 358] on span "Checkout" at bounding box center [358, 357] width 100 height 12
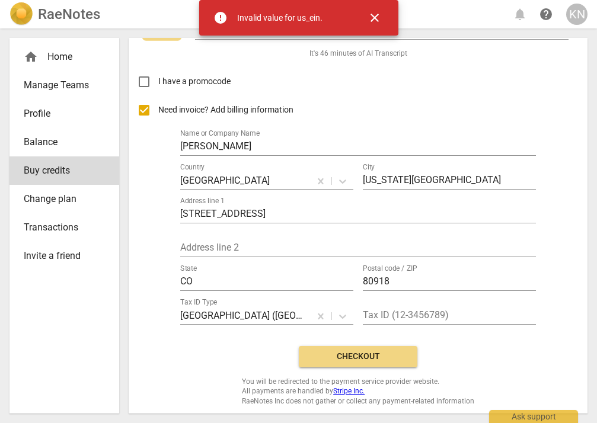
click at [375, 21] on span "close" at bounding box center [375, 18] width 14 height 14
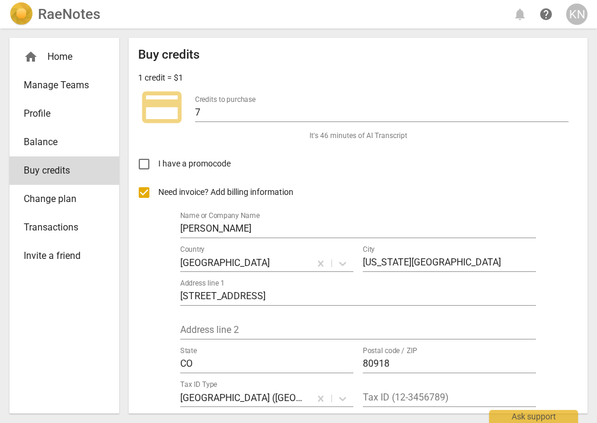
click at [80, 207] on link "Change plan" at bounding box center [64, 199] width 110 height 28
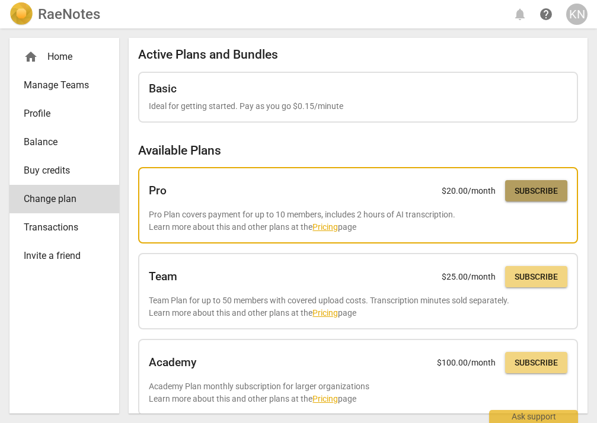
click at [506, 181] on button "Subscribe" at bounding box center [536, 190] width 62 height 21
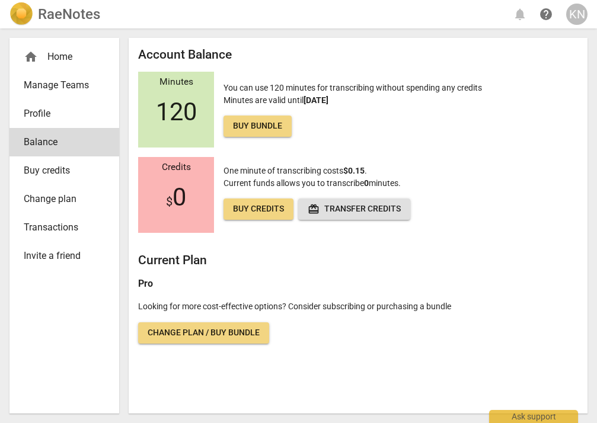
click at [81, 62] on div "home Home" at bounding box center [60, 57] width 72 height 14
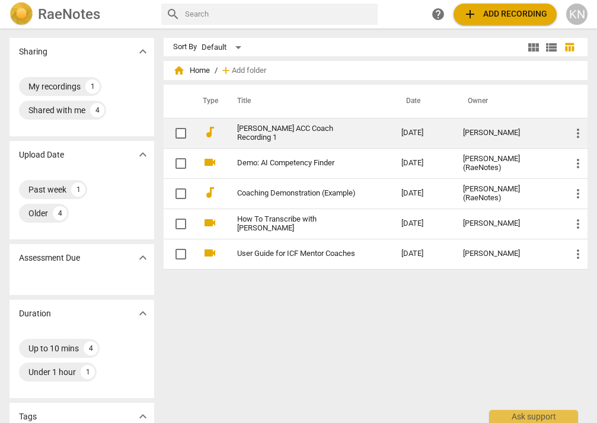
click at [573, 136] on span "more_vert" at bounding box center [578, 133] width 14 height 14
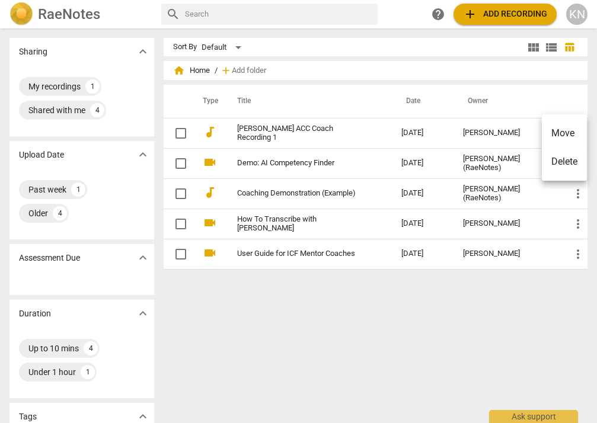
click at [500, 291] on div at bounding box center [298, 211] width 597 height 423
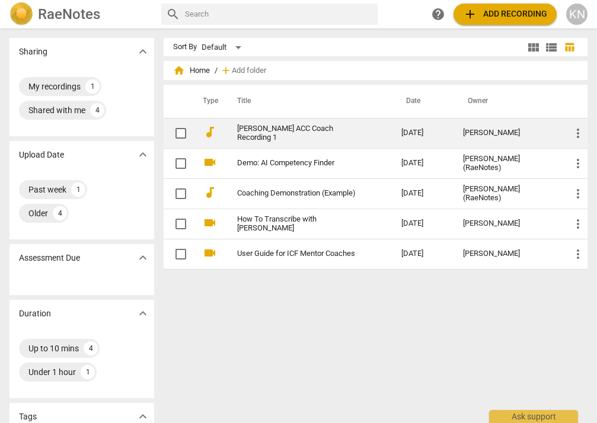
click at [351, 136] on link "Norwood ACC Coach Recording 1" at bounding box center [298, 134] width 122 height 18
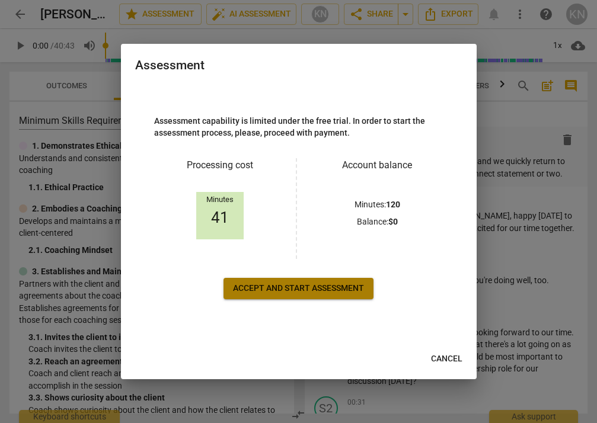
click at [340, 289] on span "Accept and start assessment" at bounding box center [298, 289] width 131 height 12
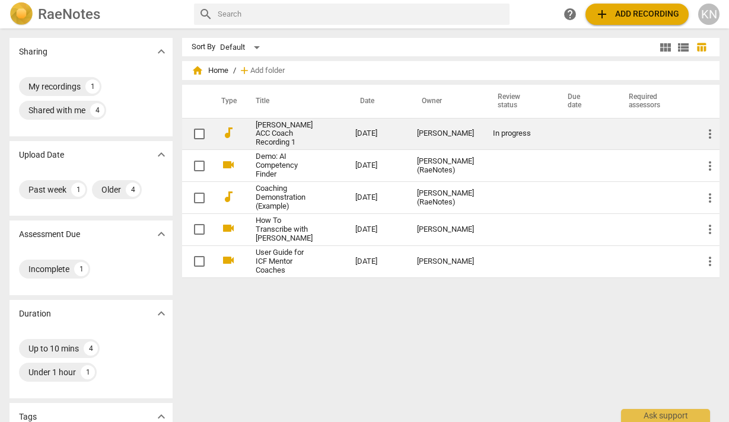
click at [297, 136] on link "Norwood ACC Coach Recording 1" at bounding box center [284, 134] width 57 height 27
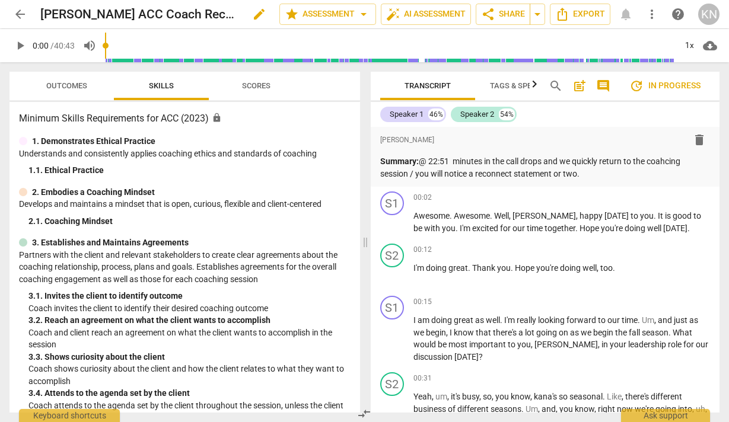
click at [252, 16] on span "edit" at bounding box center [259, 14] width 14 height 14
click at [157, 13] on input "Norwood ACC Coach Recording 1" at bounding box center [133, 14] width 187 height 23
type input "[PERSON_NAME] ACC Coach 091725 Recording 1"
click at [597, 18] on span "more_vert" at bounding box center [652, 14] width 14 height 14
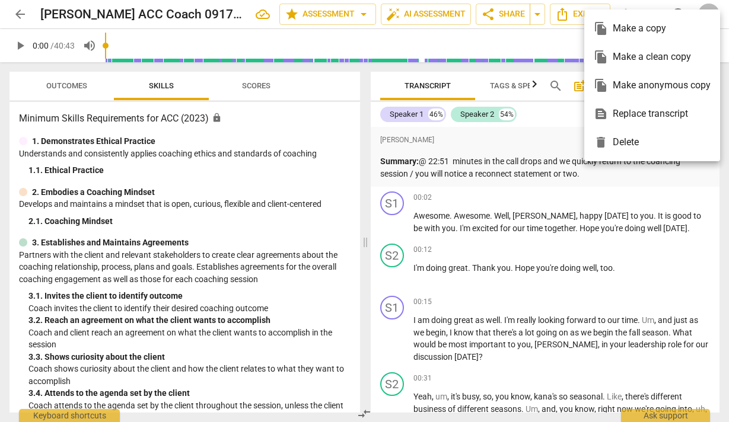
click at [597, 204] on div at bounding box center [364, 211] width 729 height 422
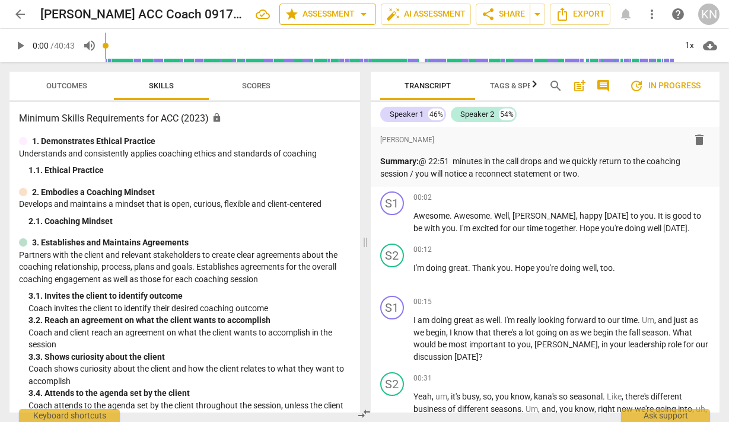
click at [363, 14] on span "arrow_drop_down" at bounding box center [363, 14] width 14 height 14
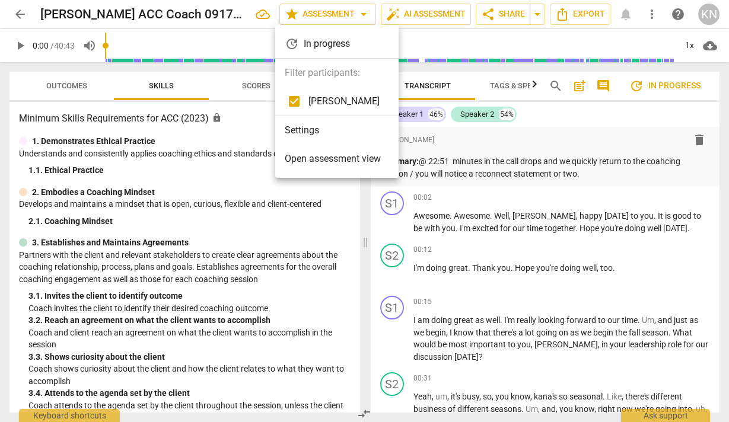
click at [327, 129] on li "Settings" at bounding box center [336, 130] width 123 height 28
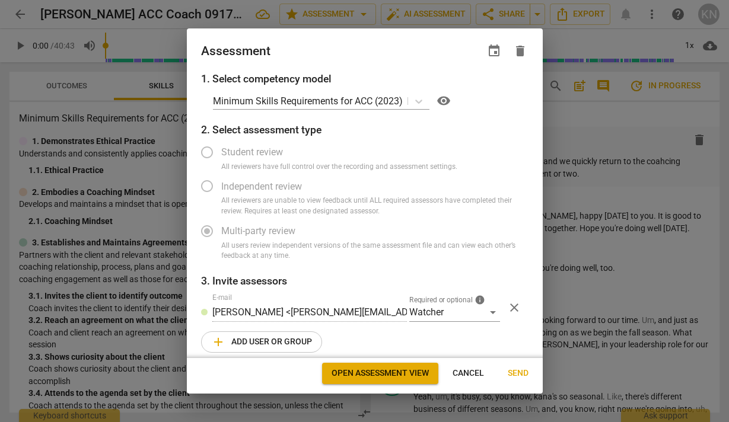
scroll to position [0, 0]
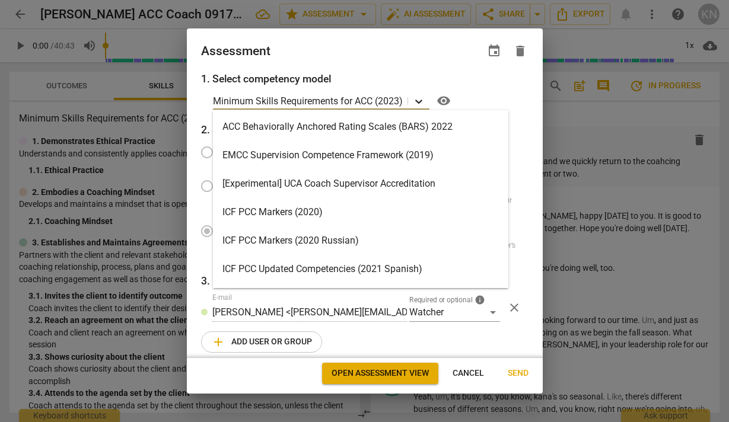
click at [424, 103] on icon at bounding box center [419, 101] width 12 height 12
click at [445, 103] on span "visibility" at bounding box center [443, 101] width 14 height 14
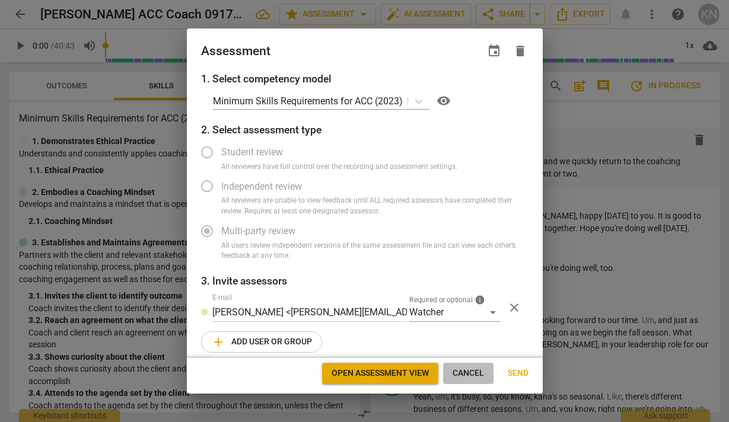
click at [471, 371] on span "Cancel" at bounding box center [467, 374] width 31 height 12
radio input "false"
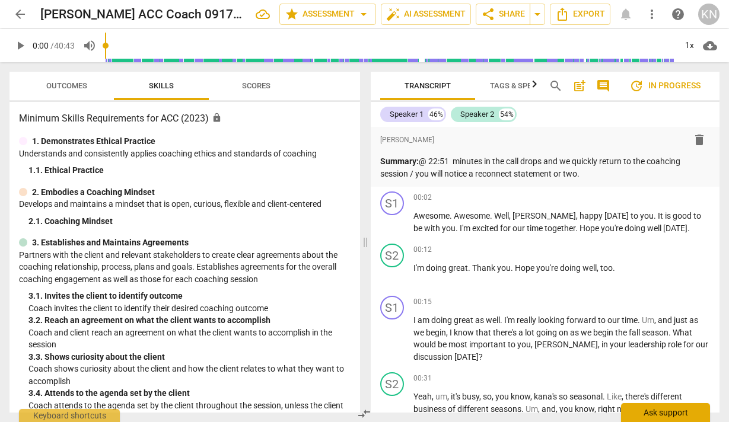
click at [597, 415] on div "Ask support" at bounding box center [665, 412] width 89 height 19
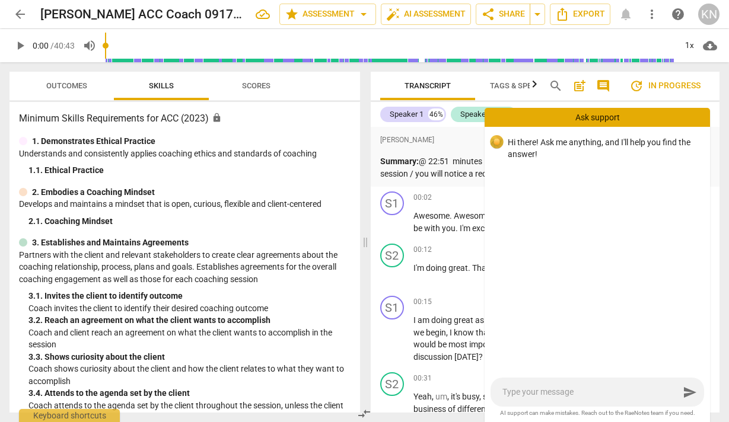
type textarea "H"
type textarea "Ho"
type textarea "How"
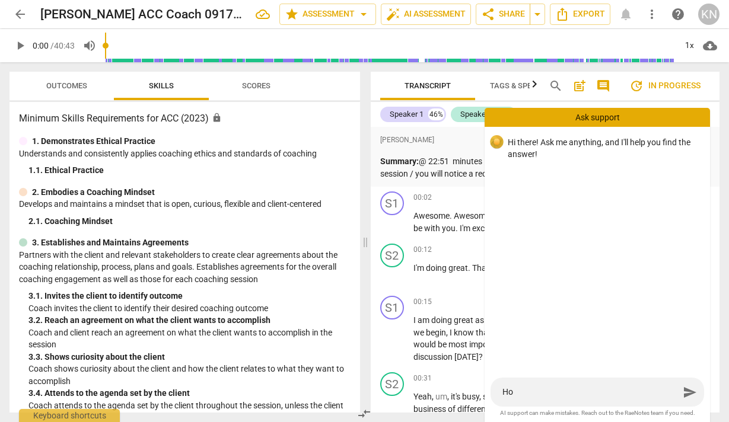
type textarea "How"
type textarea "How t"
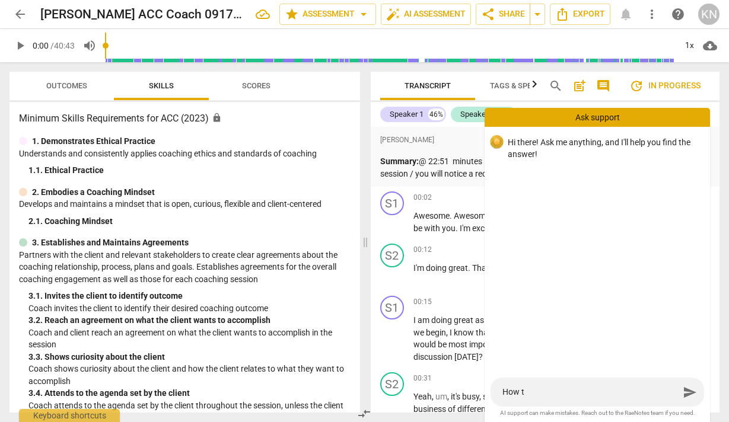
type textarea "How to"
type textarea "How to s"
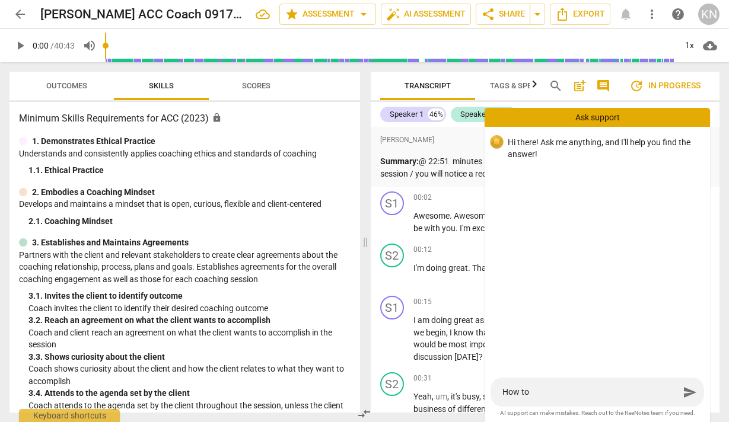
type textarea "How to s"
type textarea "How to sh"
type textarea "How to sha"
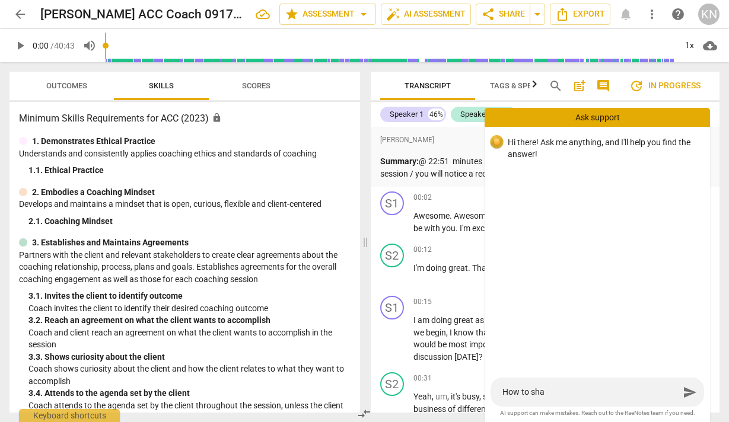
type textarea "How to shar"
type textarea "How to share"
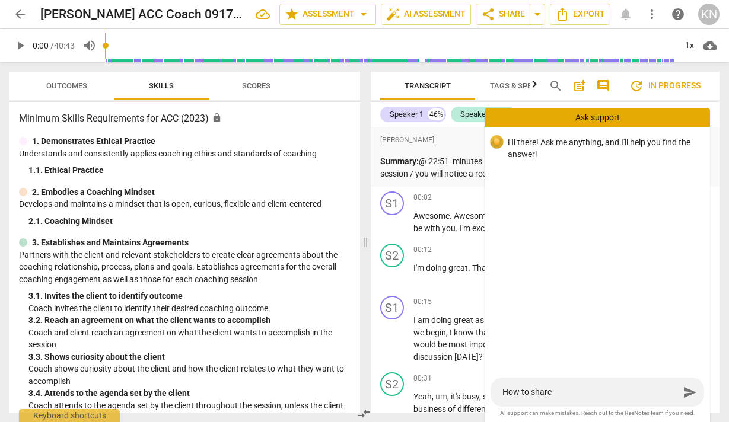
type textarea "How to share"
type textarea "How to share w"
type textarea "How to share wi"
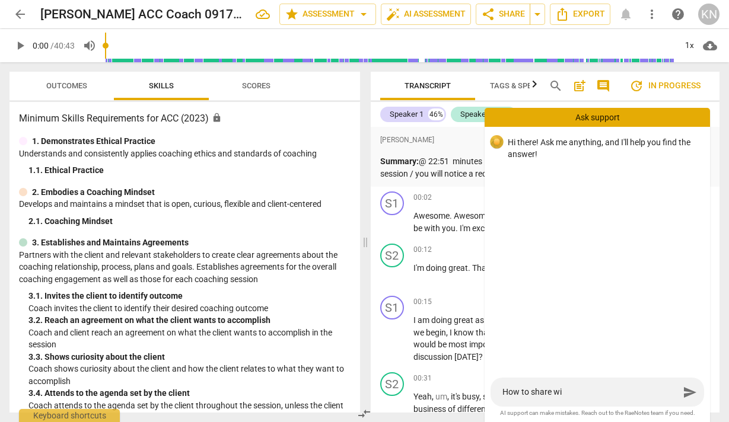
type textarea "How to share wit"
type textarea "How to share with"
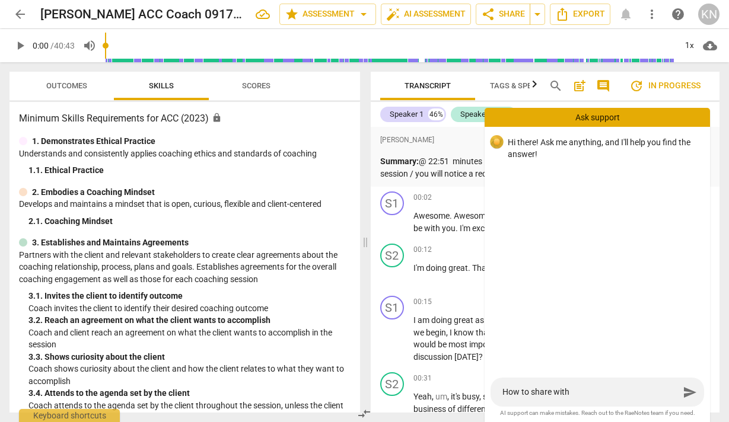
type textarea "How to share with"
type textarea "How to share with m"
type textarea "How to share with me"
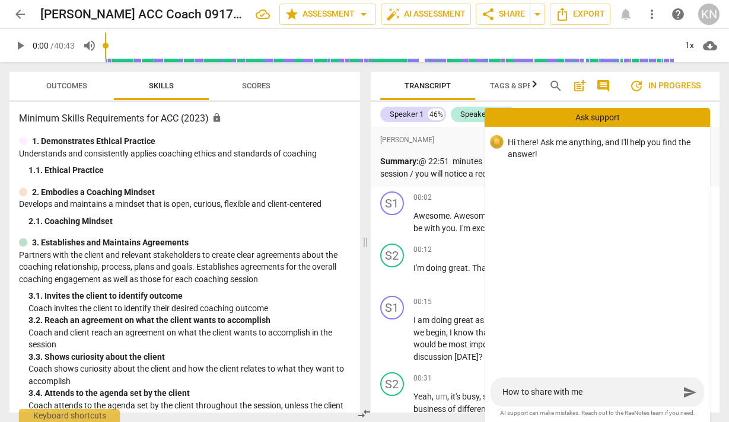
type textarea "How to share with men"
type textarea "How to share with meno"
type textarea "How to share with menot"
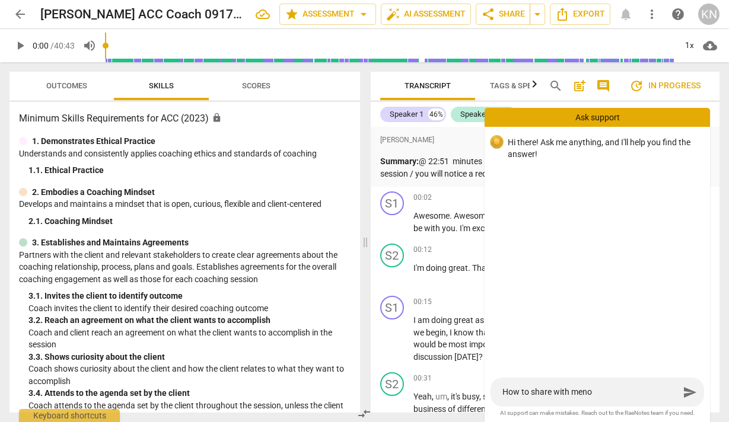
type textarea "How to share with menot"
type textarea "How to share with menotr"
type textarea "How to share with menot"
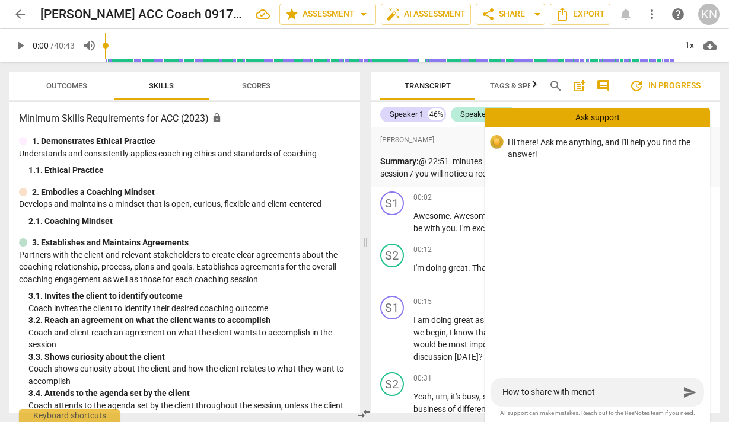
type textarea "How to share with meno"
type textarea "How to share with men"
type textarea "How to share with ment"
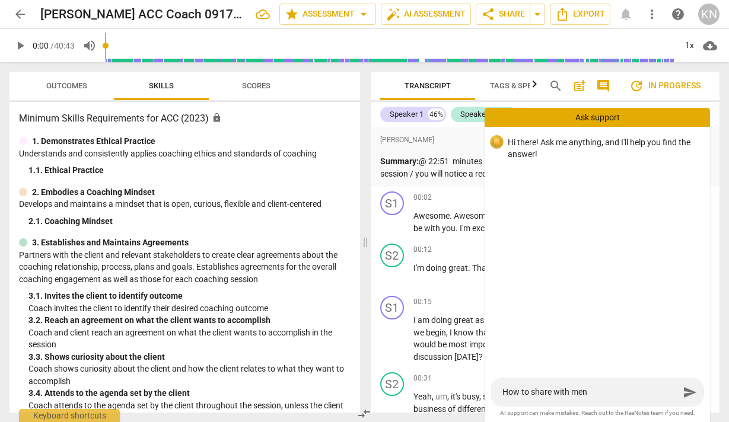
type textarea "How to share with ment"
type textarea "How to share with mento"
type textarea "How to share with mentor"
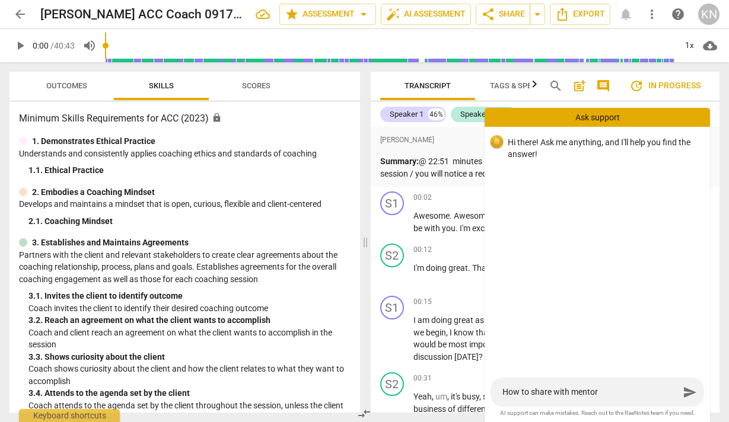
type textarea "How to share with mentor"
type textarea "How to share with mentor c"
type textarea "How to share with mentor co"
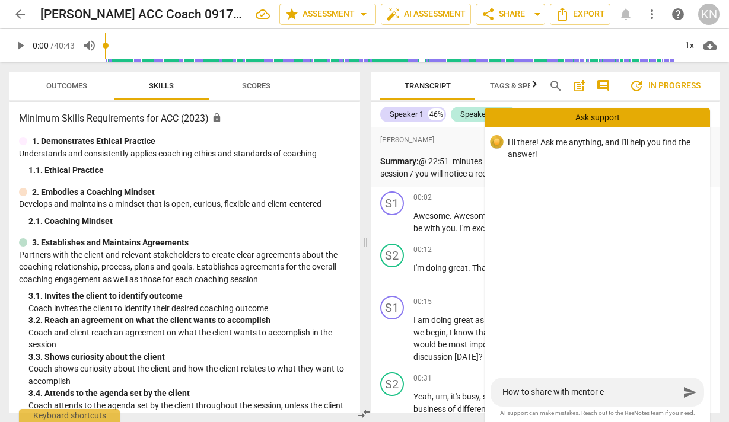
type textarea "How to share with mentor co"
type textarea "How to share with mentor coa"
type textarea "How to share with mentor coac"
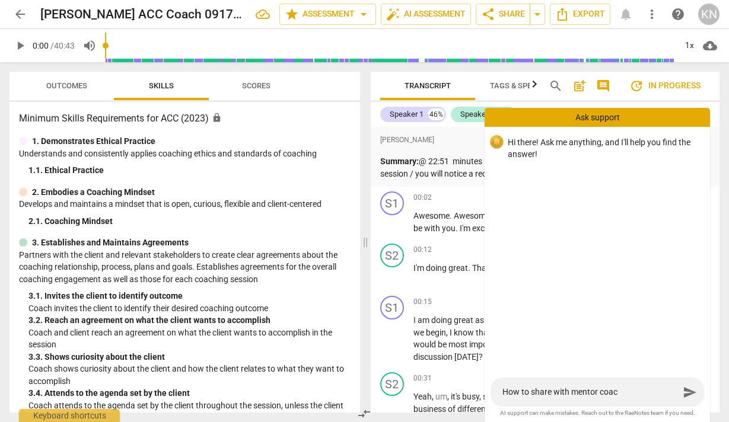
type textarea "How to share with mentor coach"
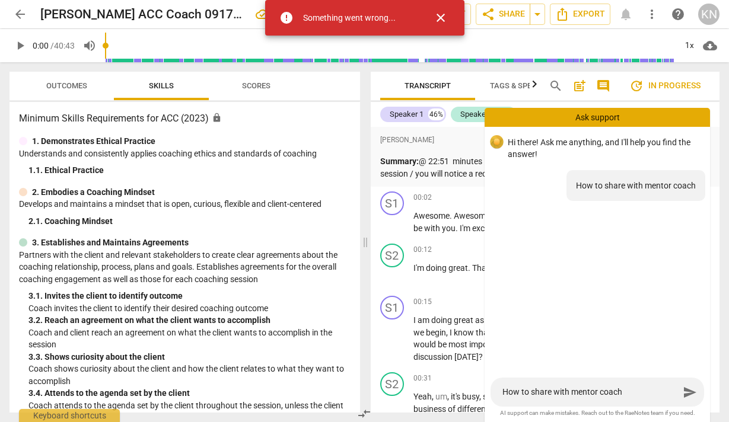
type textarea "How to share with mentor coach"
click at [441, 13] on span "close" at bounding box center [441, 18] width 14 height 14
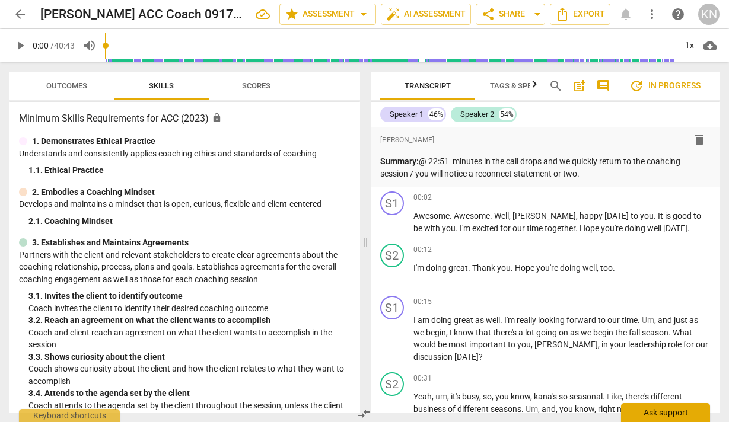
click at [597, 418] on div "Ask support" at bounding box center [665, 412] width 89 height 19
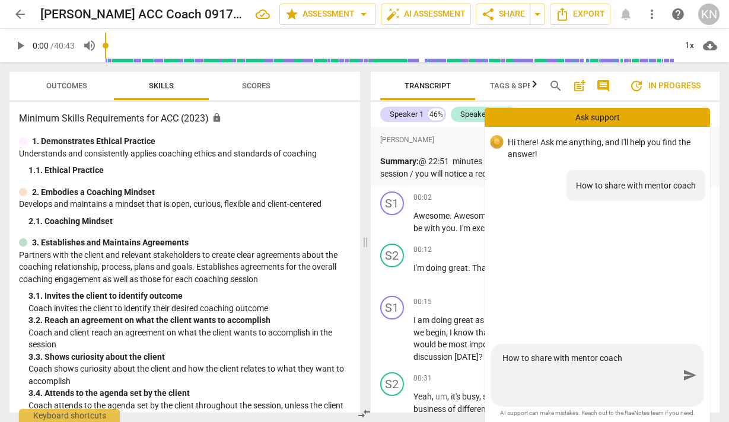
click at [597, 377] on div "Hi there! Ask me anything, and I'll help you find the answer! How to share with…" at bounding box center [597, 272] width 225 height 291
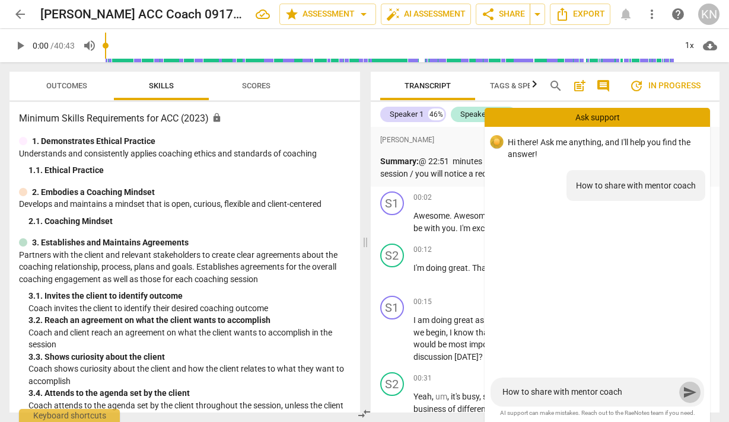
click at [597, 392] on span "send" at bounding box center [690, 392] width 14 height 14
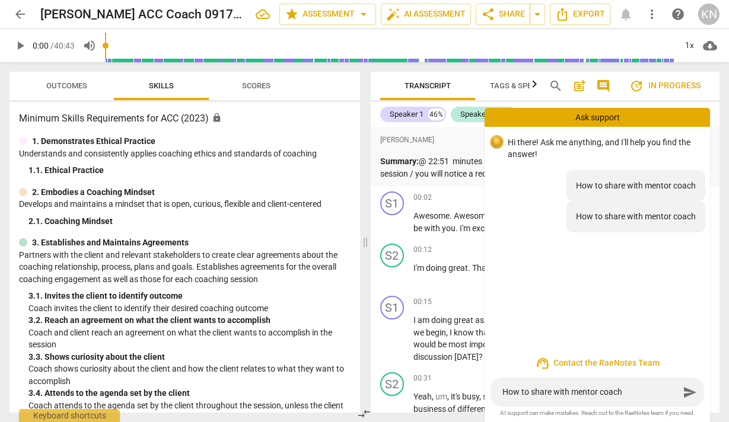
click at [597, 390] on span "send" at bounding box center [690, 392] width 14 height 14
click at [597, 358] on span "support_agent Contact the RaeNotes Team" at bounding box center [597, 363] width 206 height 14
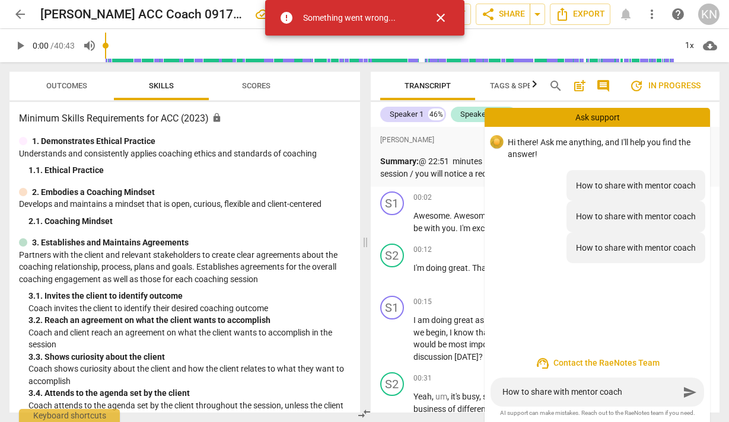
click at [443, 17] on span "close" at bounding box center [441, 18] width 14 height 14
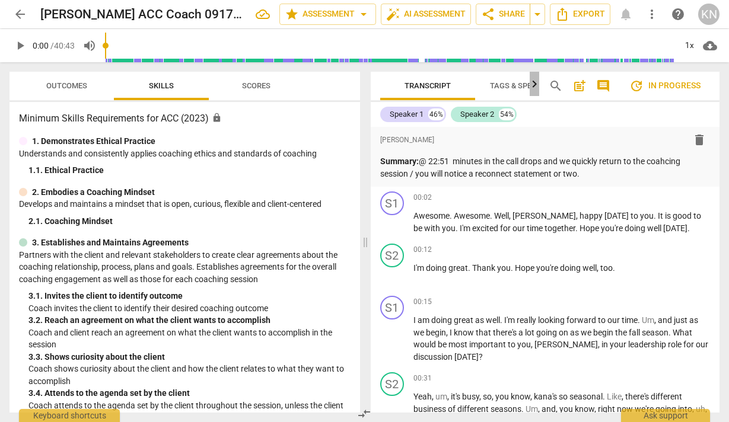
click at [531, 87] on icon "button" at bounding box center [534, 84] width 14 height 14
click at [597, 87] on span "update In progress" at bounding box center [664, 86] width 71 height 14
click at [597, 17] on span "more_vert" at bounding box center [652, 14] width 14 height 14
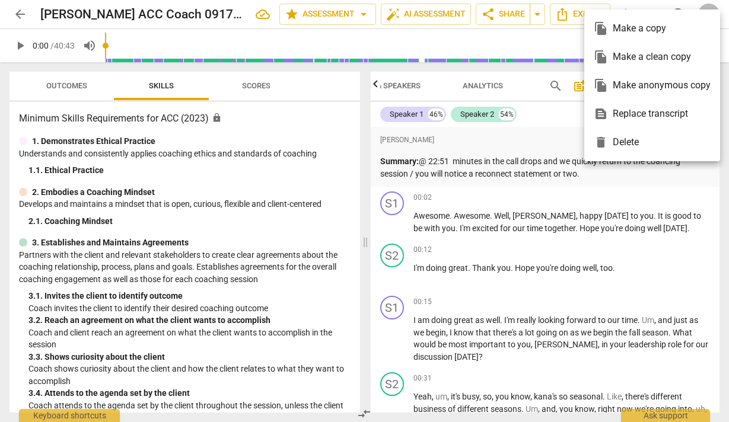
click at [597, 28] on div "file_copy Make a copy" at bounding box center [652, 28] width 117 height 28
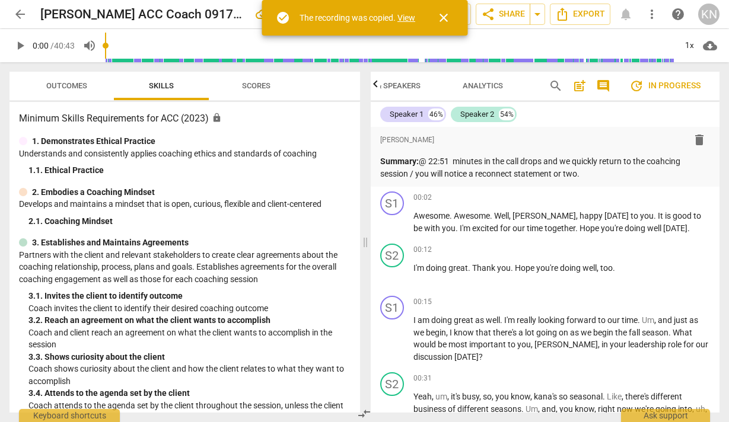
click at [406, 20] on link "View" at bounding box center [406, 17] width 18 height 9
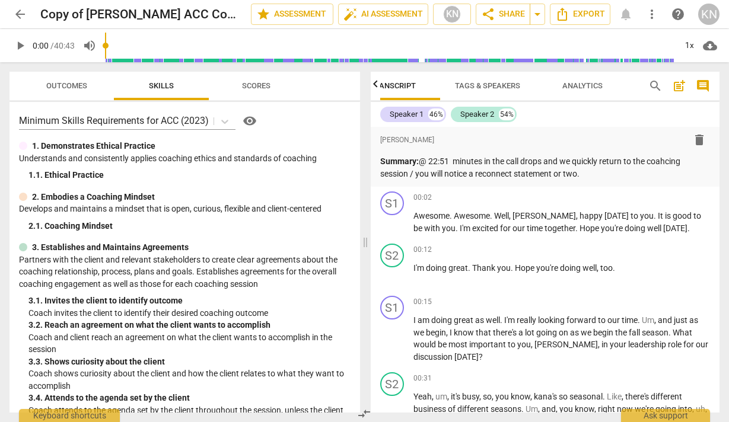
click at [17, 11] on span "arrow_back" at bounding box center [20, 14] width 14 height 14
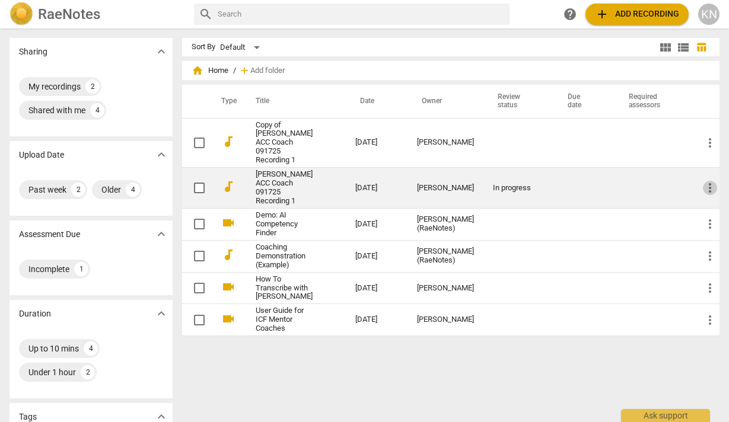
click at [597, 181] on span "more_vert" at bounding box center [710, 188] width 14 height 14
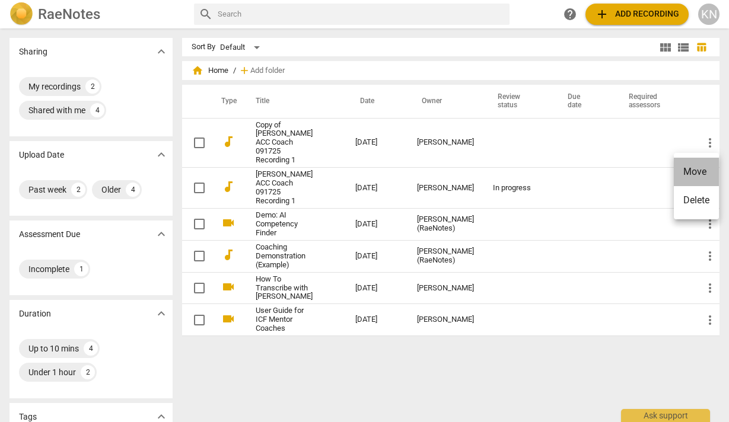
click at [597, 171] on li "Move" at bounding box center [696, 172] width 45 height 28
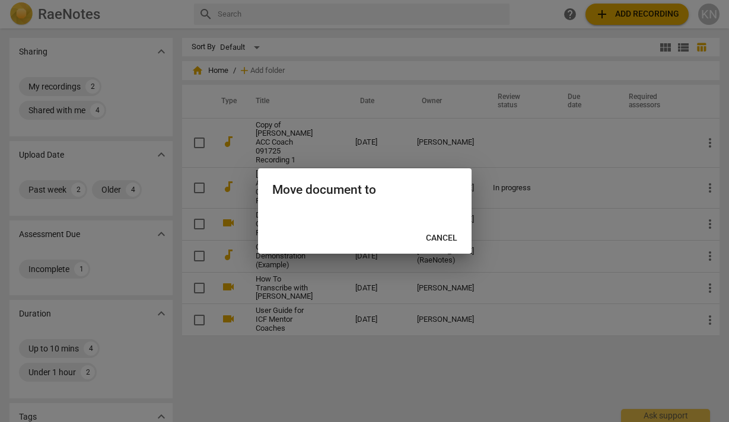
click at [455, 238] on span "Cancel" at bounding box center [441, 238] width 31 height 12
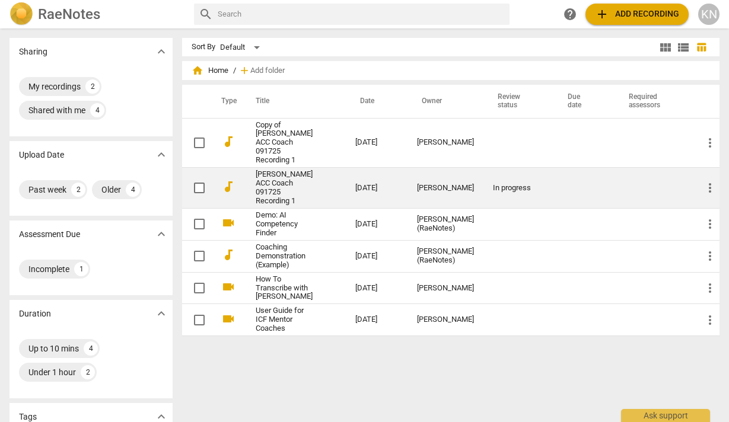
click at [302, 174] on link "[PERSON_NAME] ACC Coach 091725 Recording 1" at bounding box center [284, 188] width 57 height 36
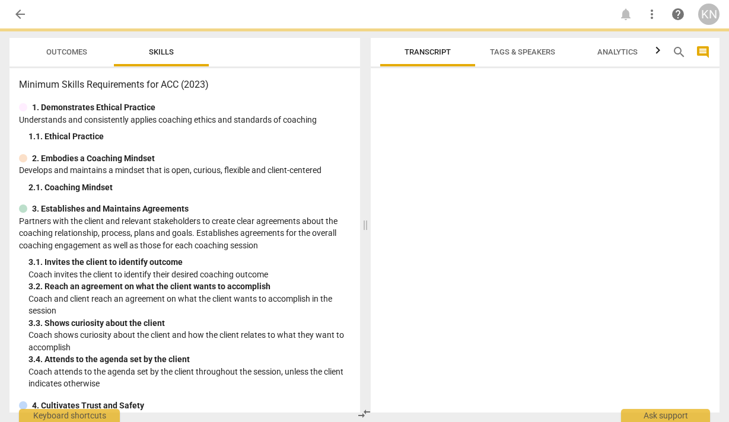
click at [302, 174] on p "Develops and maintains a mindset that is open, curious, flexible and client-cen…" at bounding box center [185, 170] width 332 height 12
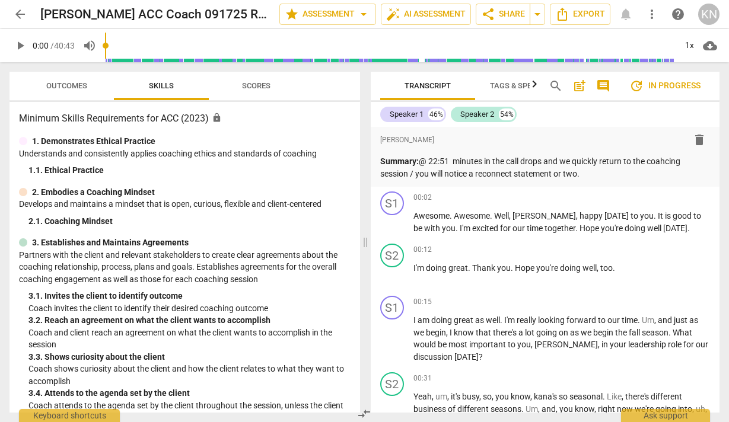
click at [597, 18] on div "KN" at bounding box center [708, 14] width 21 height 21
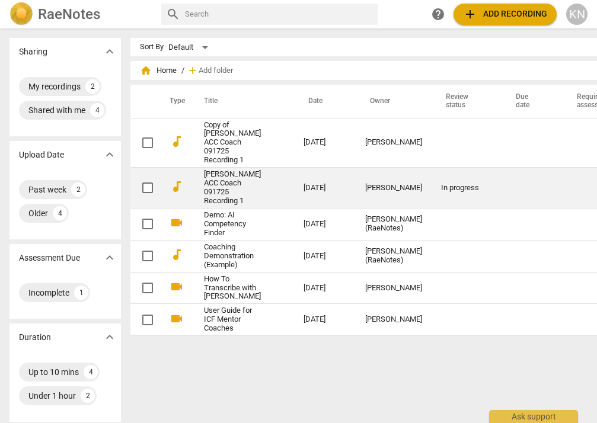
click at [137, 181] on input "checkbox" at bounding box center [147, 188] width 25 height 14
checkbox input "false"
click at [209, 170] on link "[PERSON_NAME] ACC Coach 091725 Recording 1" at bounding box center [232, 188] width 57 height 36
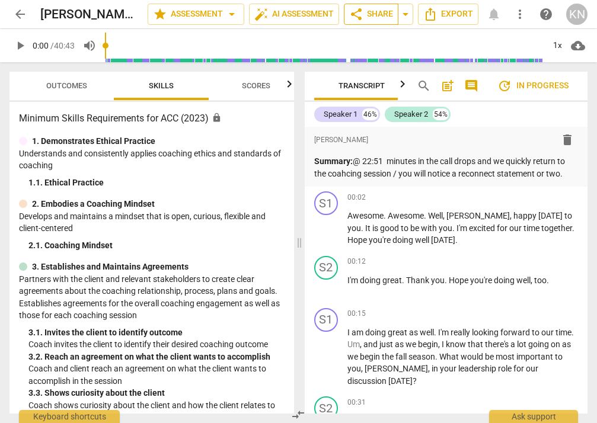
click at [367, 16] on span "share Share" at bounding box center [371, 14] width 44 height 14
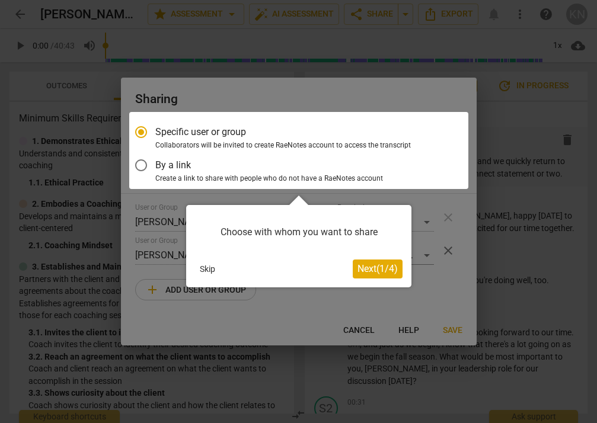
click at [388, 264] on span "Next ( 1 / 4 )" at bounding box center [378, 268] width 40 height 11
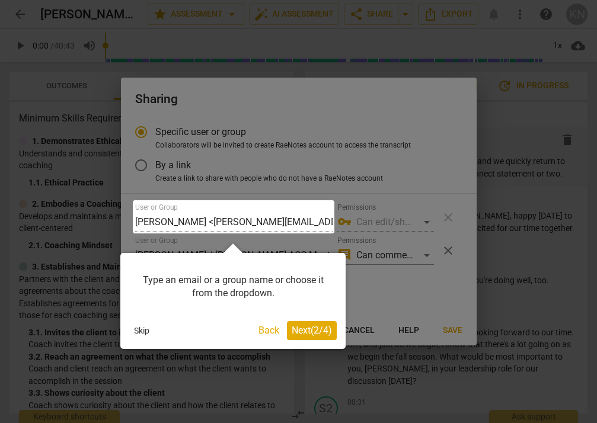
click at [308, 330] on span "Next ( 2 / 4 )" at bounding box center [312, 330] width 40 height 11
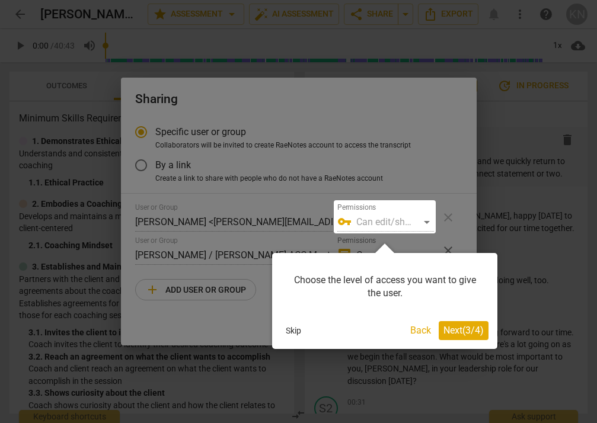
click at [469, 325] on span "Next ( 3 / 4 )" at bounding box center [464, 330] width 40 height 11
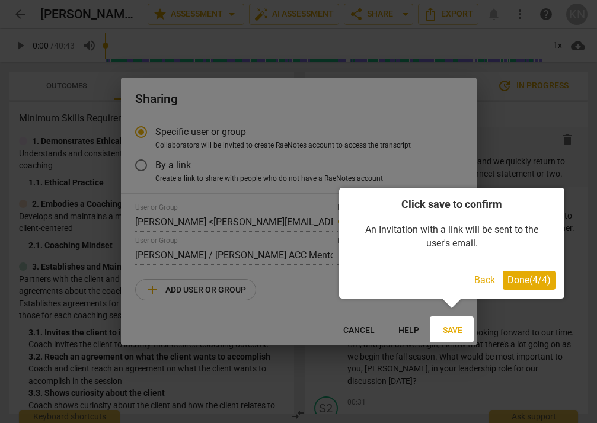
click at [517, 284] on span "Done ( 4 / 4 )" at bounding box center [529, 280] width 43 height 11
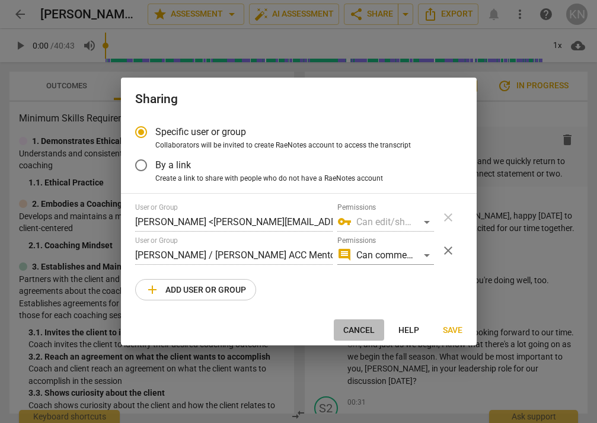
click at [368, 328] on span "Cancel" at bounding box center [358, 331] width 31 height 12
radio input "false"
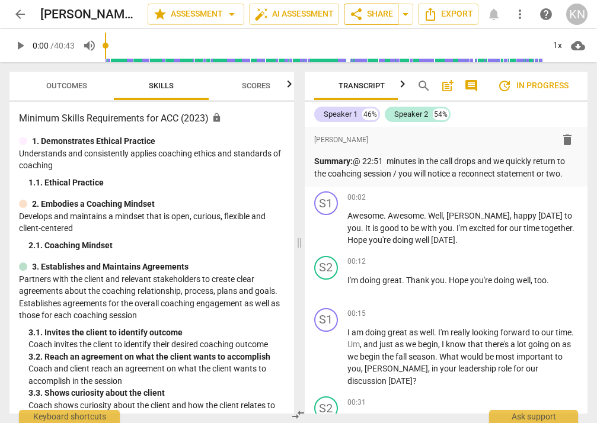
click at [359, 16] on span "share" at bounding box center [356, 14] width 14 height 14
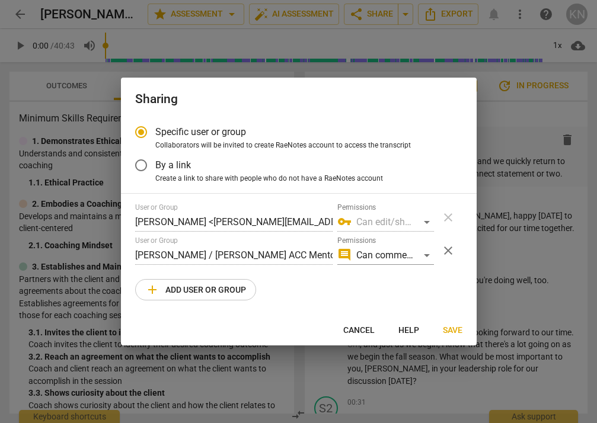
click at [428, 222] on div "vpn_key Can edit/share" at bounding box center [385, 222] width 97 height 19
click at [221, 293] on span "add Add user or group" at bounding box center [195, 290] width 101 height 14
radio input "false"
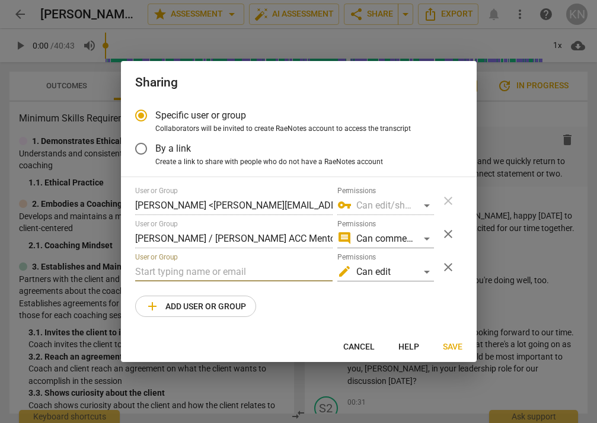
click at [195, 270] on input "text" at bounding box center [233, 272] width 197 height 19
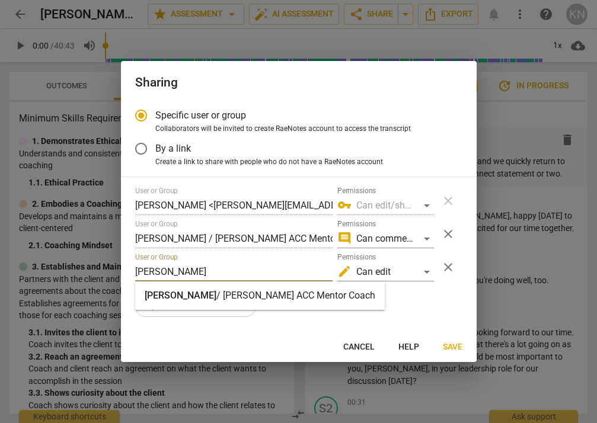
drag, startPoint x: 156, startPoint y: 267, endPoint x: 129, endPoint y: 267, distance: 27.3
click at [129, 267] on div "Specific user or group Collaborators will be invited to create RaeNotes account…" at bounding box center [299, 216] width 356 height 230
paste input "[EMAIL_ADDRESS][PERSON_NAME][DOMAIN_NAME]"
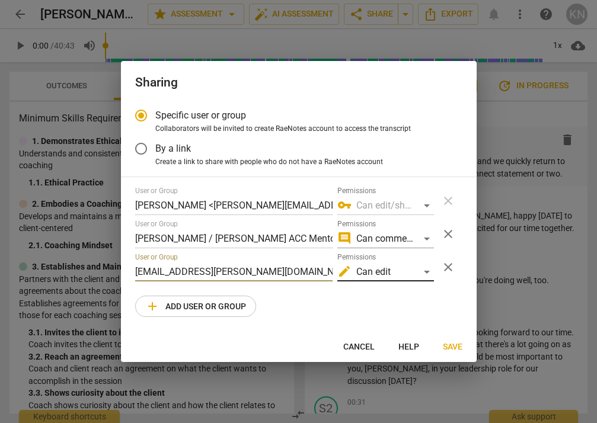
type input "[EMAIL_ADDRESS][PERSON_NAME][DOMAIN_NAME]"
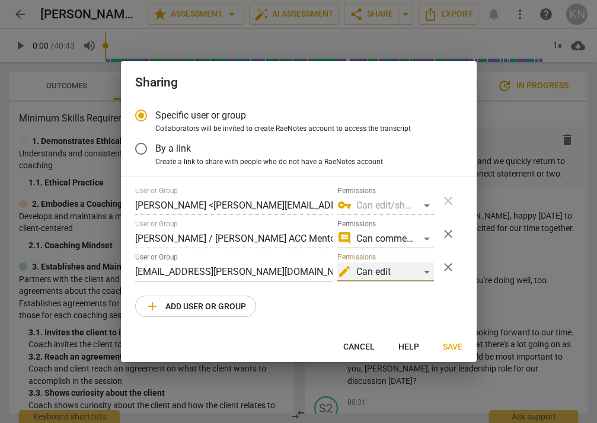
click at [428, 273] on div "edit Can edit" at bounding box center [385, 272] width 97 height 19
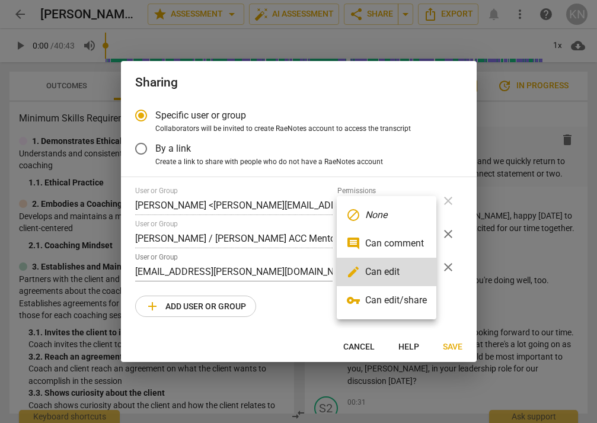
click at [408, 298] on li "vpn_key Can edit/share" at bounding box center [387, 300] width 100 height 28
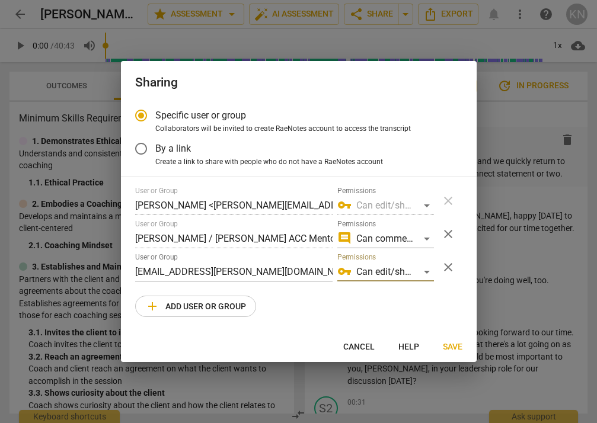
click at [447, 235] on span "close" at bounding box center [448, 234] width 14 height 14
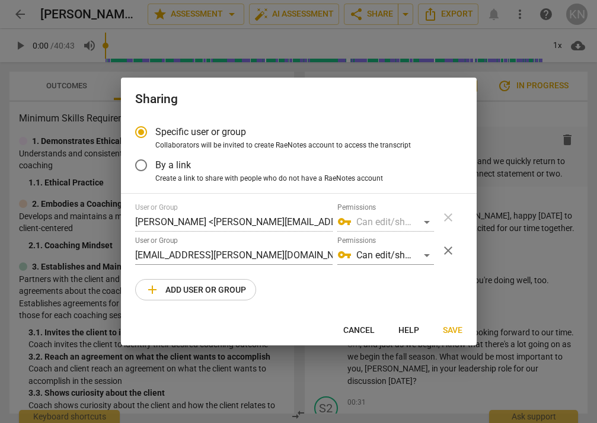
radio input "false"
type input "[EMAIL_ADDRESS][PERSON_NAME][DOMAIN_NAME]"
click at [445, 327] on span "Save" at bounding box center [453, 331] width 20 height 12
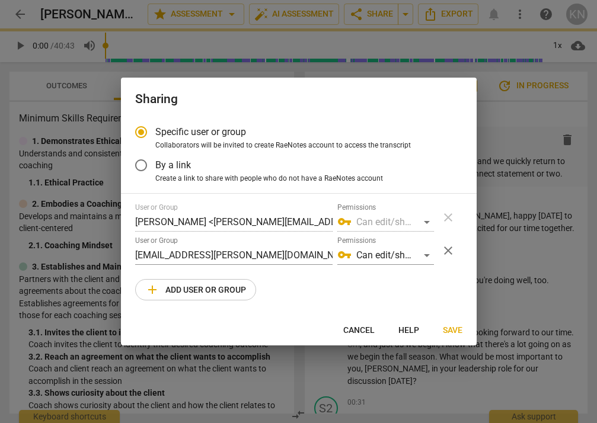
radio input "false"
type input "[PERSON_NAME] <[EMAIL_ADDRESS][PERSON_NAME][DOMAIN_NAME]>"
